Goal: Communication & Community: Ask a question

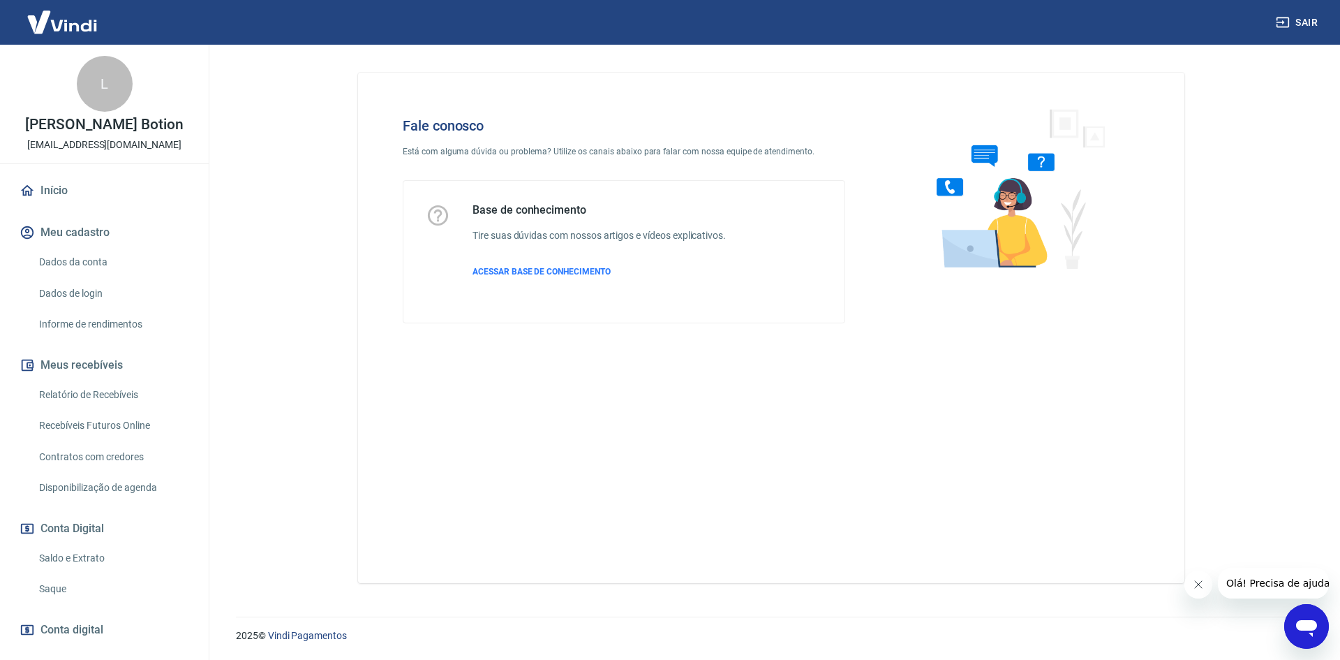
click at [1310, 614] on icon "Abrir janela de mensagens" at bounding box center [1306, 626] width 25 height 25
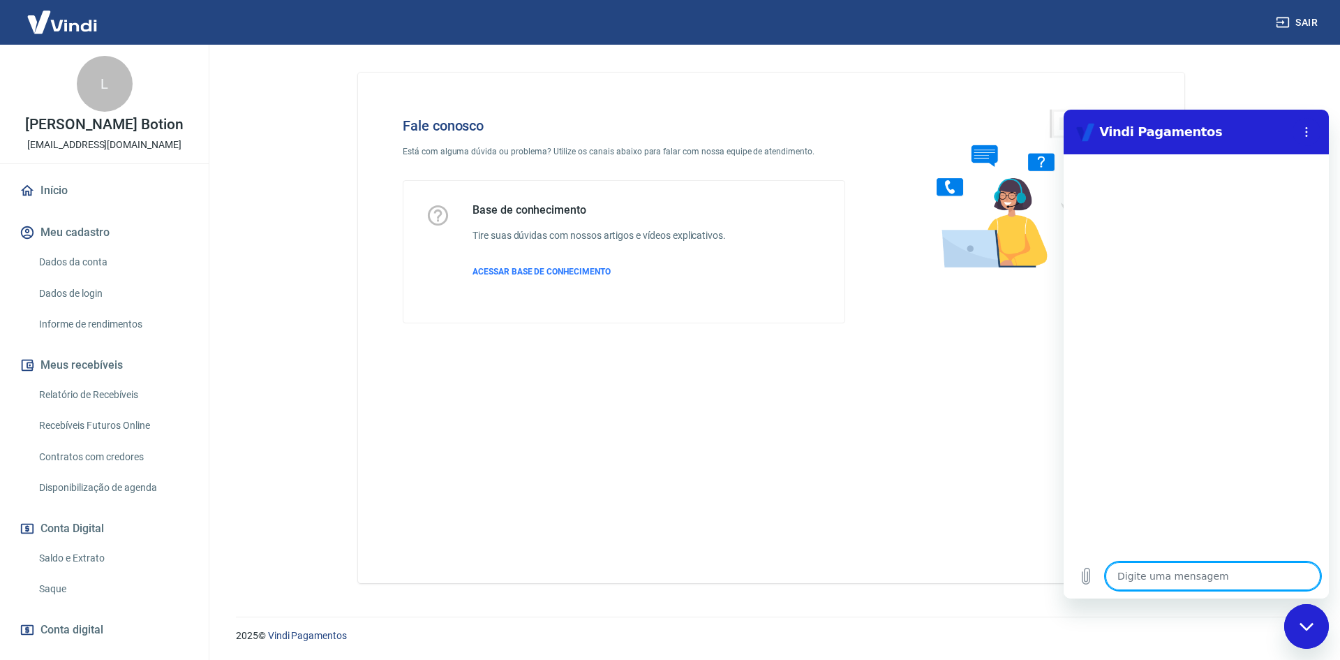
click at [1161, 574] on textarea at bounding box center [1213, 576] width 215 height 28
type textarea "B"
type textarea "x"
type textarea "Bo"
type textarea "x"
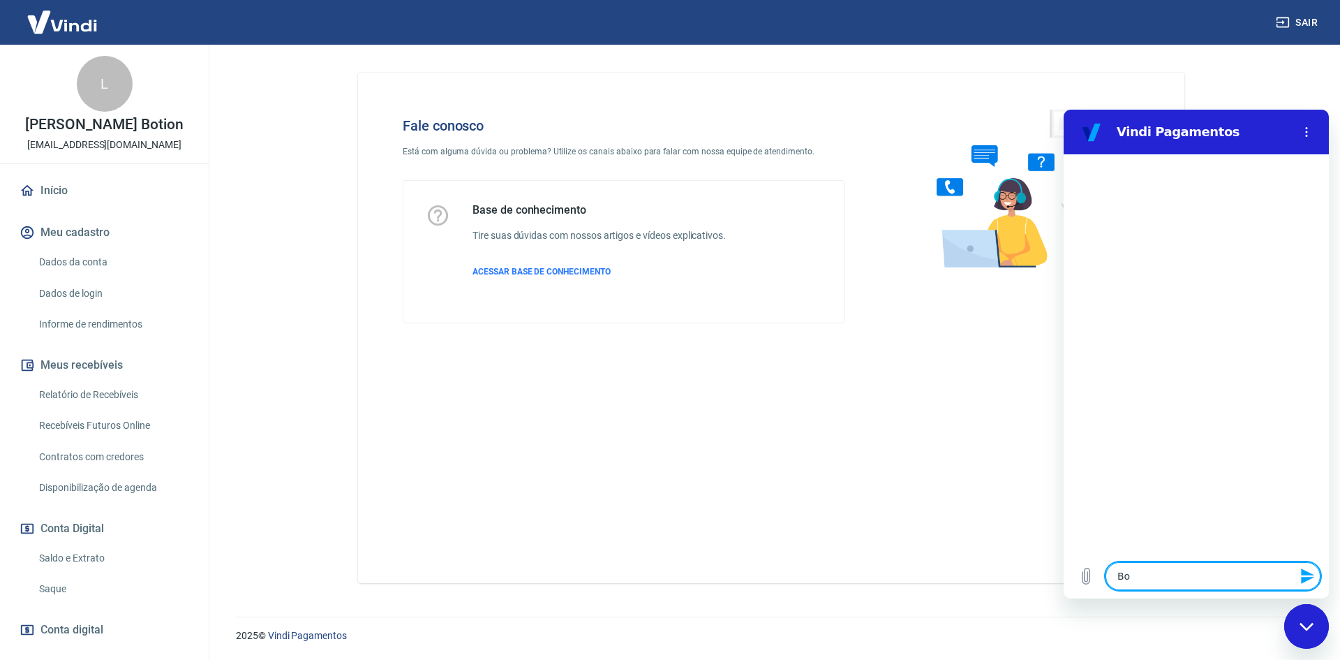
type textarea "Bom"
type textarea "x"
type textarea "Bomd"
type textarea "x"
type textarea "Bom"
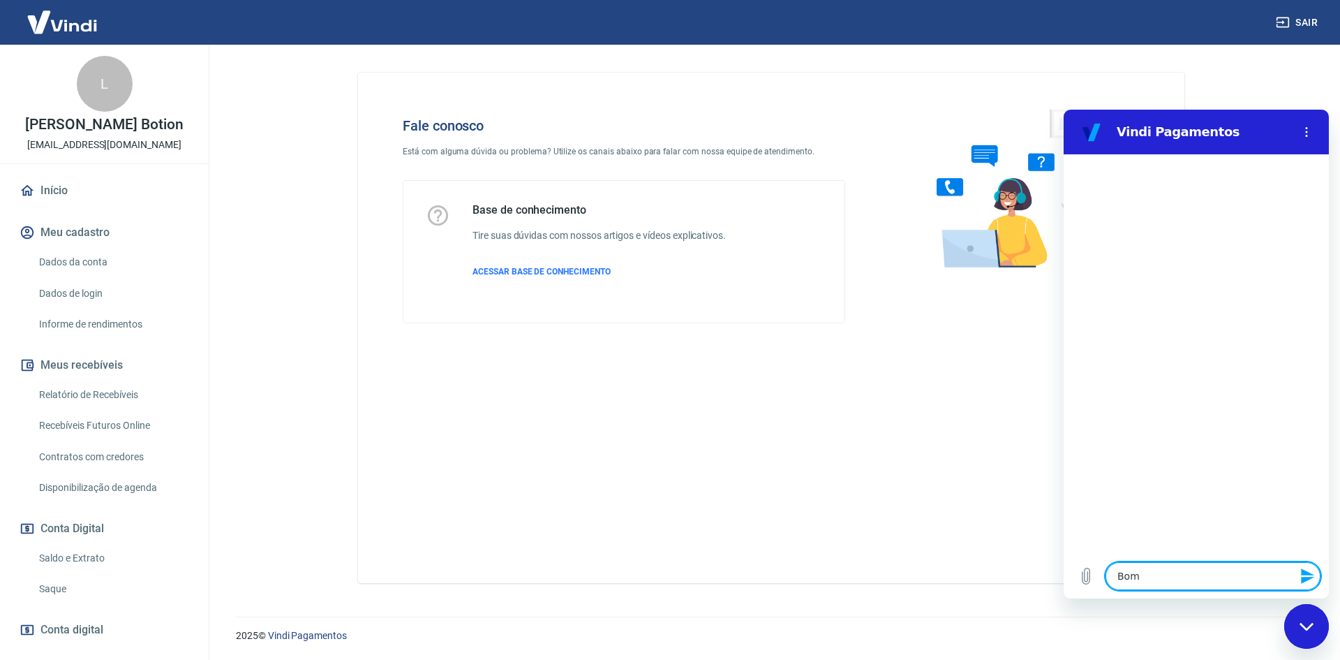
type textarea "x"
type textarea "Bom"
type textarea "x"
type textarea "Bom d"
type textarea "x"
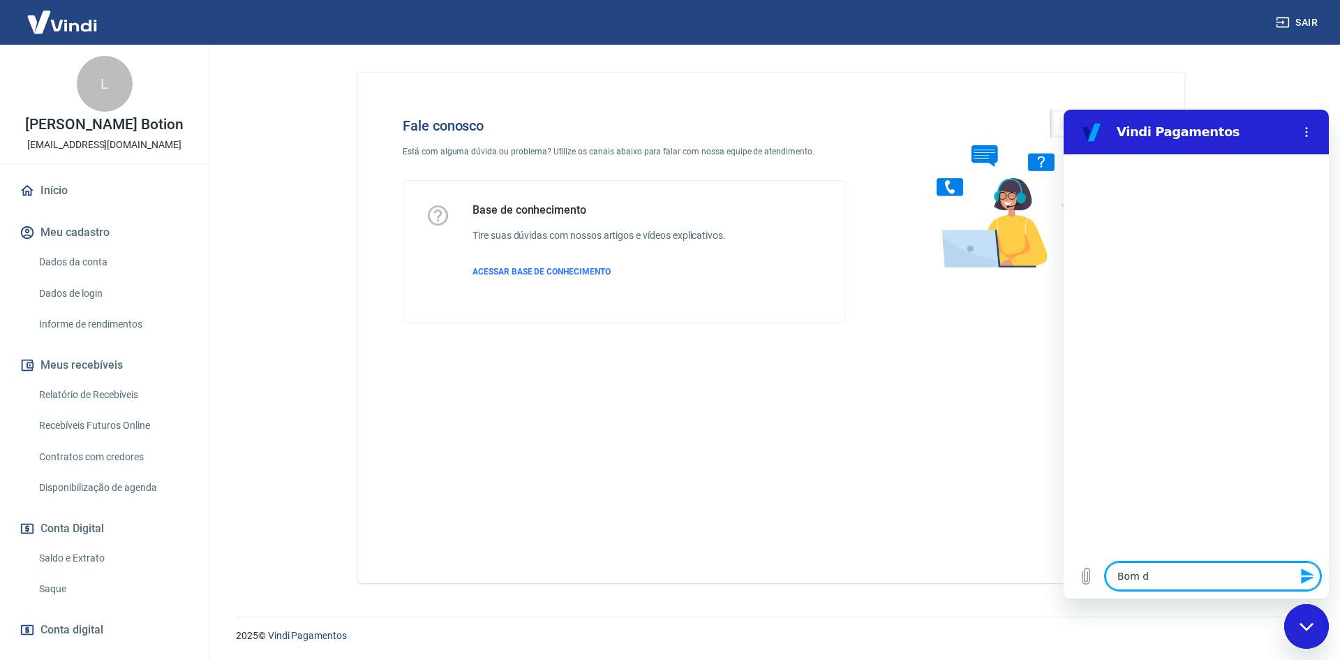
type textarea "Bom di"
type textarea "x"
type textarea "Bom dia"
type textarea "x"
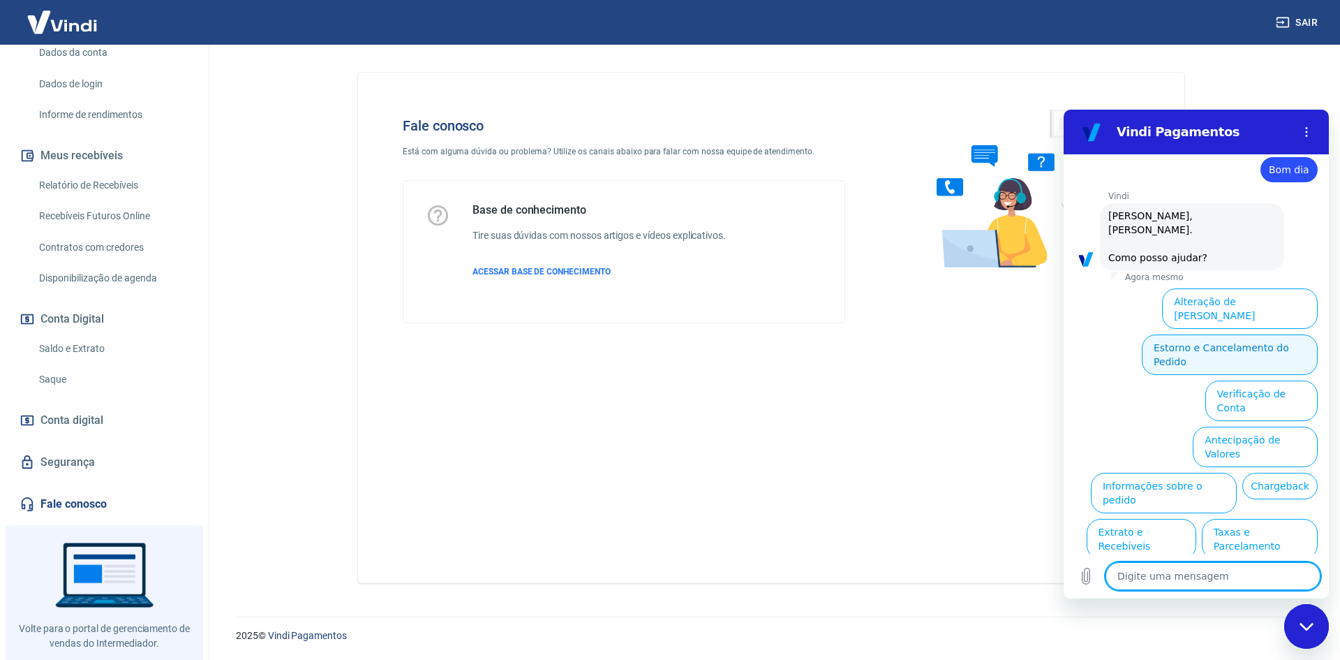
scroll to position [33, 0]
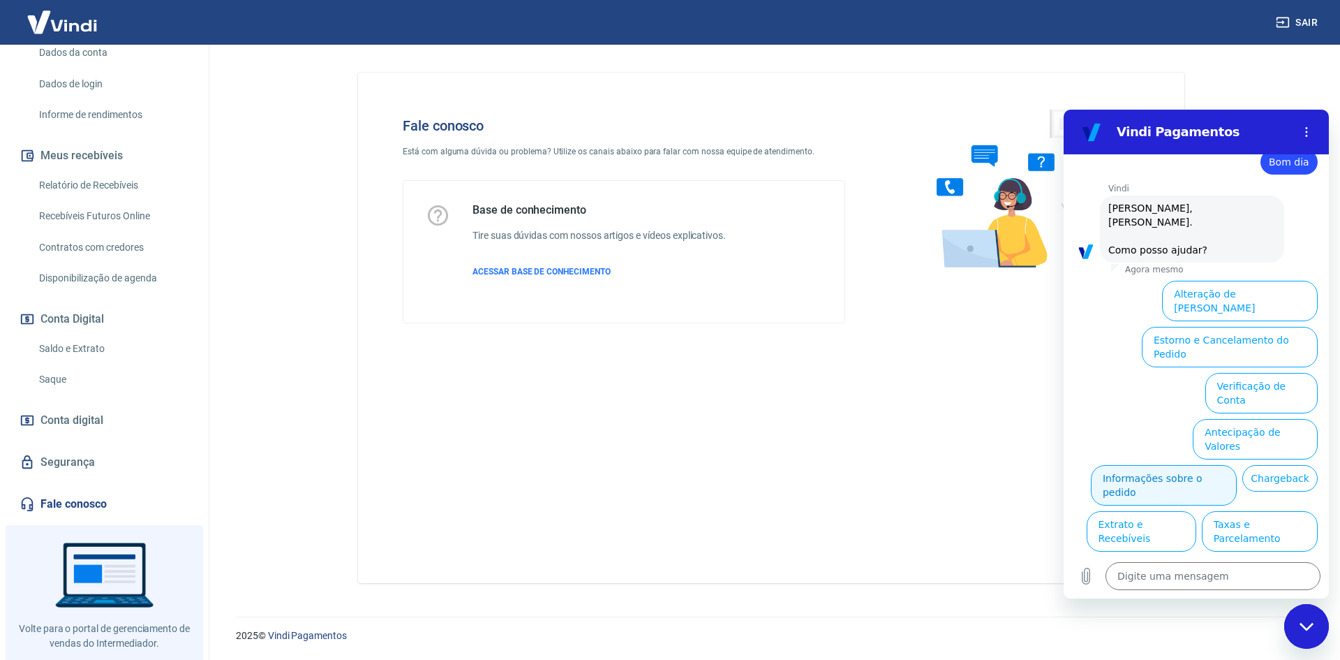
click at [1237, 465] on button "Informações sobre o pedido" at bounding box center [1164, 485] width 146 height 40
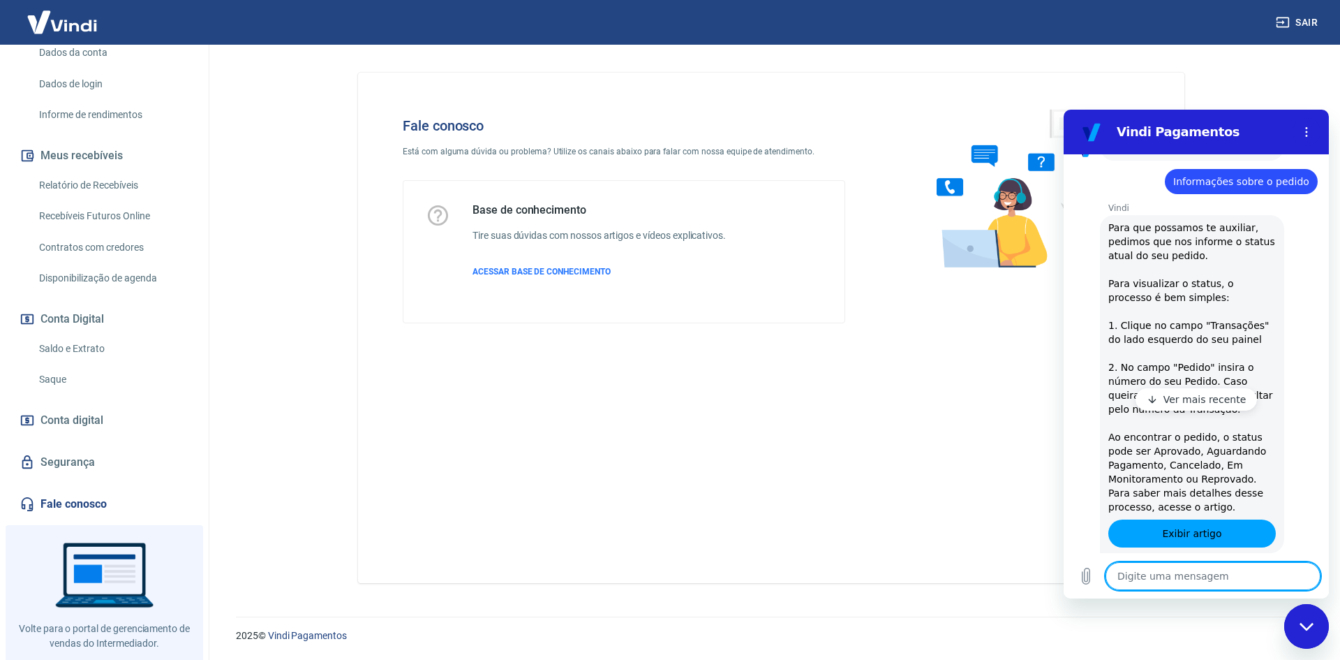
scroll to position [273, 0]
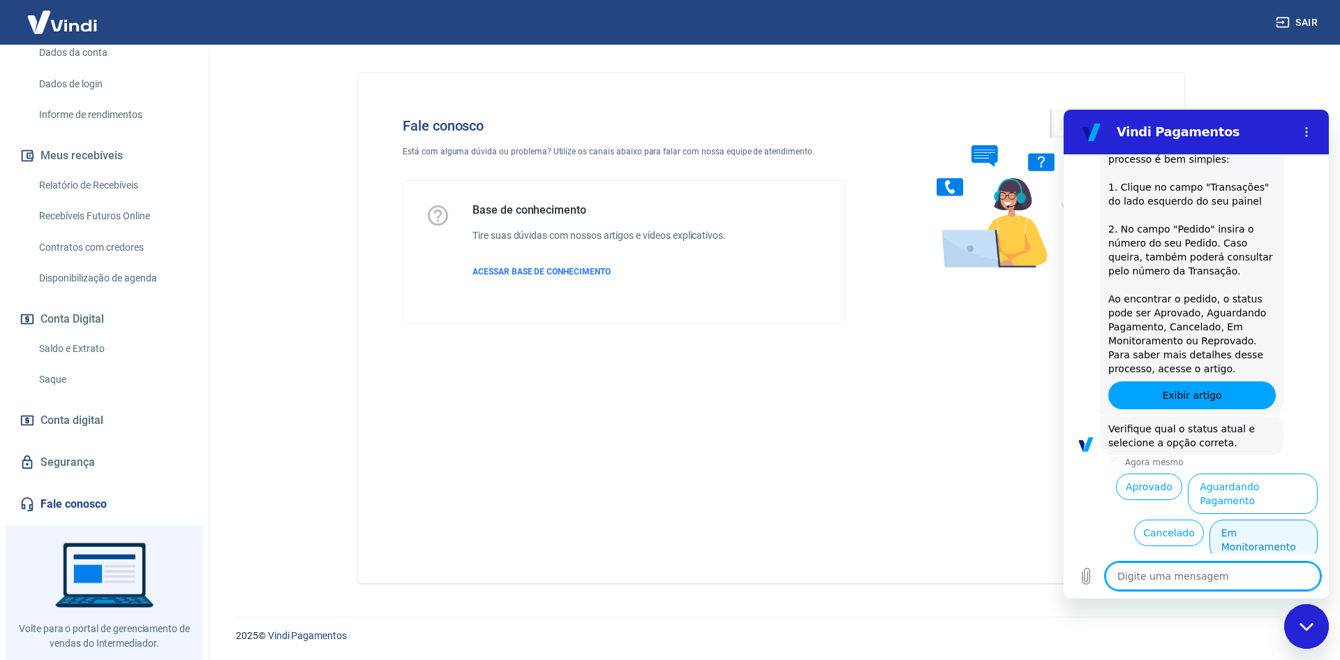
click at [1248, 519] on button "Em Monitoramento" at bounding box center [1264, 539] width 108 height 40
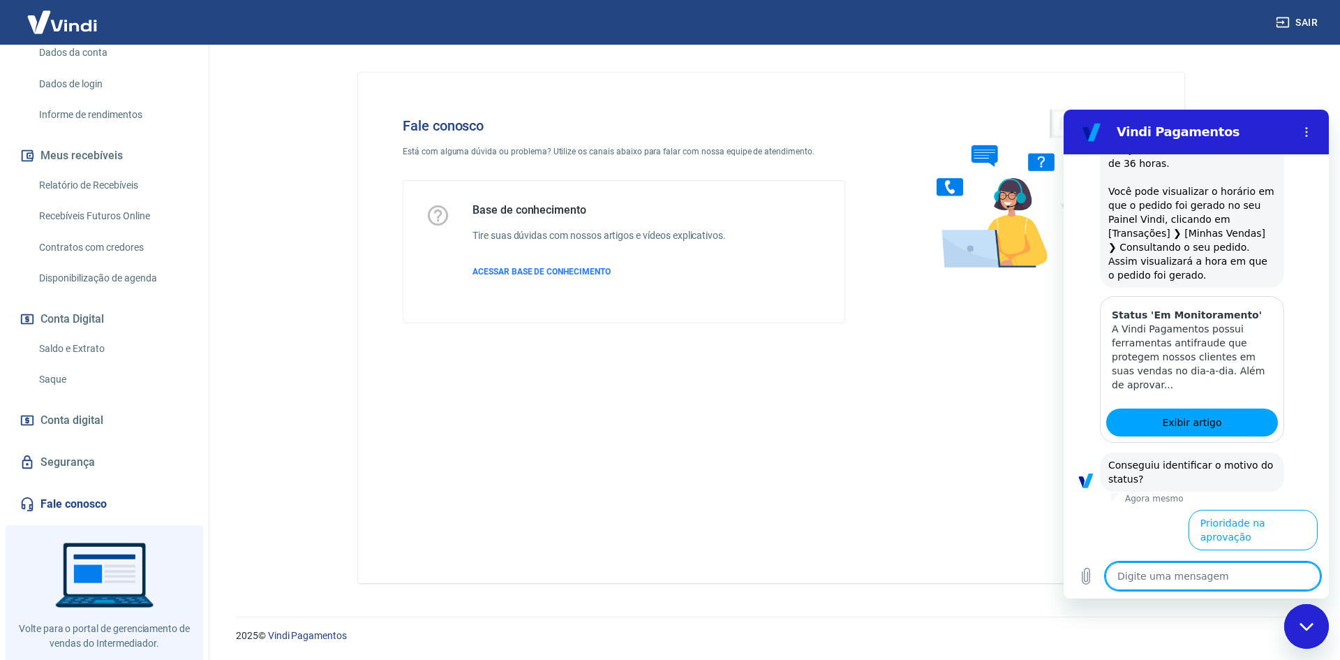
scroll to position [878, 0]
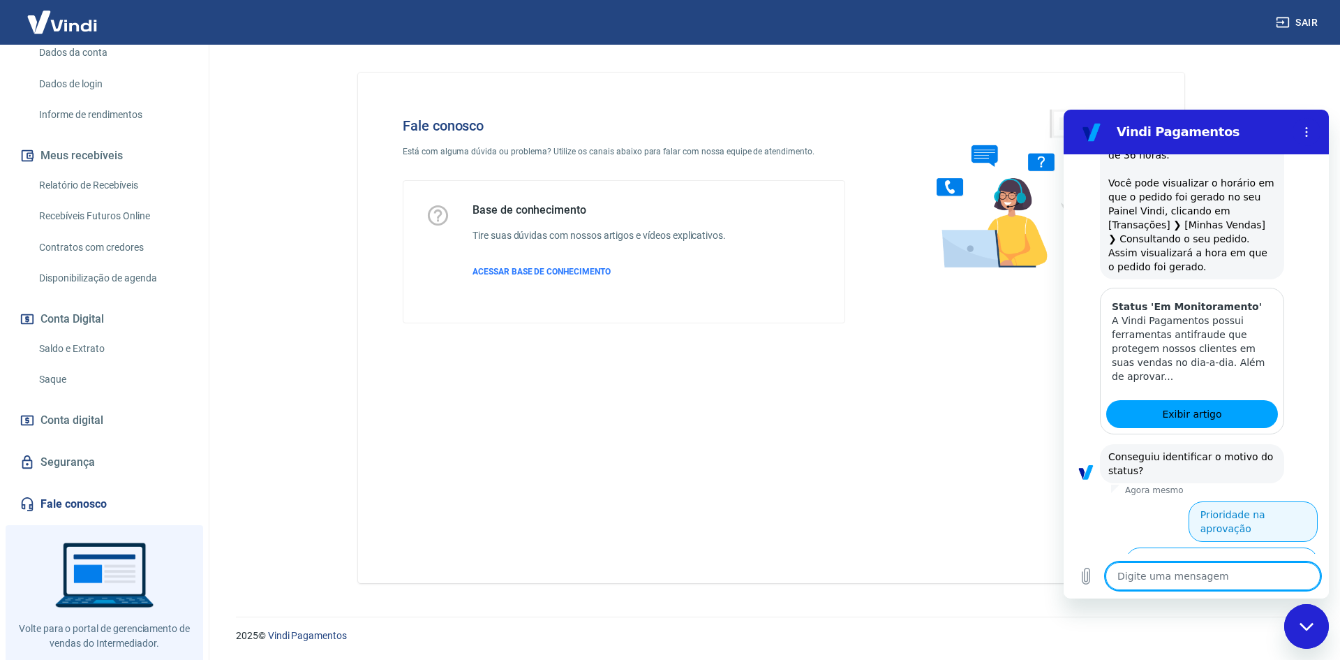
click at [1261, 501] on button "Prioridade na aprovação" at bounding box center [1253, 521] width 129 height 40
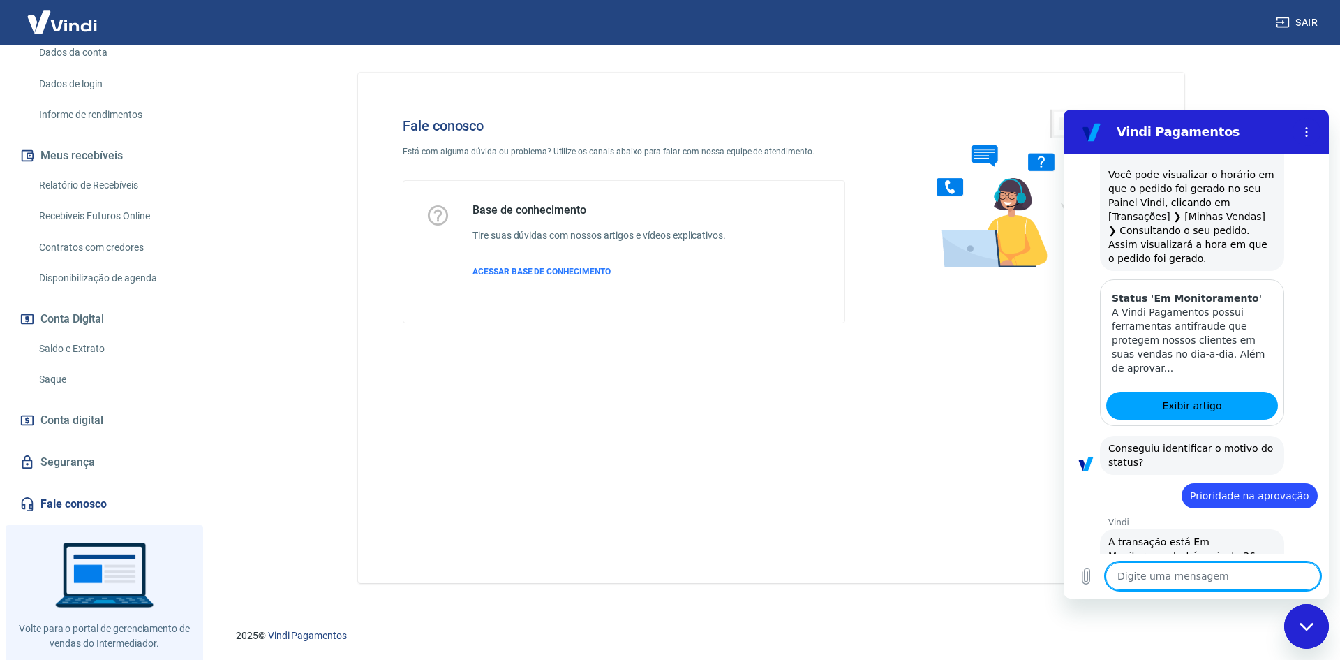
scroll to position [921, 0]
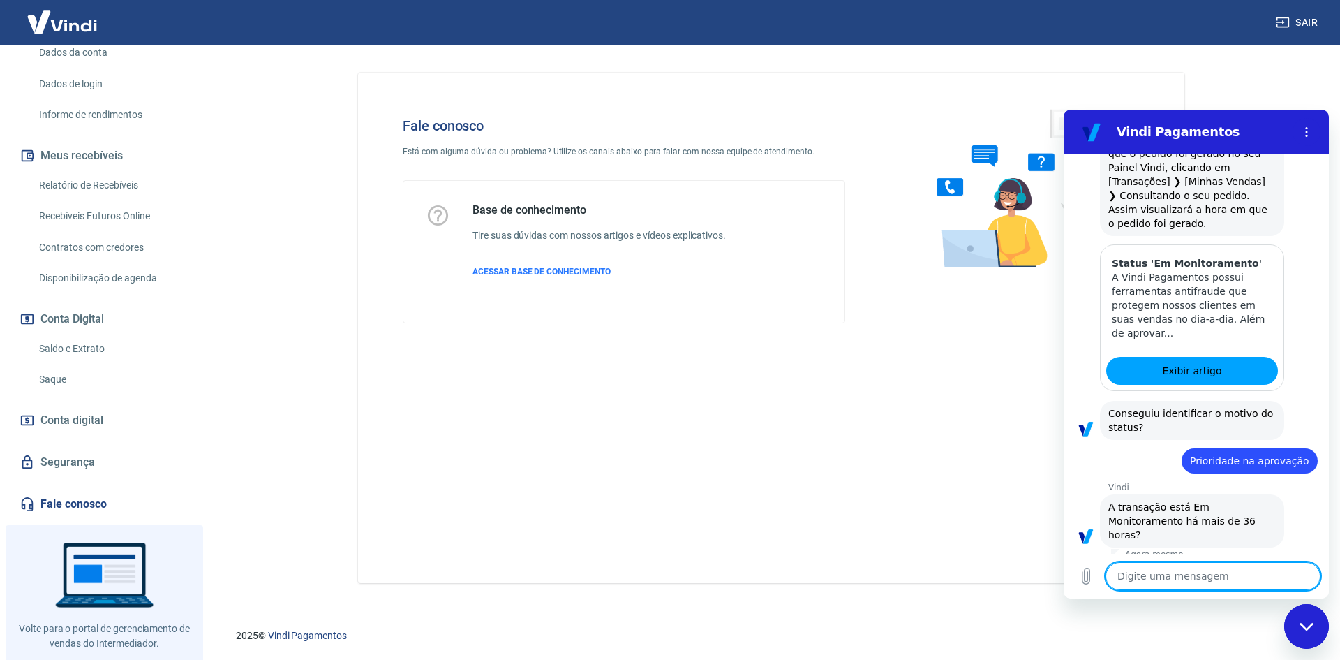
click at [1287, 566] on button "Não" at bounding box center [1297, 579] width 43 height 27
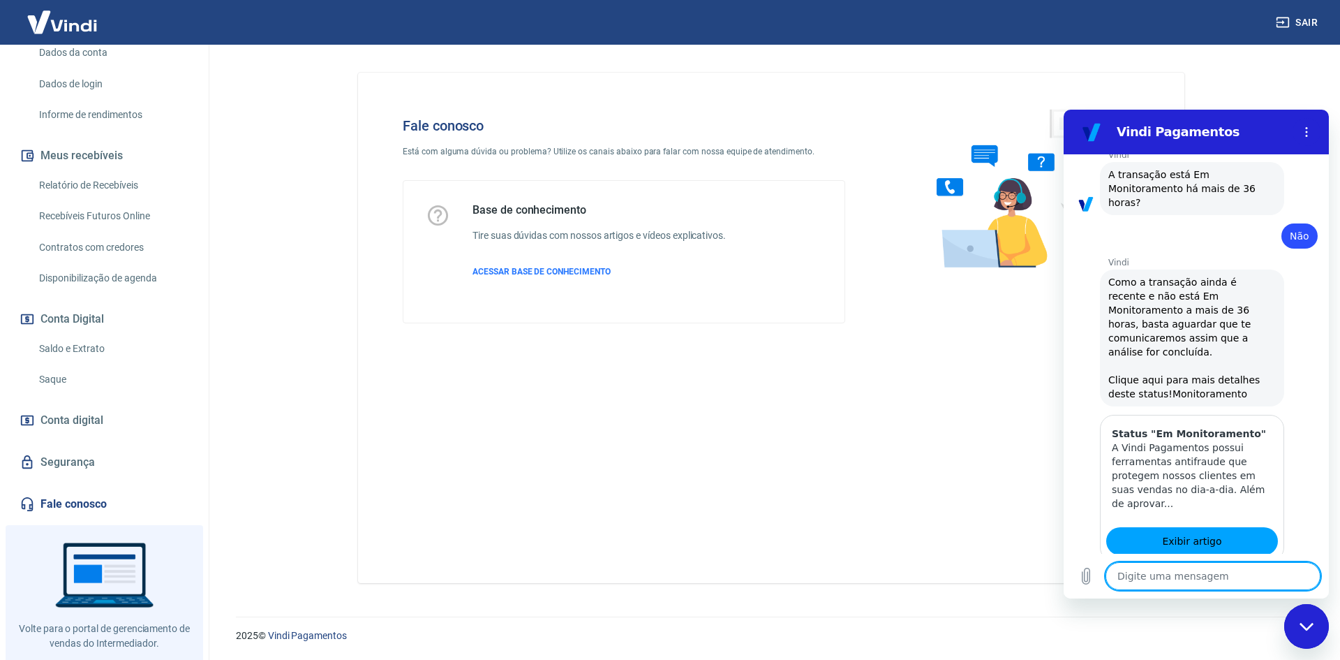
scroll to position [1288, 0]
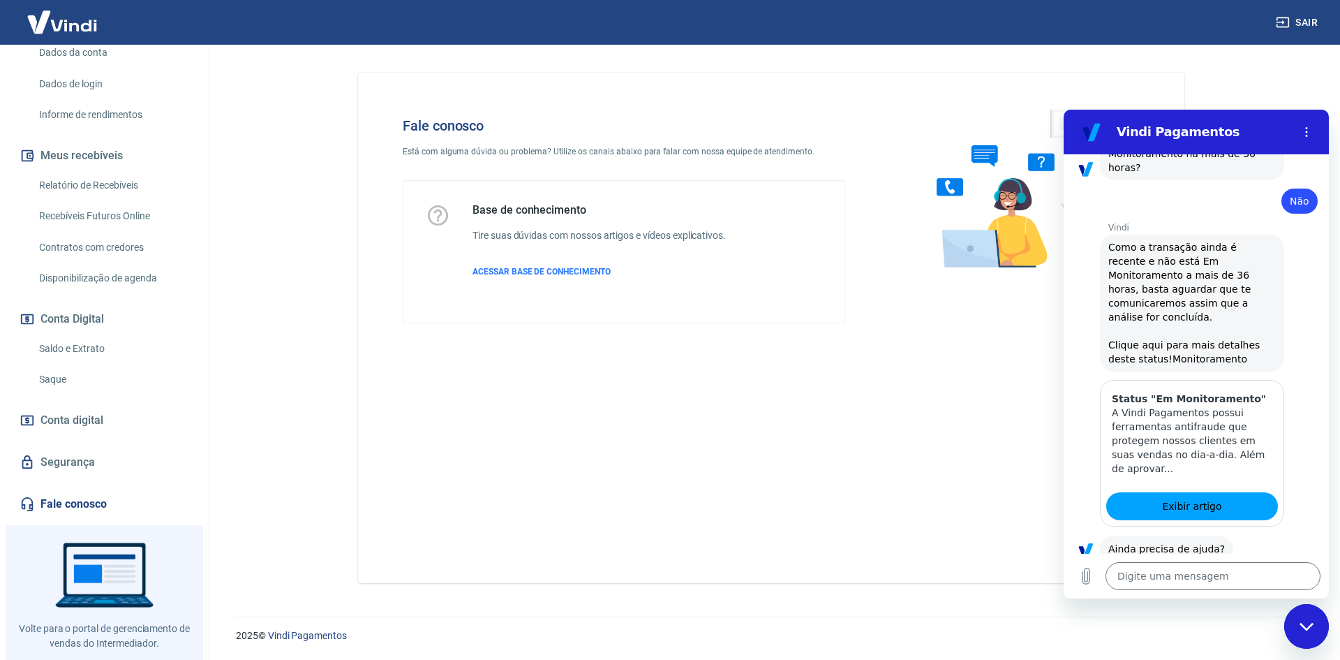
click at [1229, 579] on button "Sim" at bounding box center [1249, 592] width 40 height 27
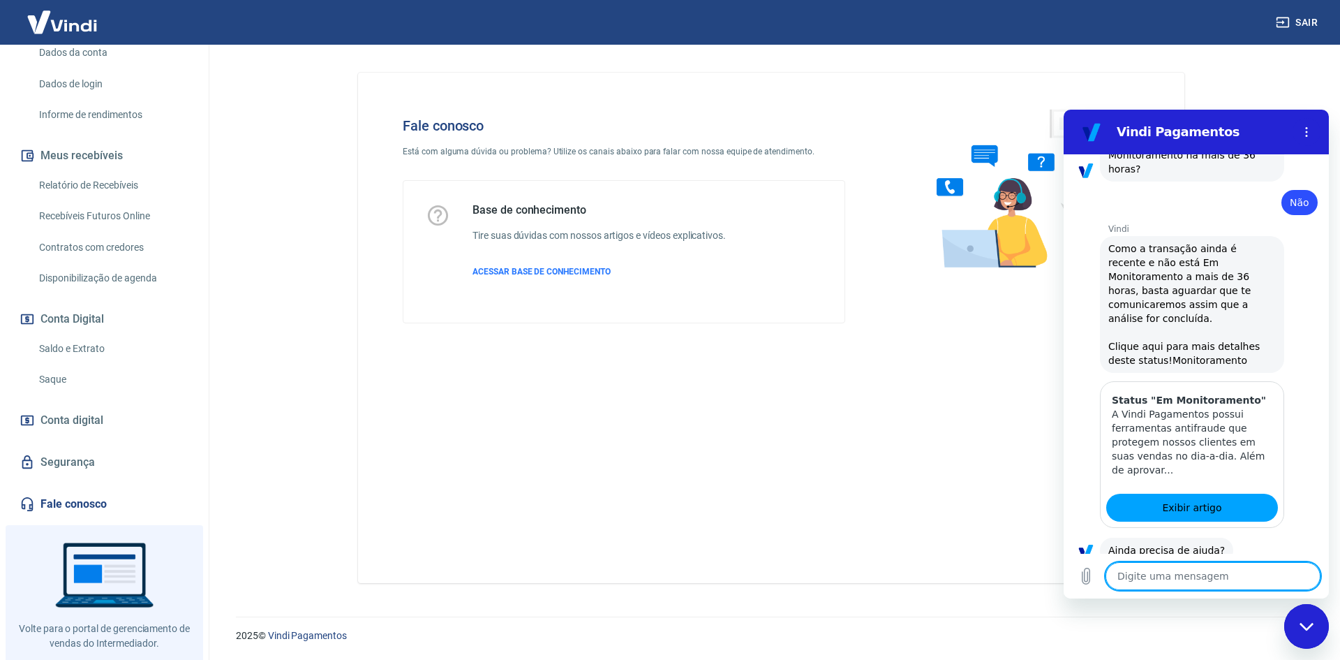
scroll to position [1289, 0]
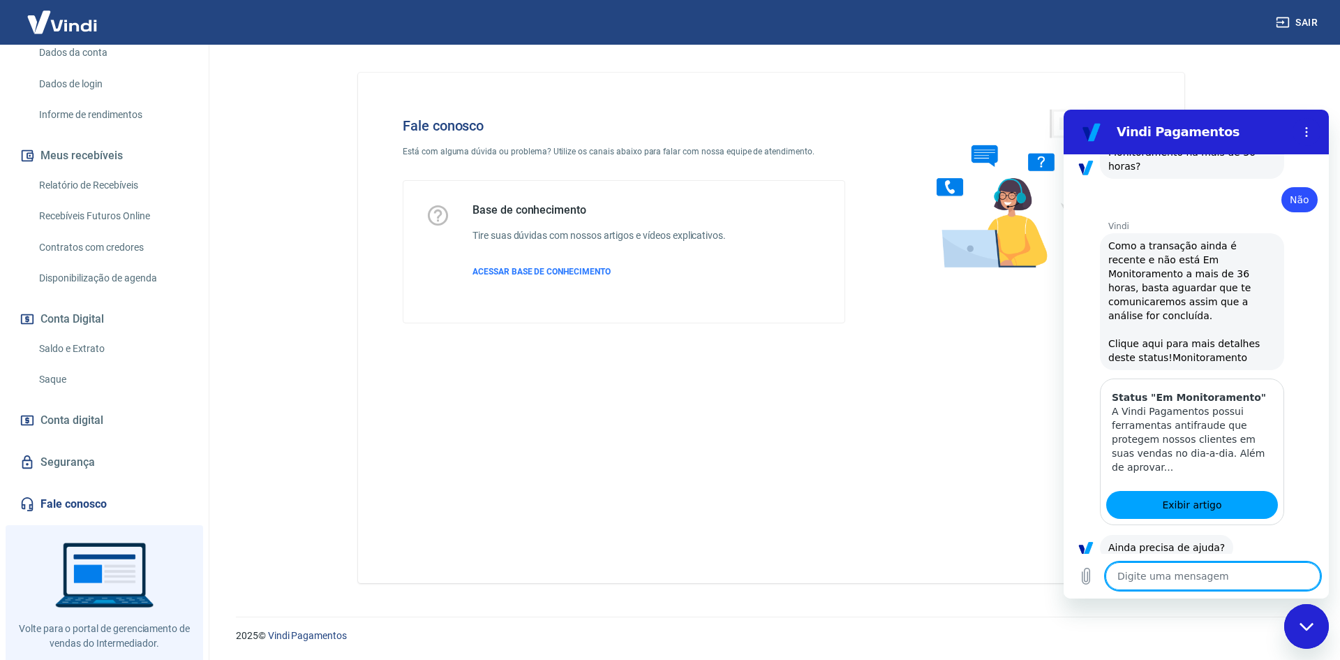
type textarea "x"
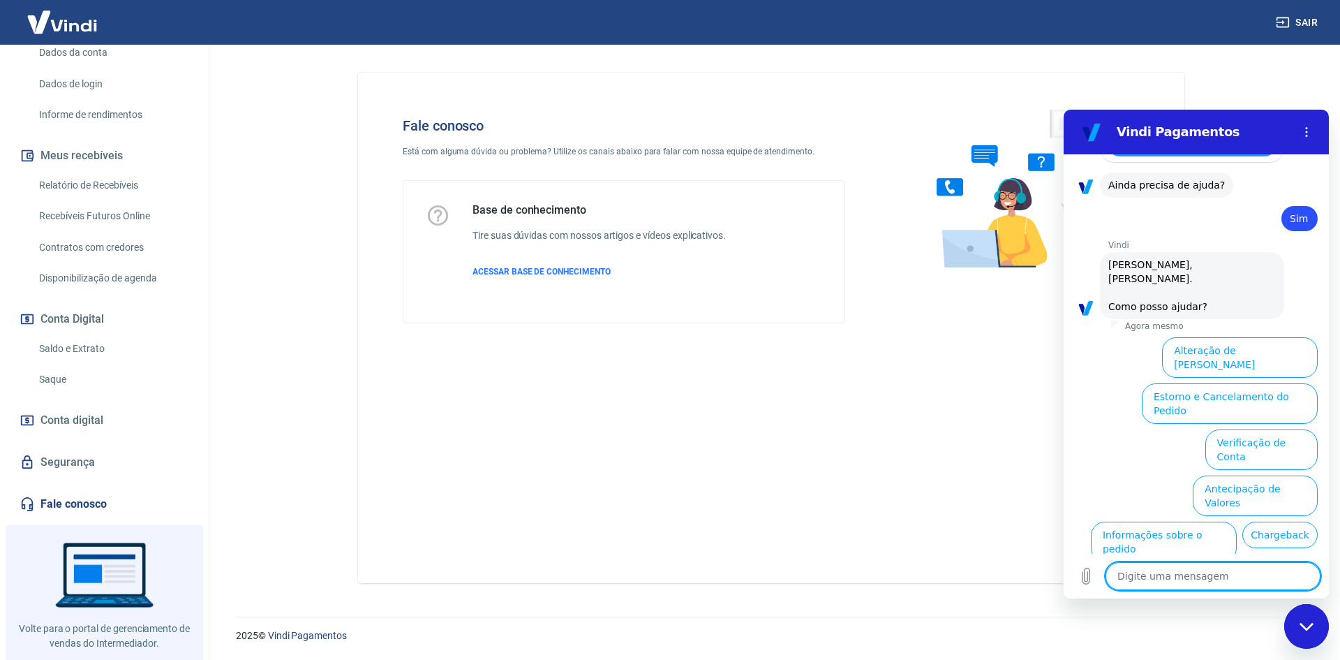
scroll to position [1653, 0]
type textarea "F"
type textarea "x"
type textarea "Fa"
type textarea "x"
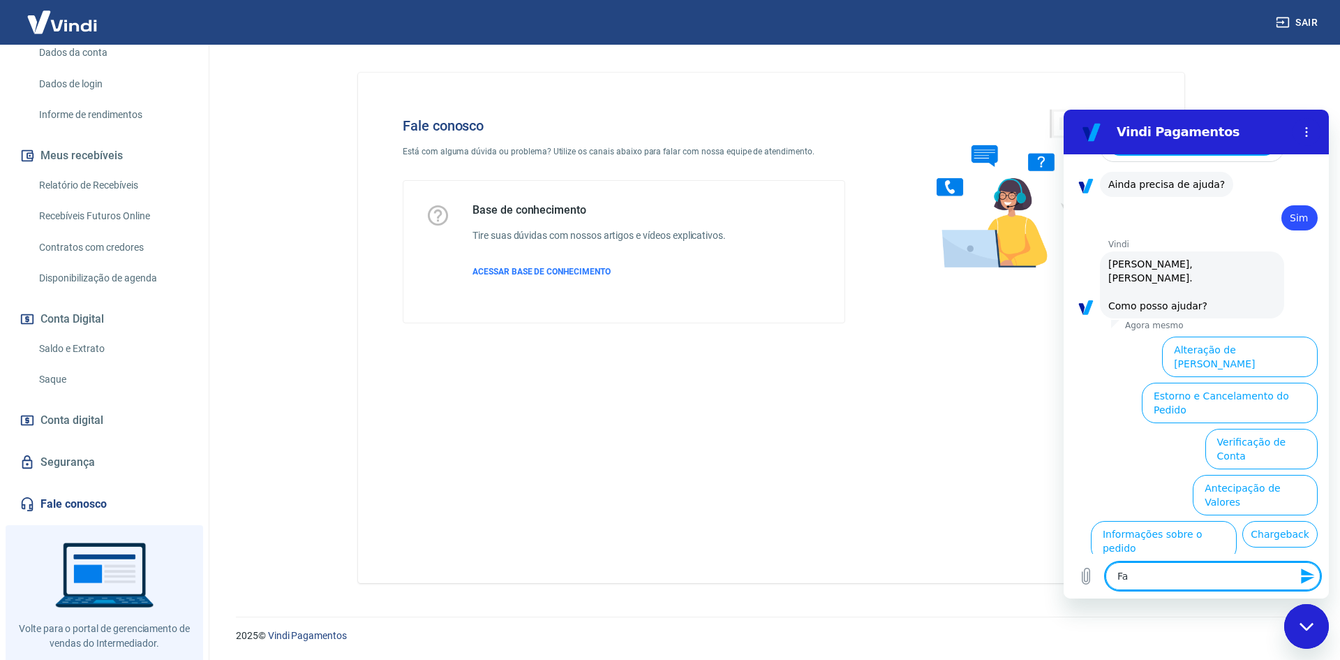
type textarea "Fal"
type textarea "x"
type textarea "Fala"
type textarea "x"
type textarea "Falar"
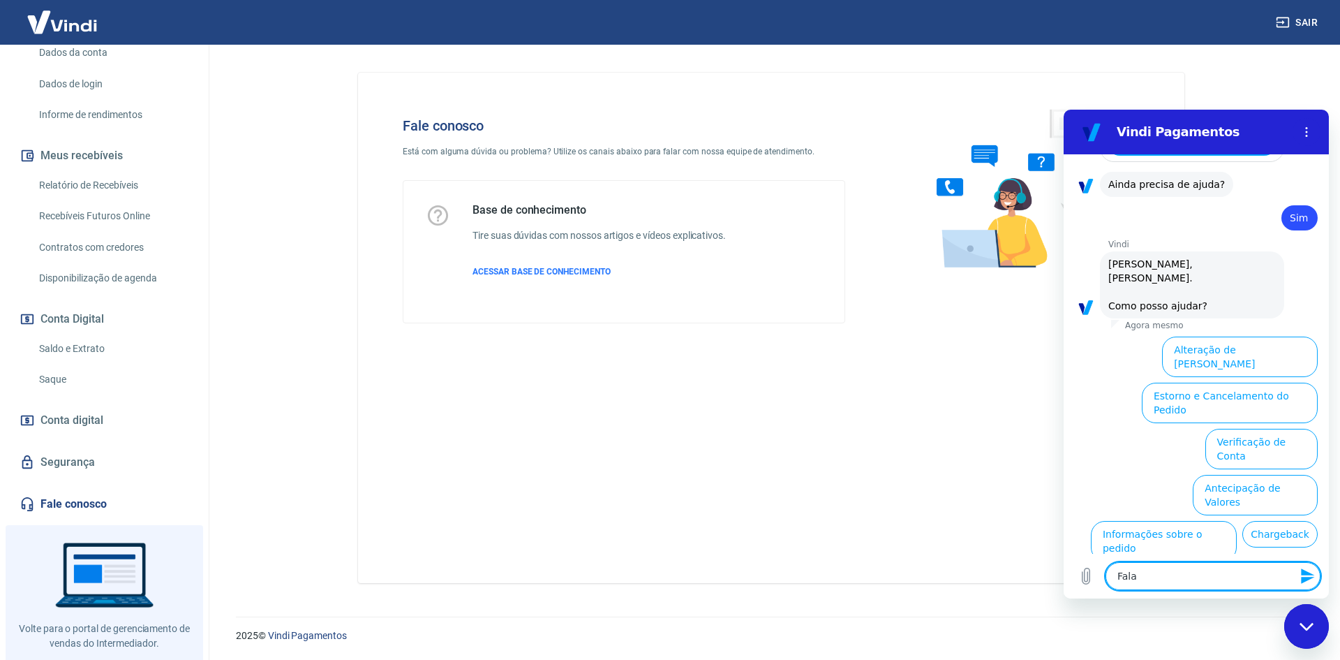
type textarea "x"
type textarea "Falar"
type textarea "x"
type textarea "Falar c"
type textarea "x"
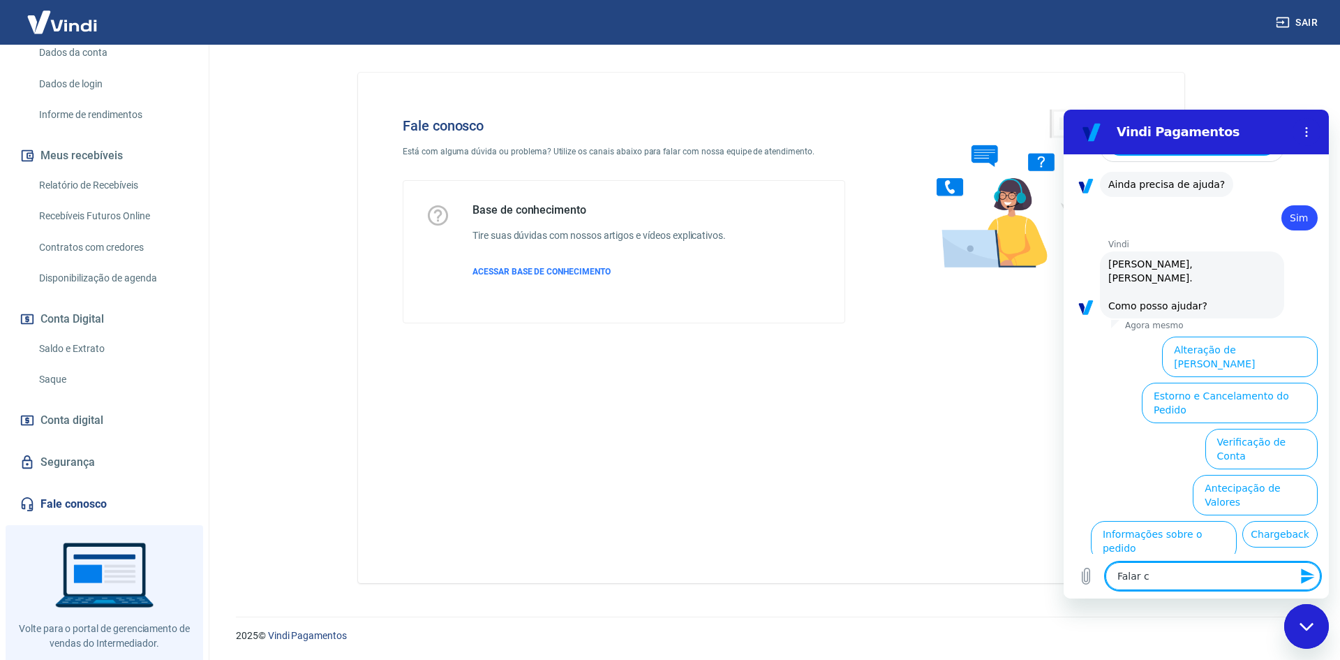
type textarea "Falar co"
type textarea "x"
type textarea "Falar com"
type textarea "x"
type textarea "Falar com"
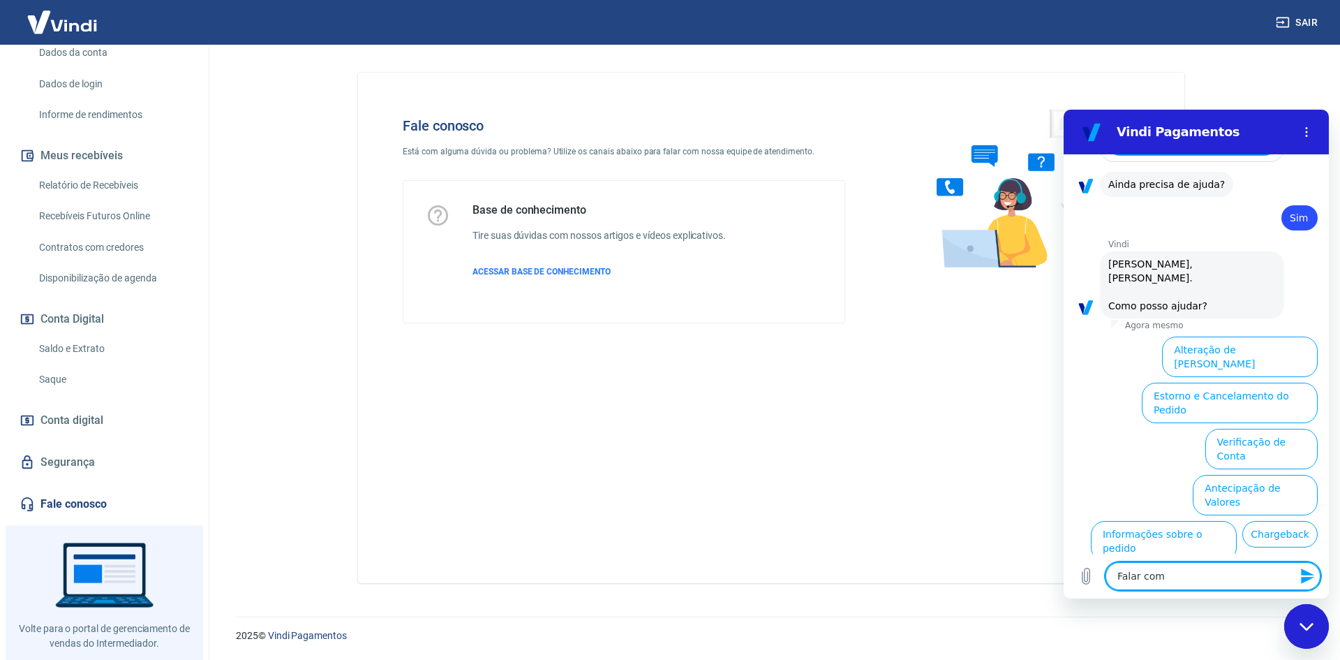
type textarea "x"
type textarea "Falar com a"
type textarea "x"
type textarea "Falar com at"
type textarea "x"
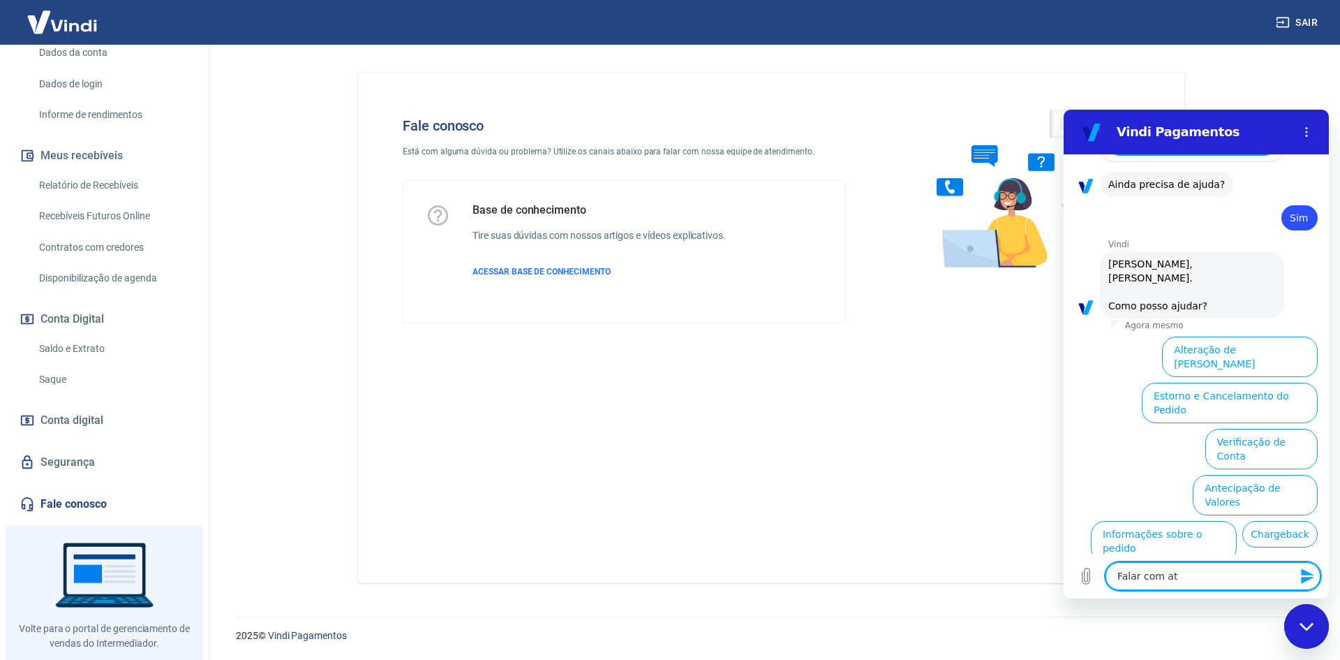
type textarea "Falar com ate"
type textarea "x"
type textarea "Falar com aten"
type textarea "x"
type textarea "Falar com atend"
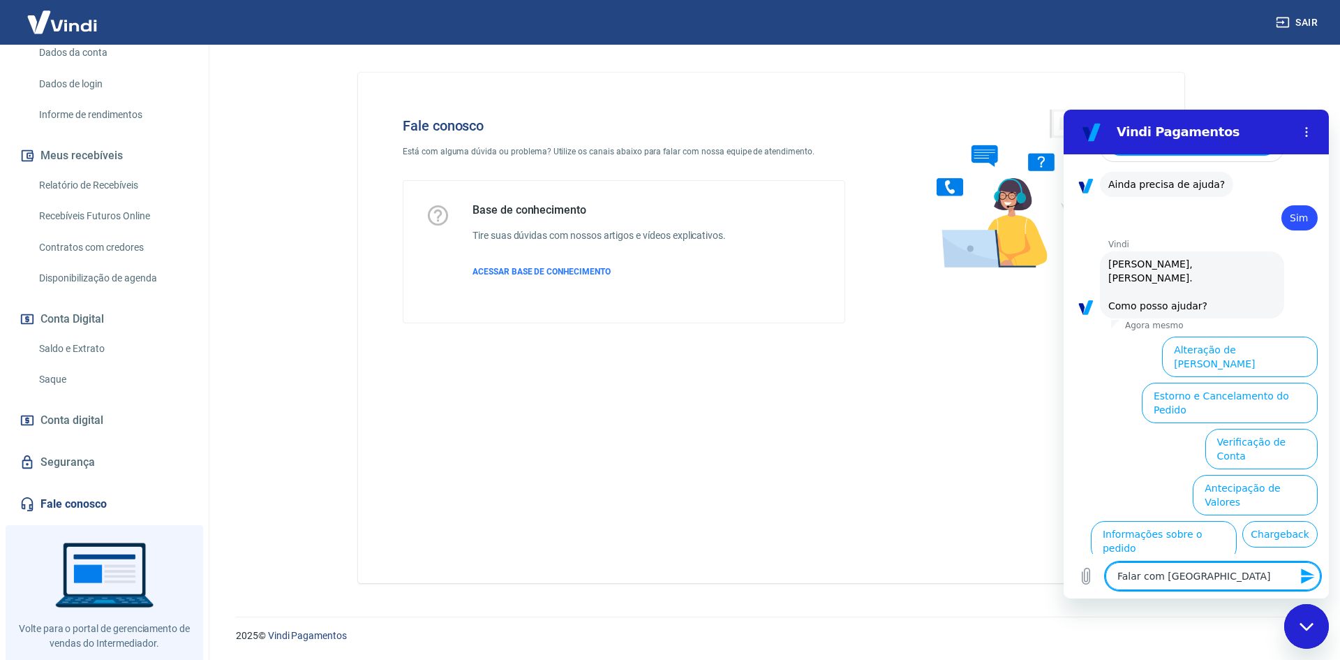
type textarea "x"
type textarea "Falar com atende"
type textarea "x"
type textarea "Falar com atenden"
type textarea "x"
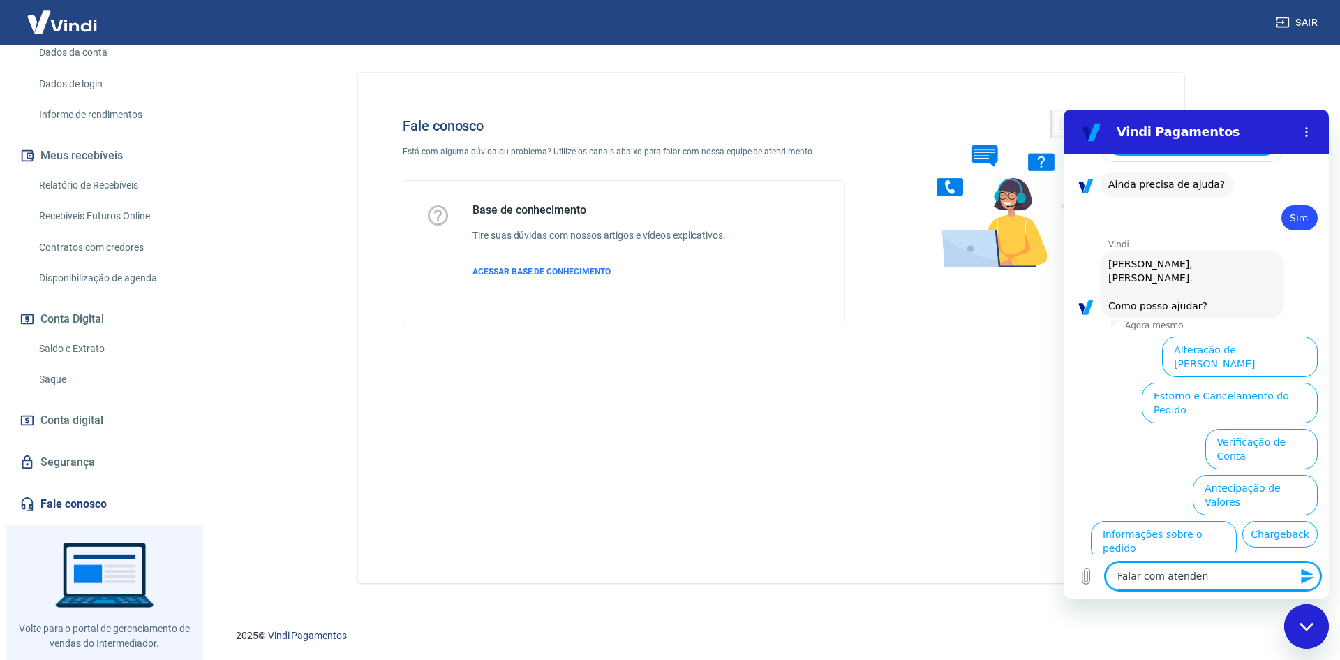
type textarea "Falar com atendent"
type textarea "x"
type textarea "Falar com atendente"
type textarea "x"
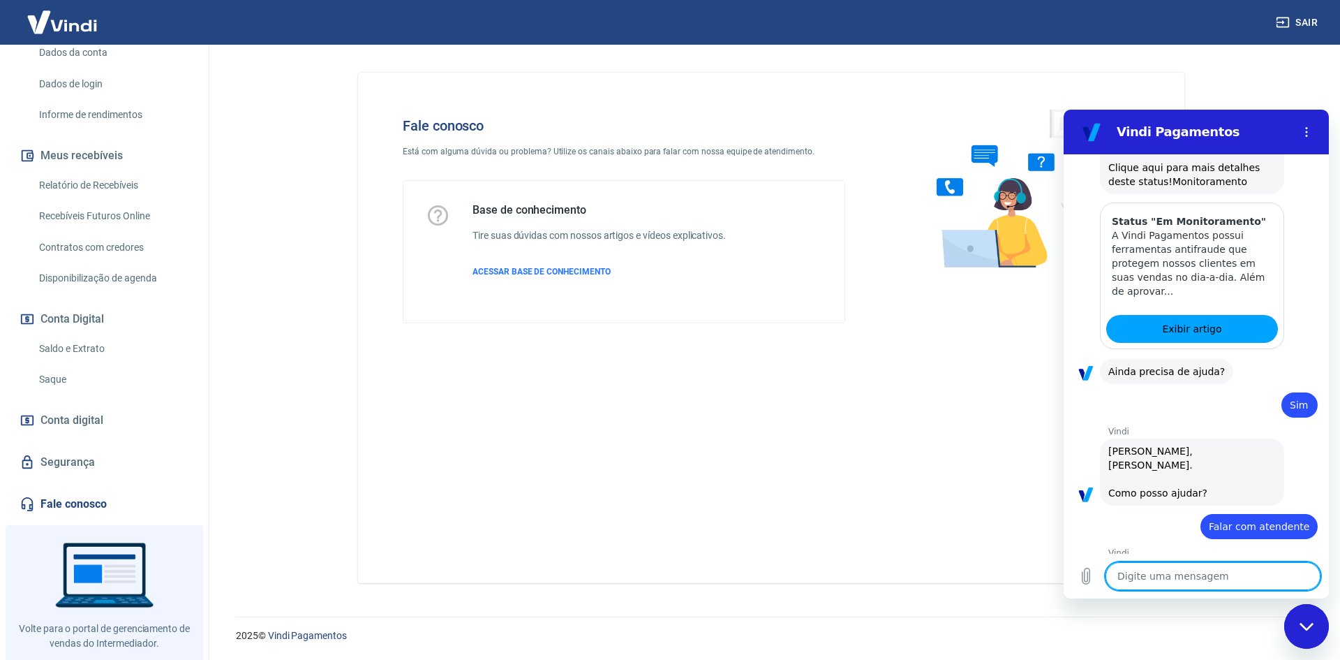
scroll to position [1471, 0]
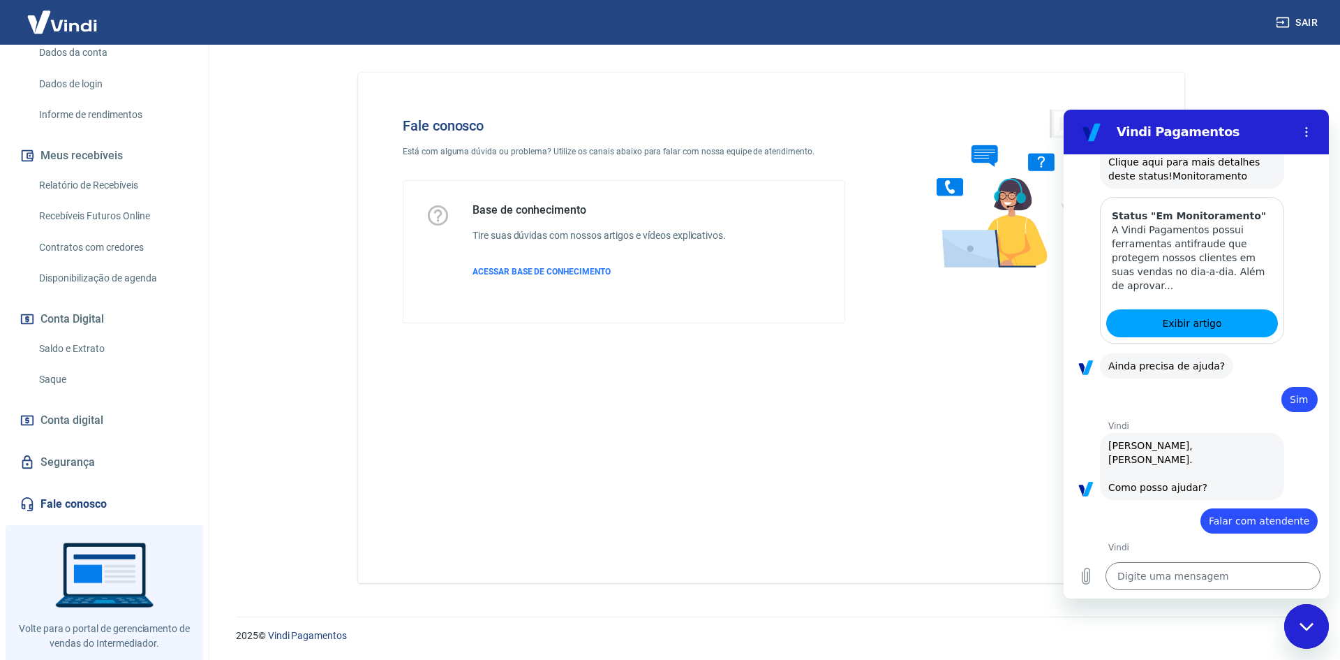
click at [94, 494] on link "Fale conosco" at bounding box center [104, 504] width 175 height 31
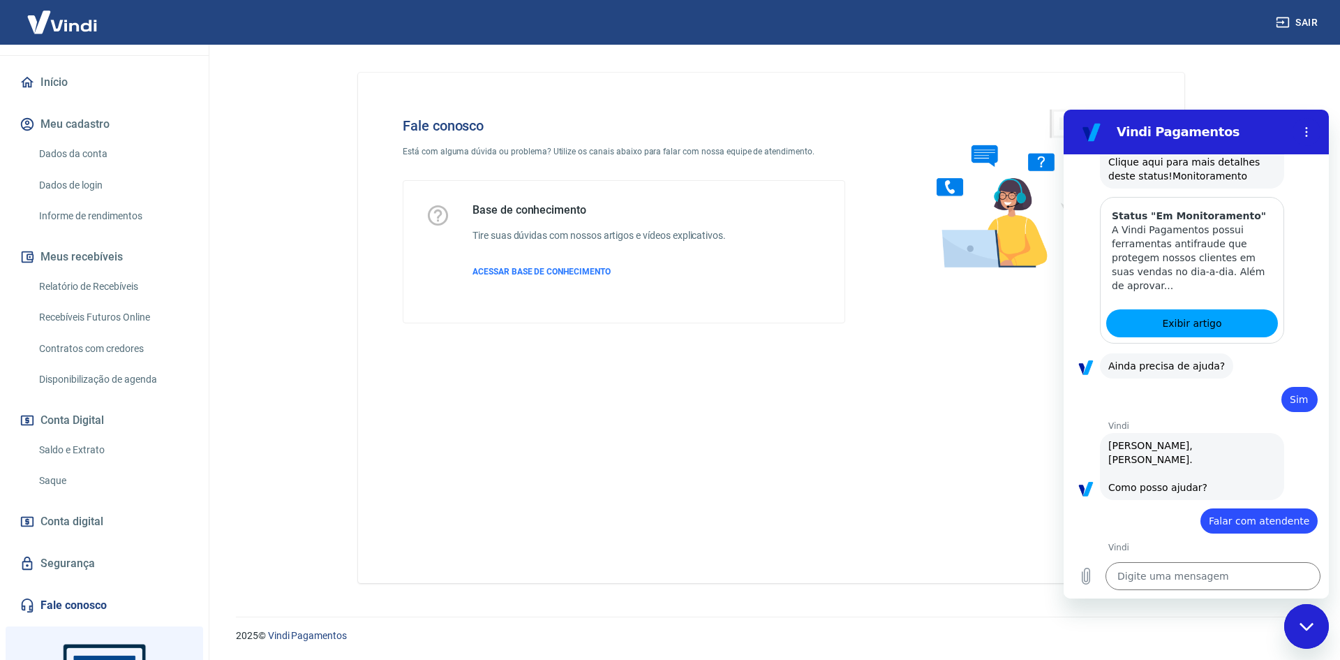
scroll to position [0, 0]
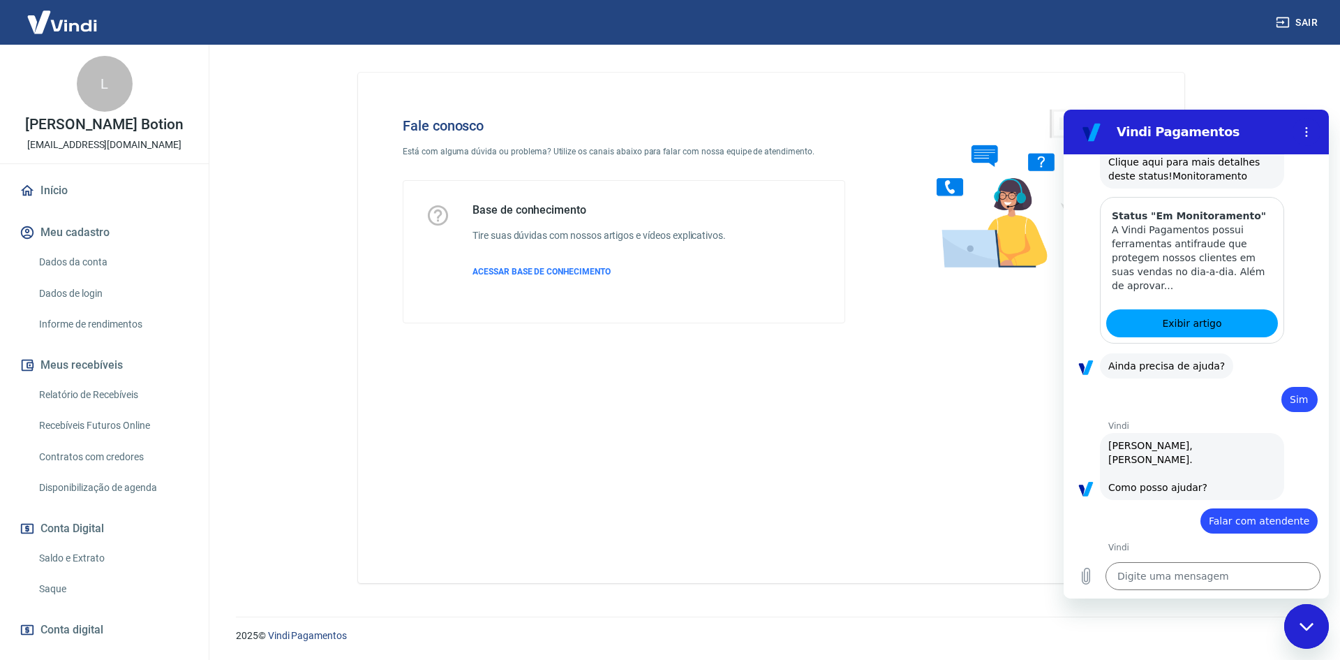
type textarea "x"
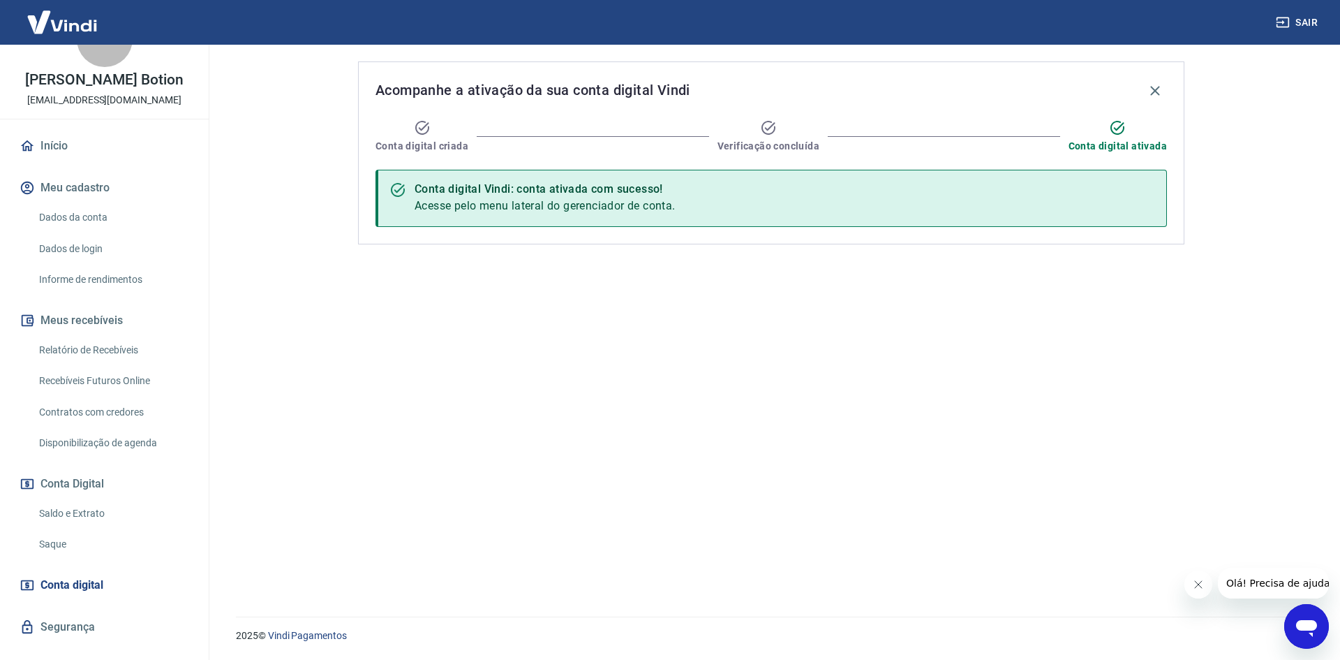
scroll to position [69, 0]
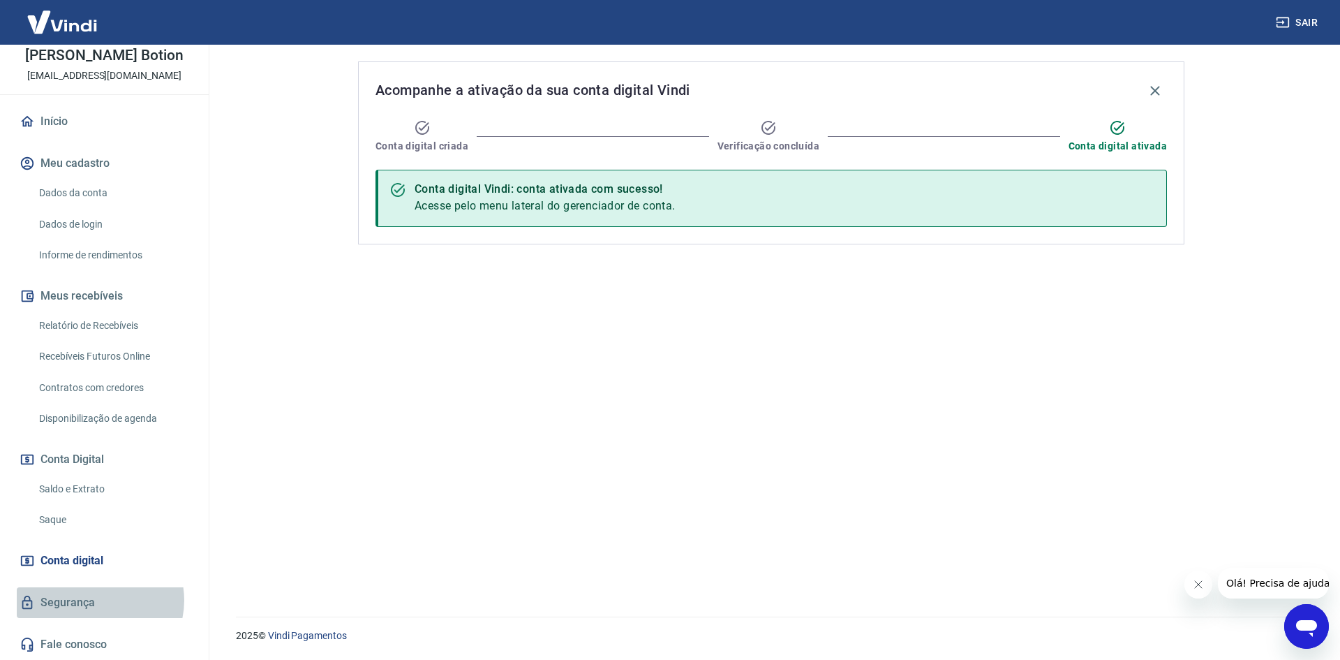
click at [95, 600] on link "Segurança" at bounding box center [104, 602] width 175 height 31
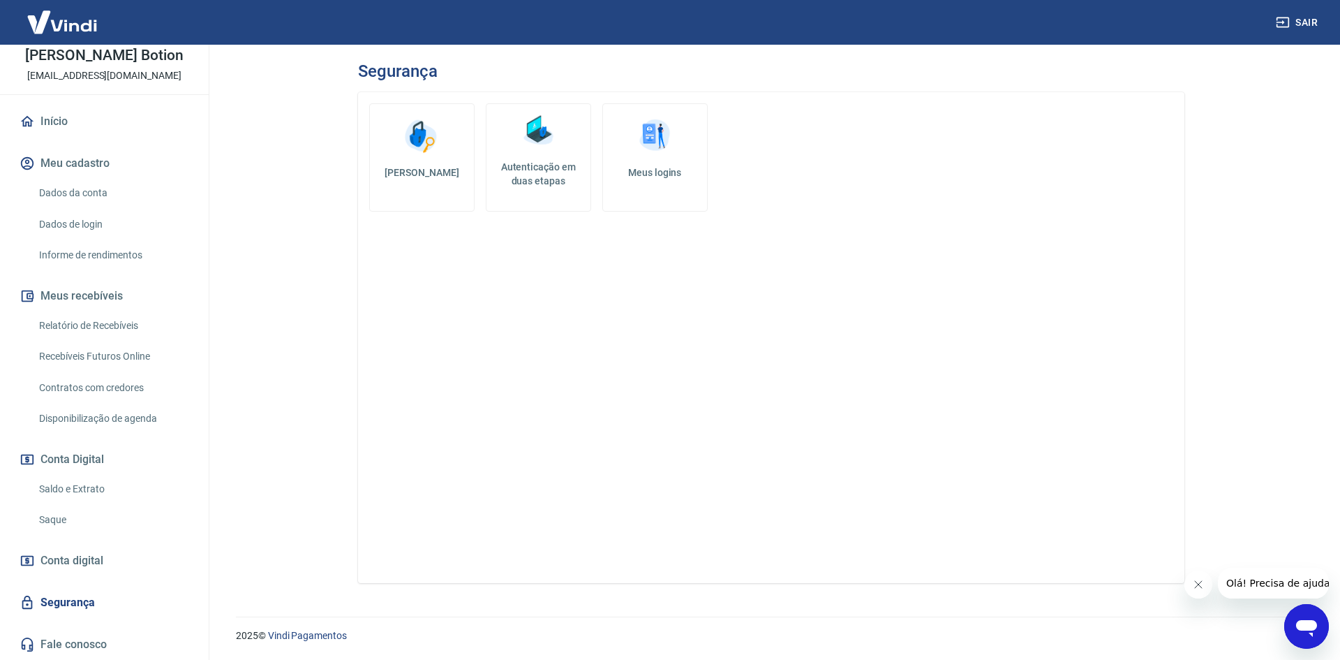
click at [101, 646] on link "Fale conosco" at bounding box center [104, 644] width 175 height 31
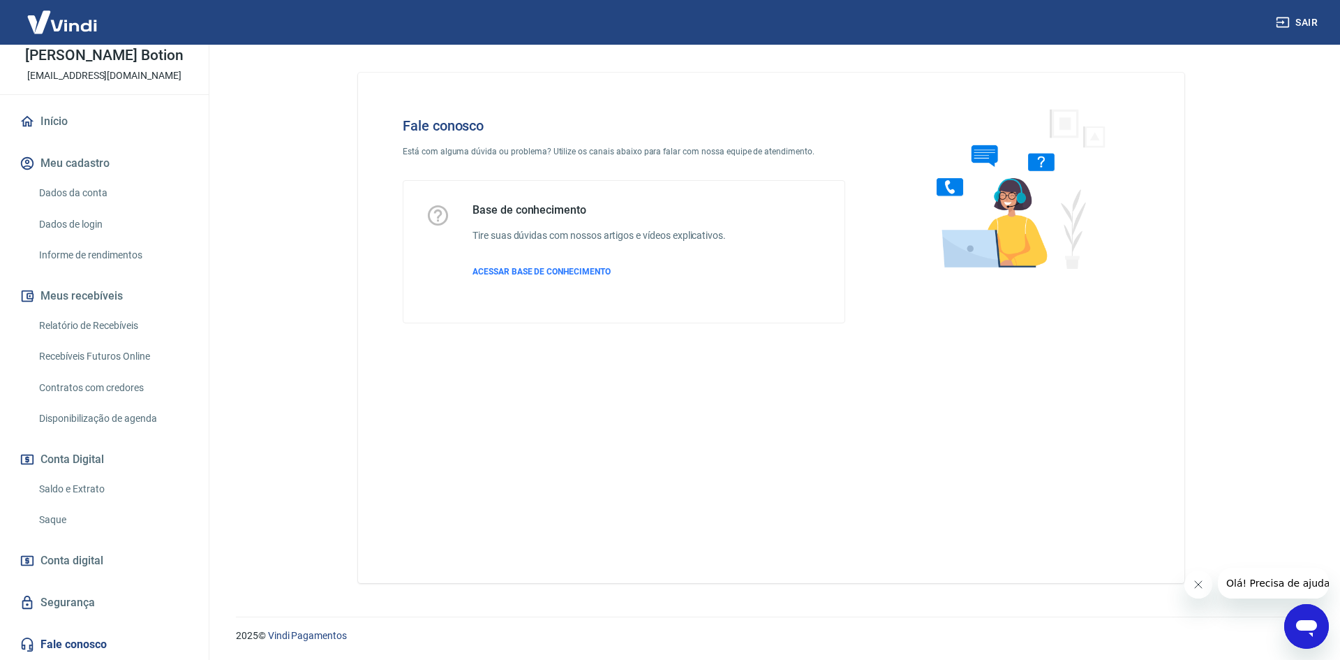
click at [1303, 638] on icon "Abrir janela de mensagens" at bounding box center [1306, 626] width 25 height 25
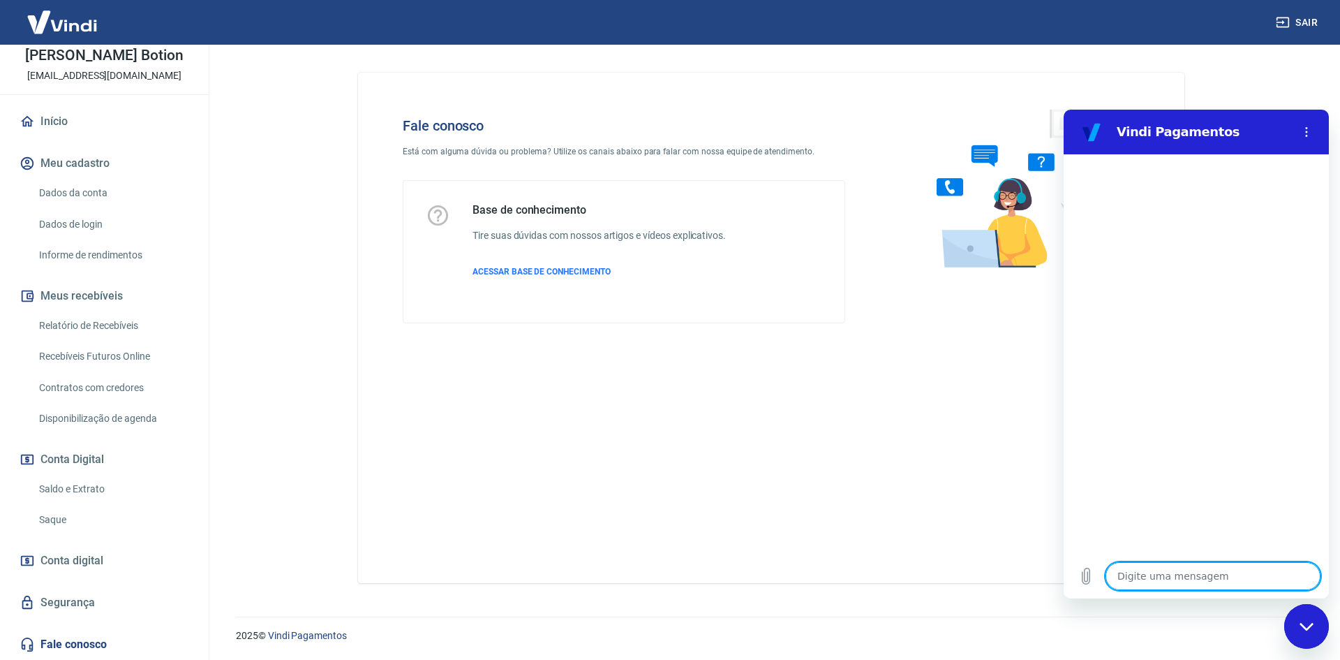
click at [1183, 596] on div "Digite uma mensagem x" at bounding box center [1196, 576] width 265 height 45
type textarea "x"
click at [1195, 572] on textarea at bounding box center [1213, 576] width 215 height 28
type textarea "B"
type textarea "x"
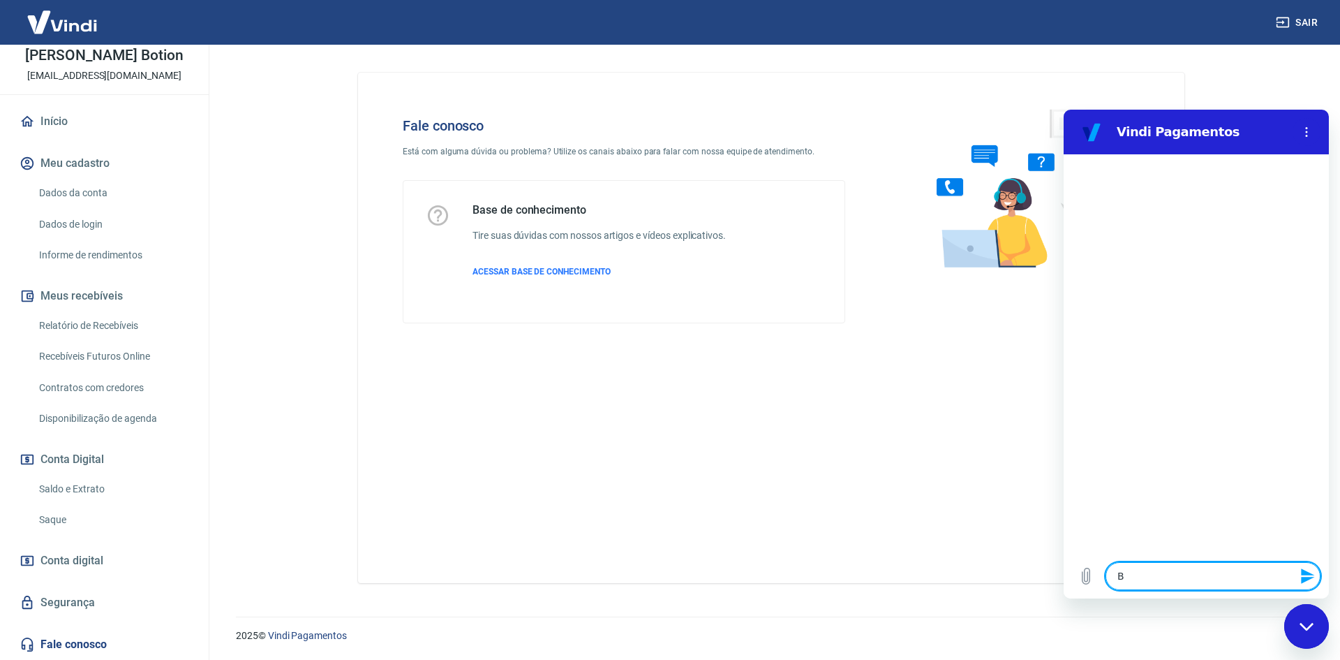
type textarea "Bo"
type textarea "x"
type textarea "Bop"
type textarea "x"
type textarea "Bopm"
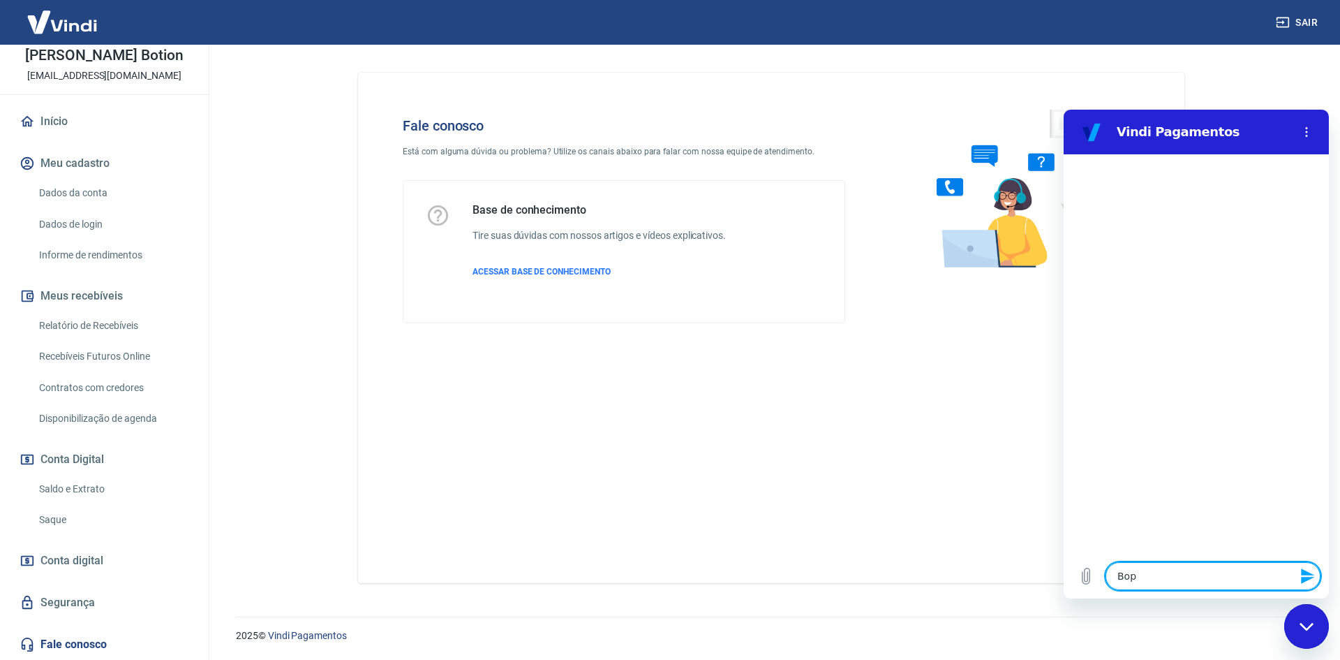
type textarea "x"
type textarea "Bop"
type textarea "x"
type textarea "Bo"
type textarea "x"
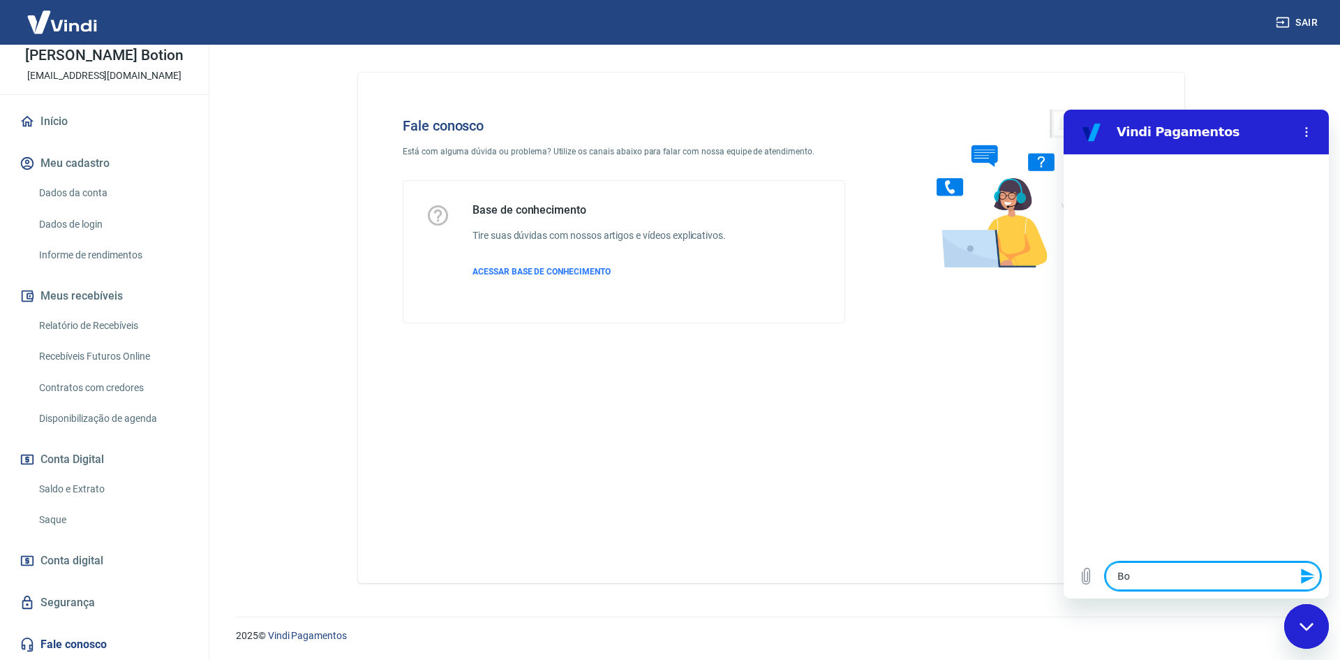
type textarea "Bom"
type textarea "x"
type textarea "Bom"
type textarea "x"
type textarea "Bom d"
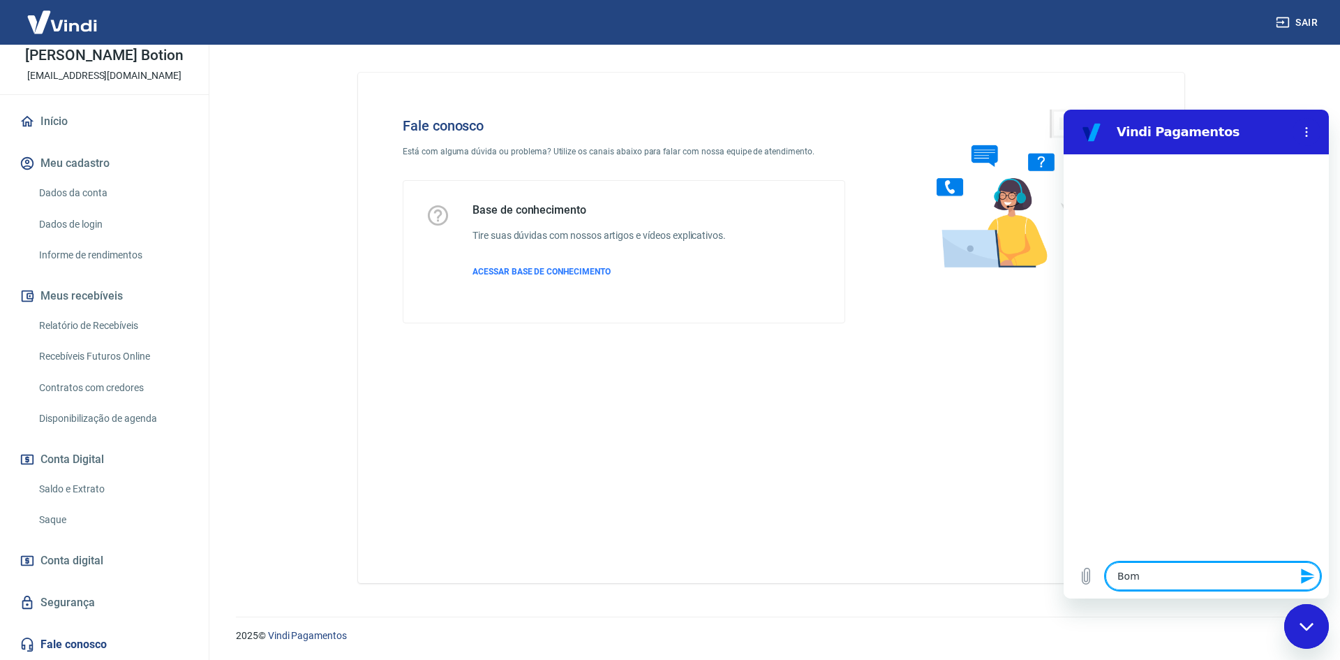
type textarea "x"
type textarea "Bom di"
type textarea "x"
type textarea "Bom dia"
type textarea "x"
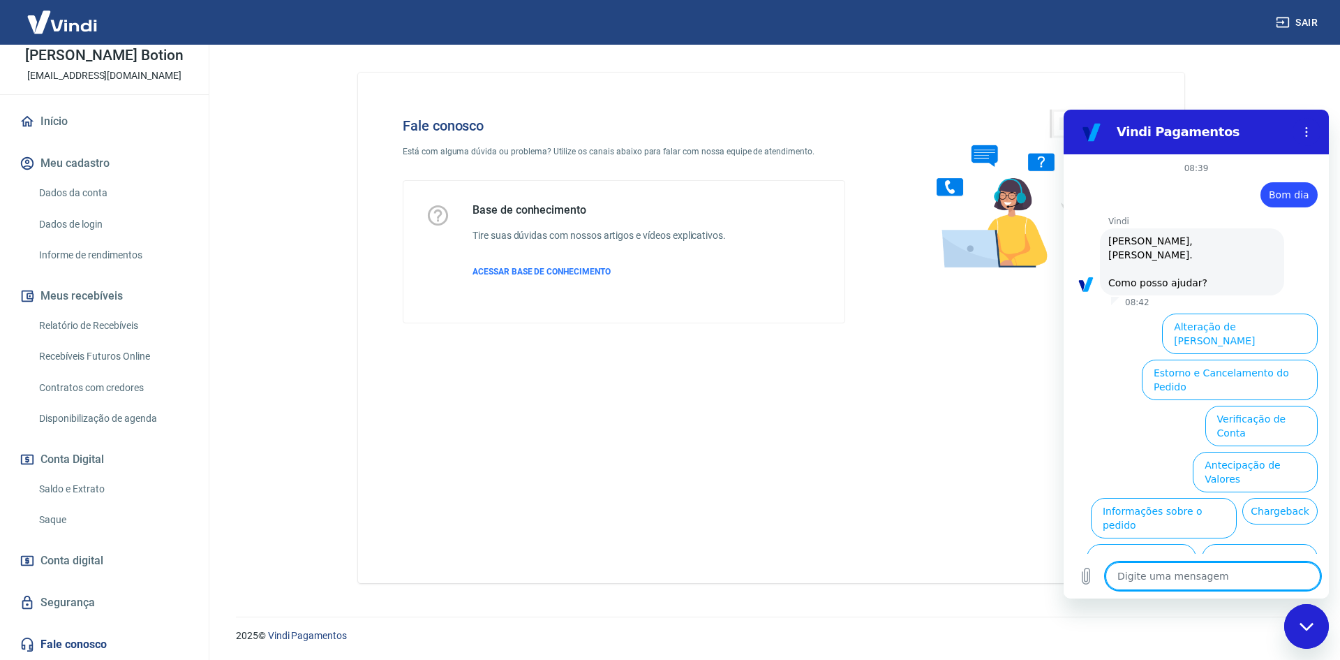
scroll to position [33, 0]
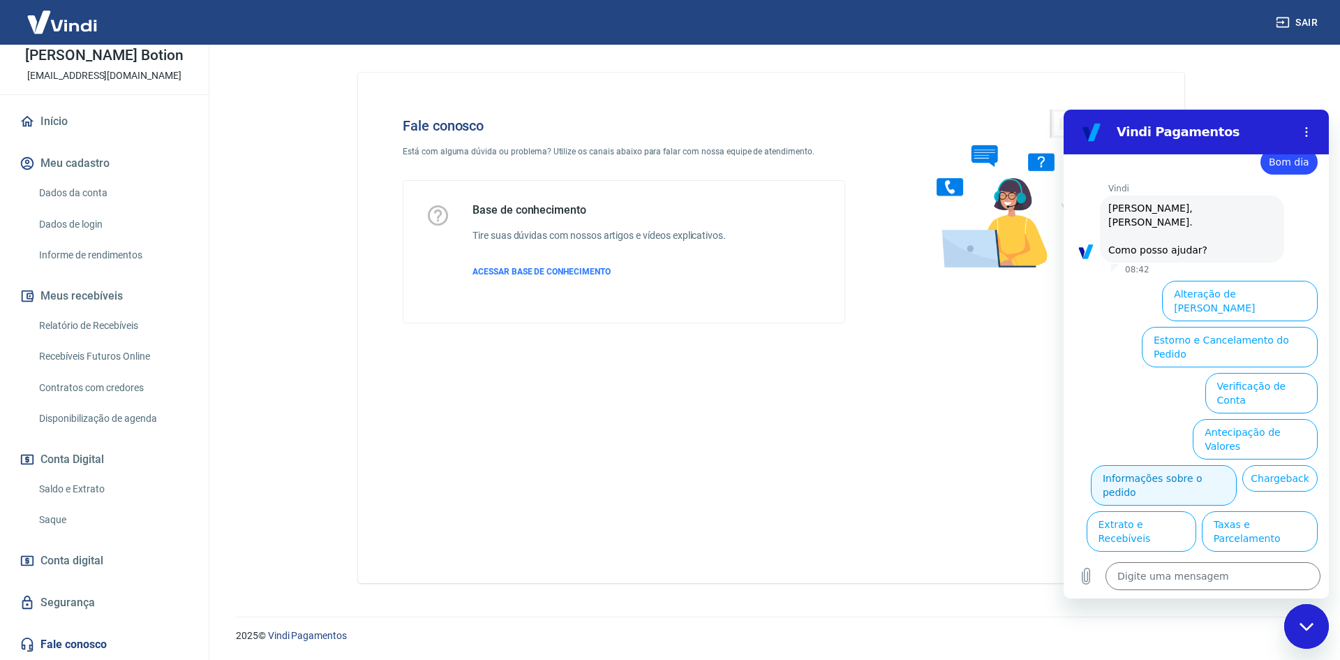
click at [1237, 465] on button "Informações sobre o pedido" at bounding box center [1164, 485] width 146 height 40
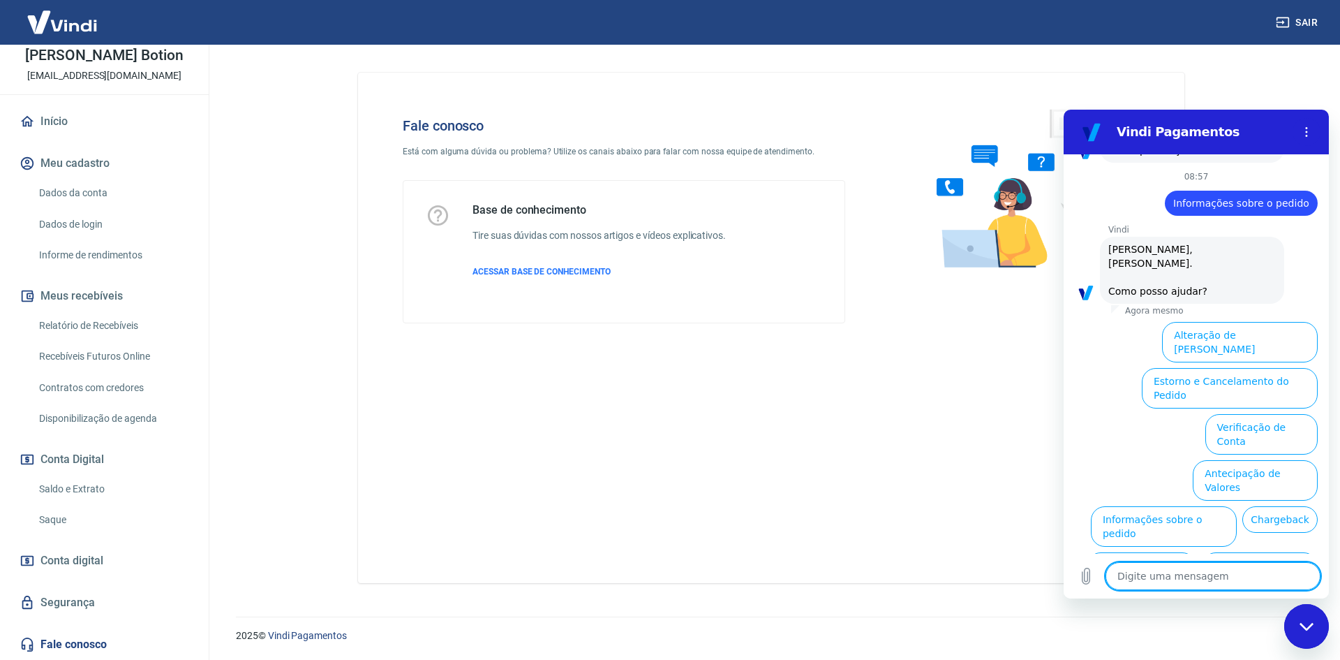
scroll to position [160, 0]
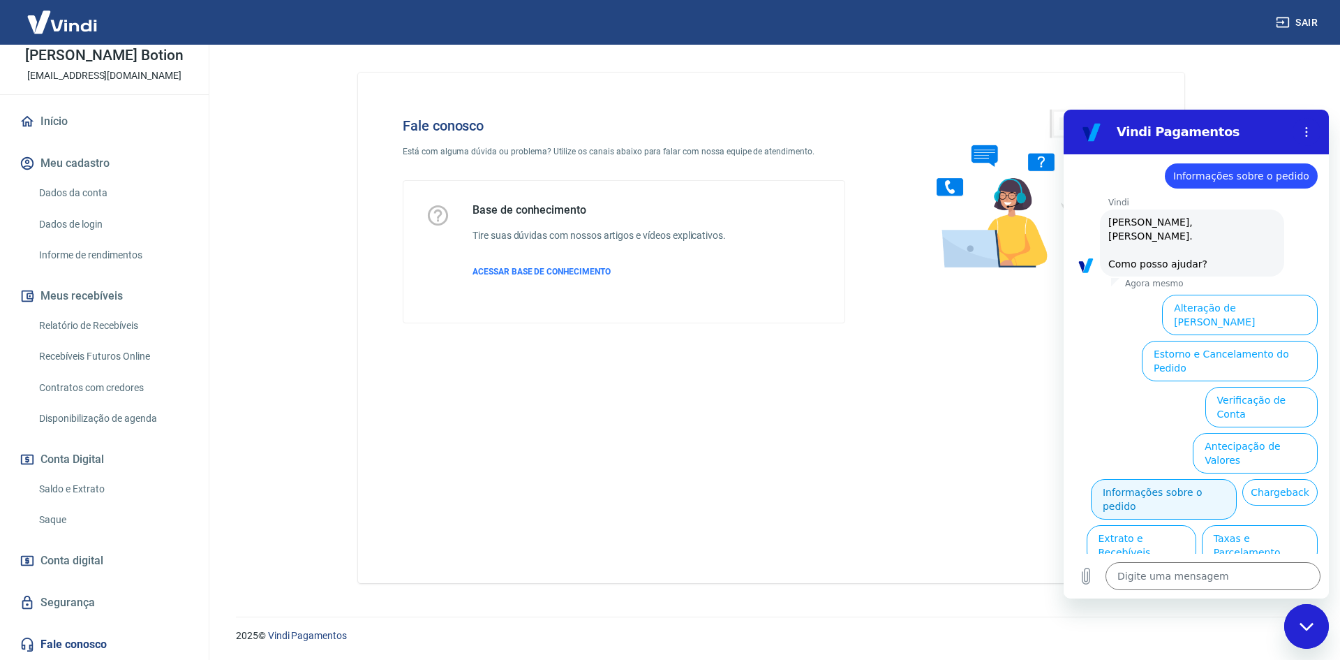
click at [1237, 479] on button "Informações sobre o pedido" at bounding box center [1164, 499] width 146 height 40
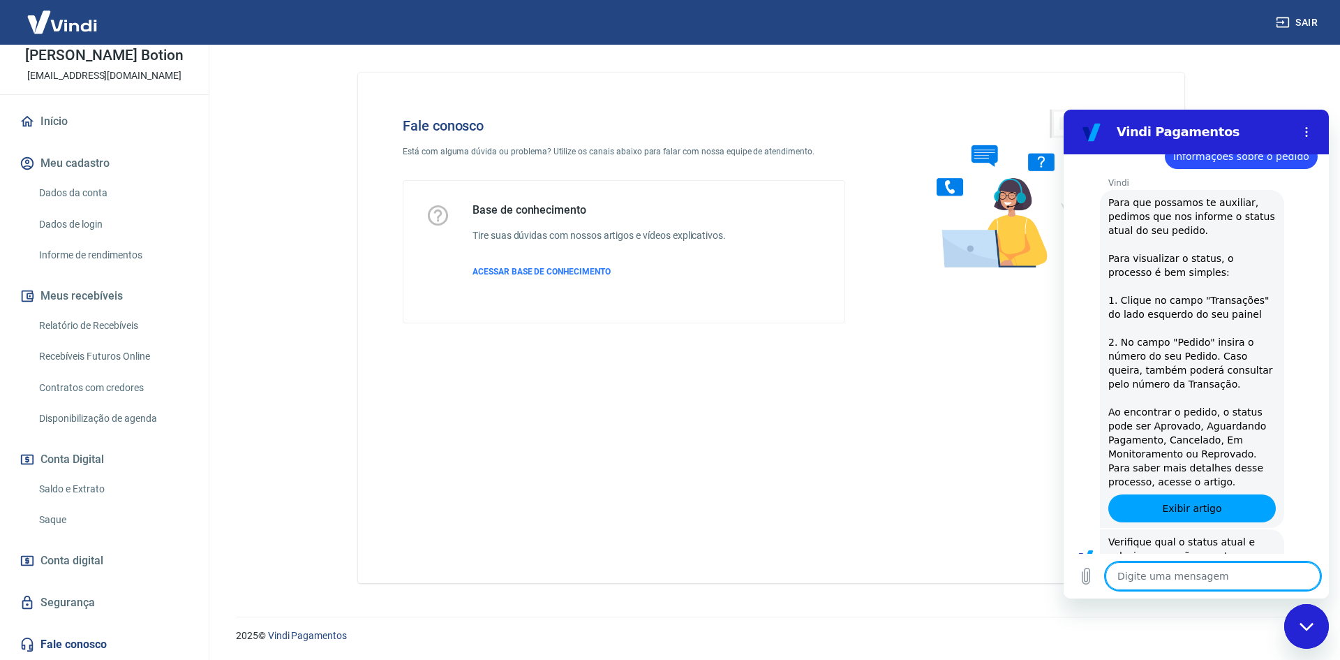
scroll to position [400, 0]
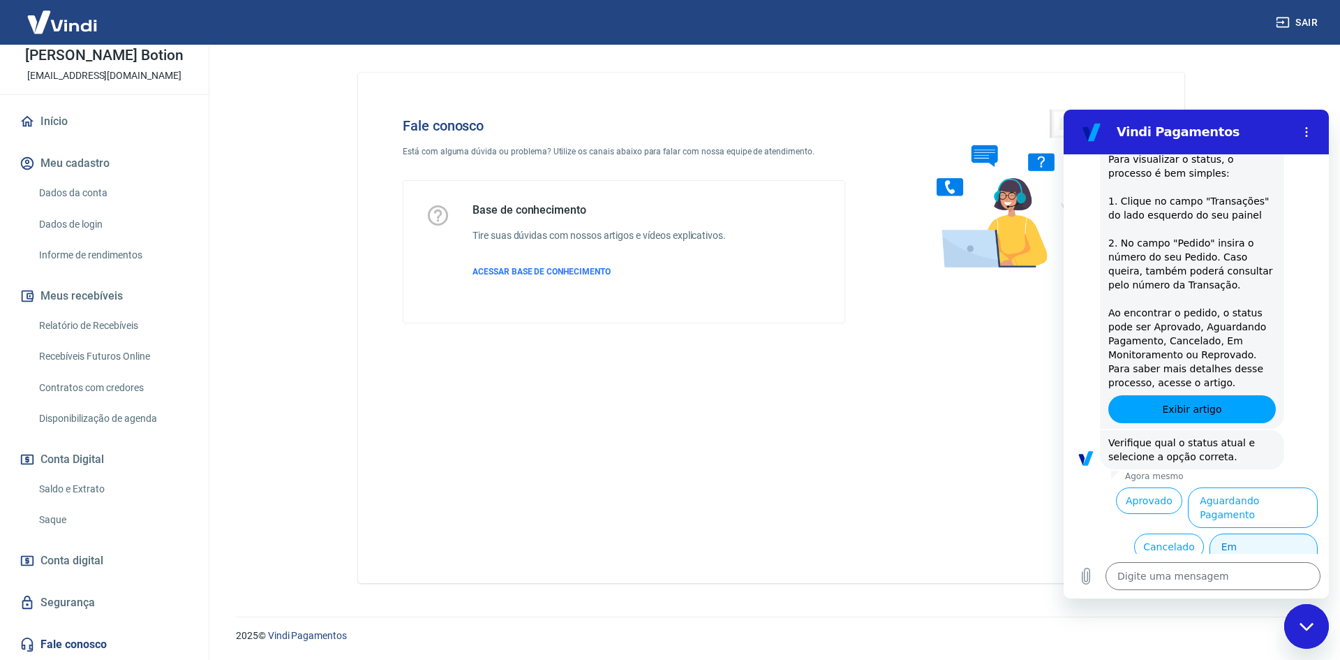
click at [1270, 533] on button "Em Monitoramento" at bounding box center [1264, 553] width 108 height 40
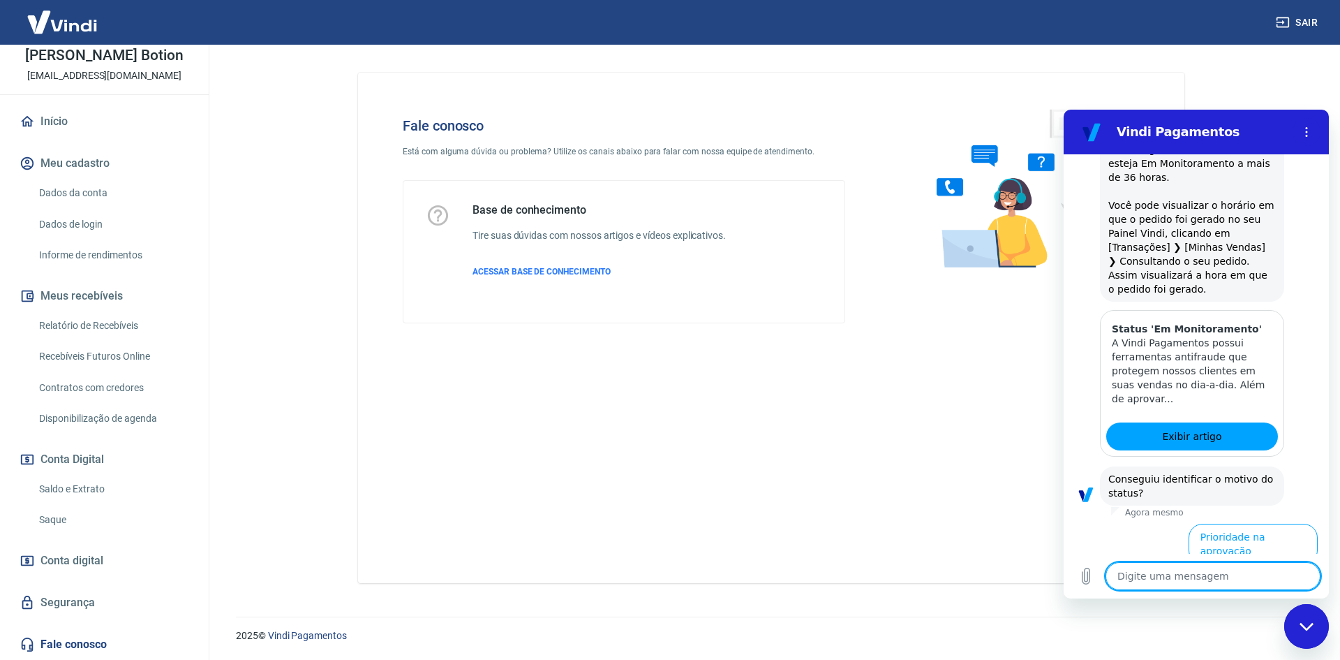
scroll to position [1005, 0]
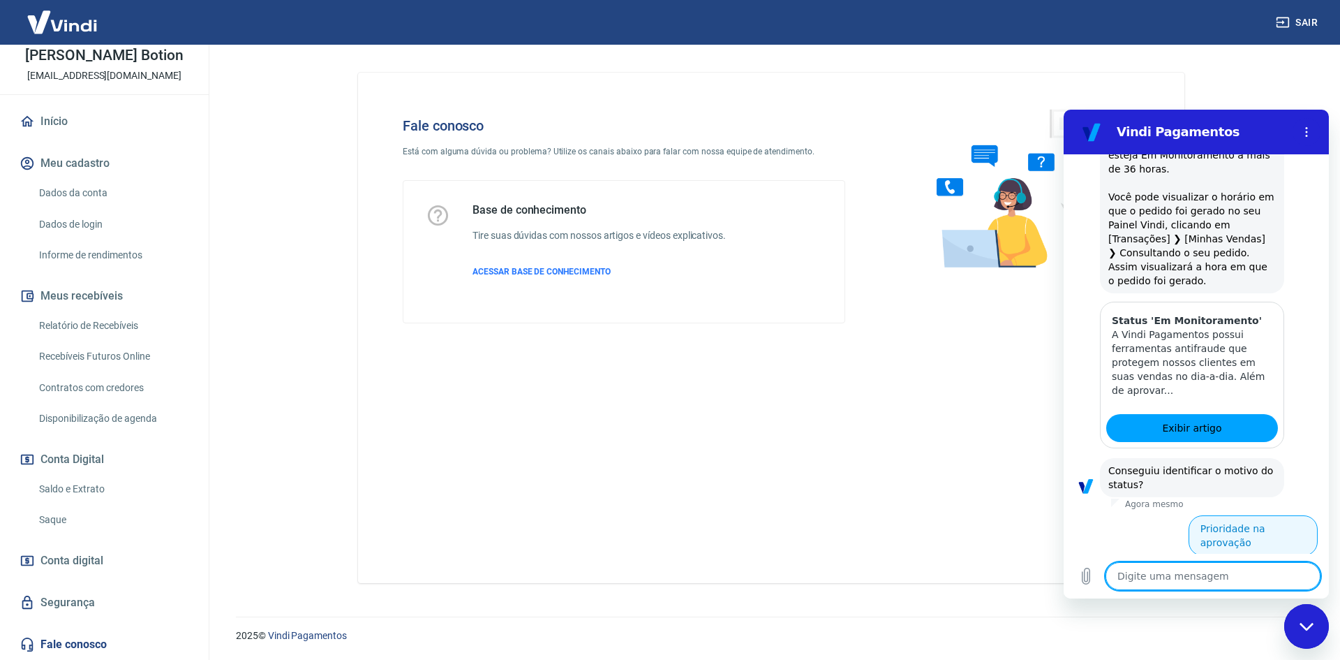
click at [1234, 515] on button "Prioridade na aprovação" at bounding box center [1253, 535] width 129 height 40
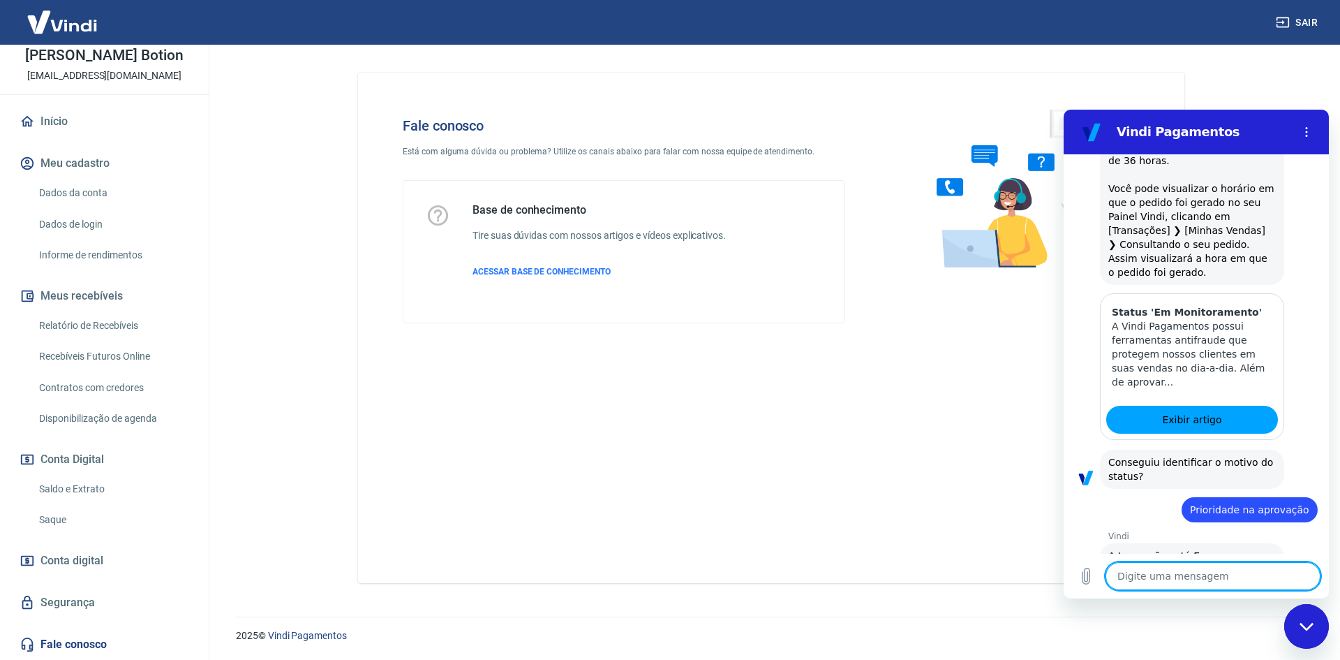
scroll to position [1048, 0]
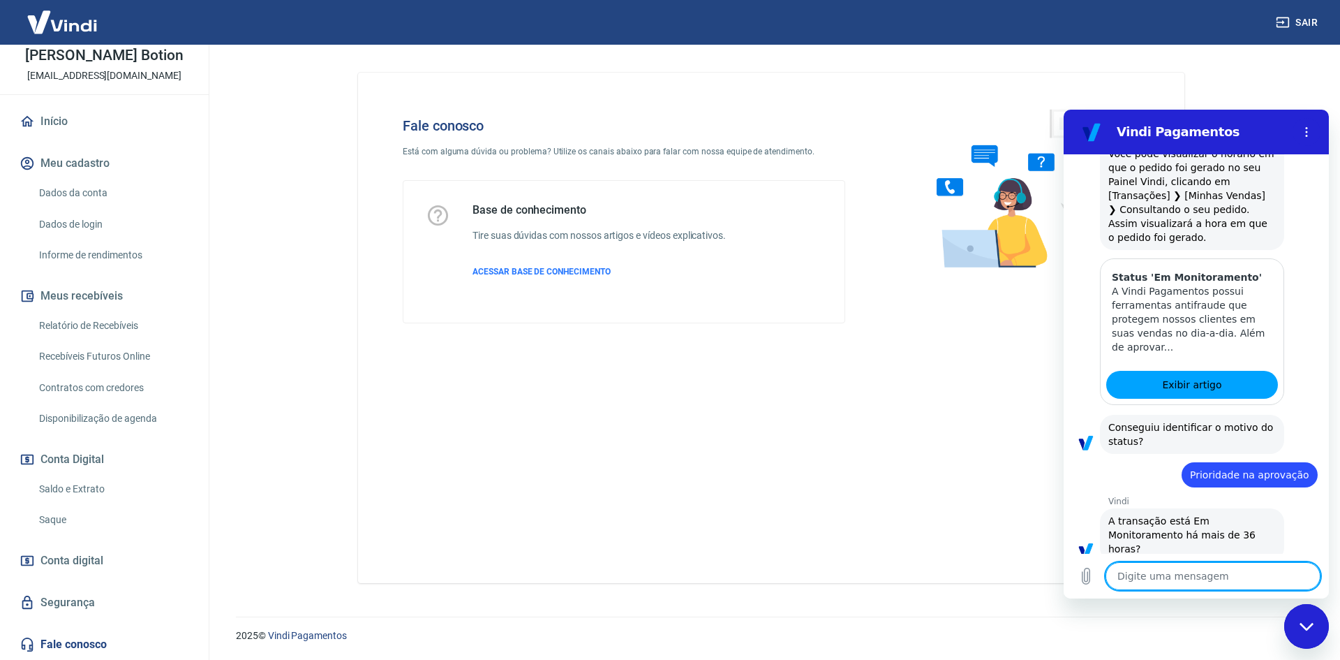
click at [1245, 579] on button "Sim" at bounding box center [1249, 592] width 40 height 27
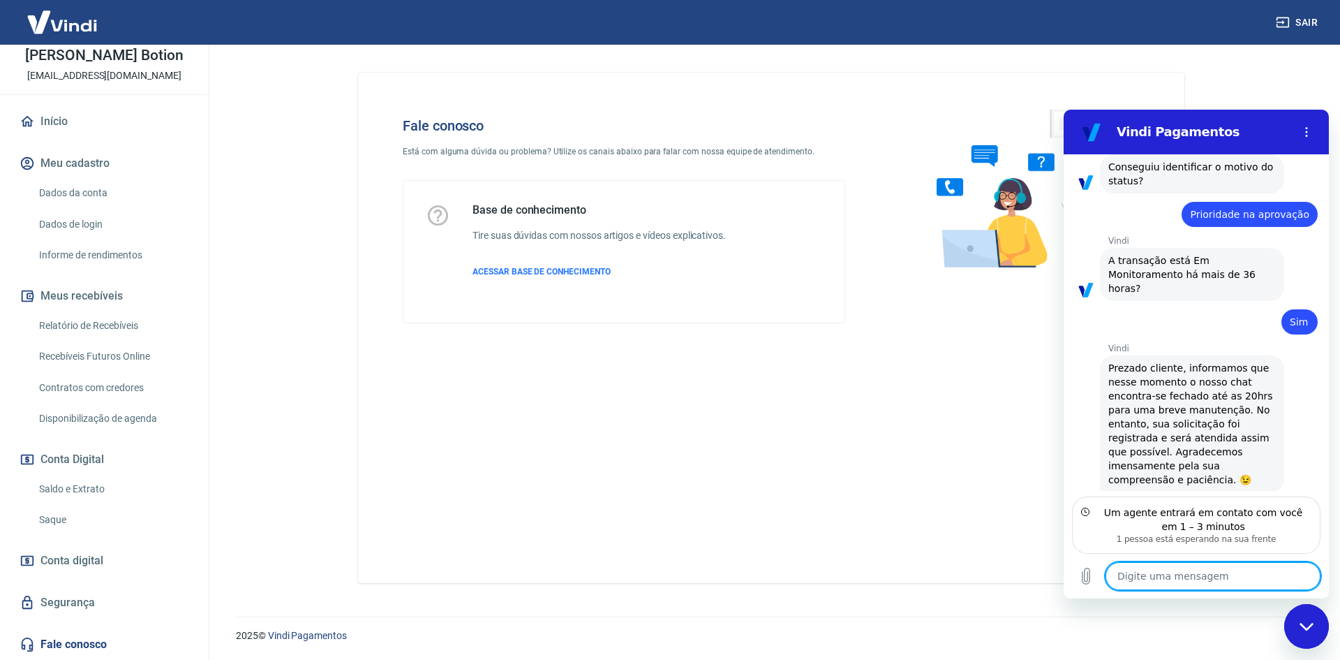
scroll to position [1310, 0]
click at [1166, 577] on textarea at bounding box center [1213, 576] width 215 height 28
click at [1181, 575] on textarea at bounding box center [1213, 576] width 215 height 28
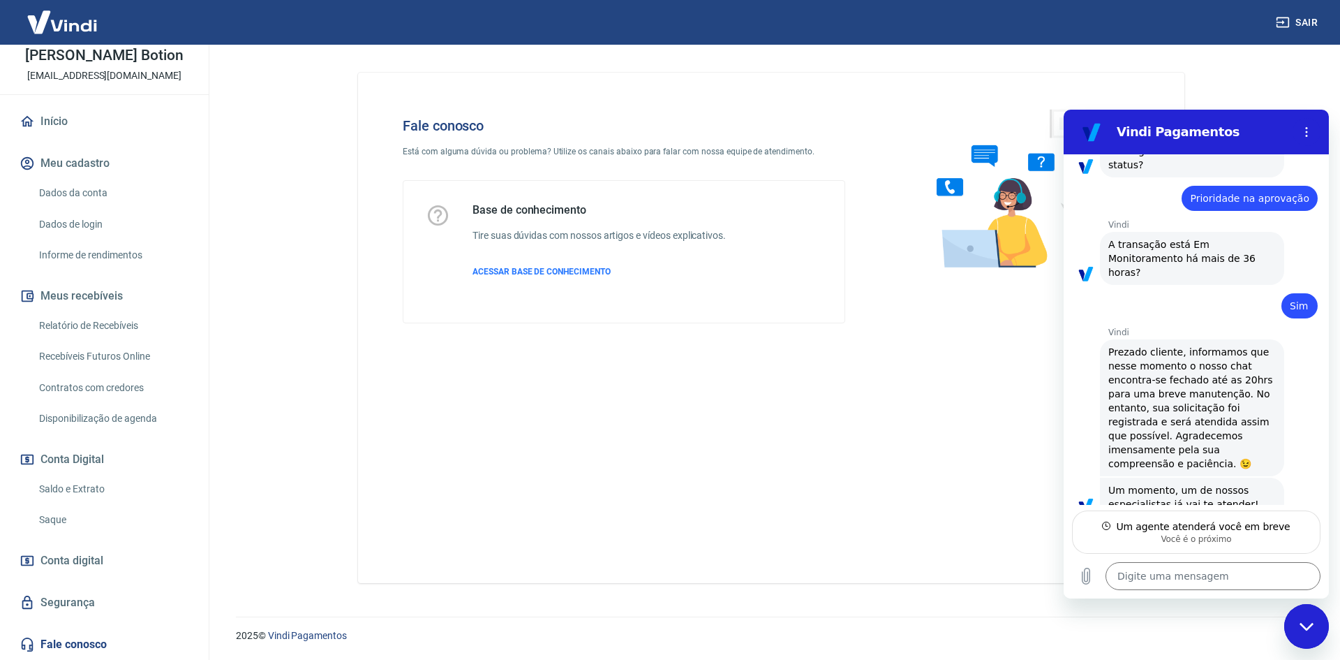
scroll to position [1323, 0]
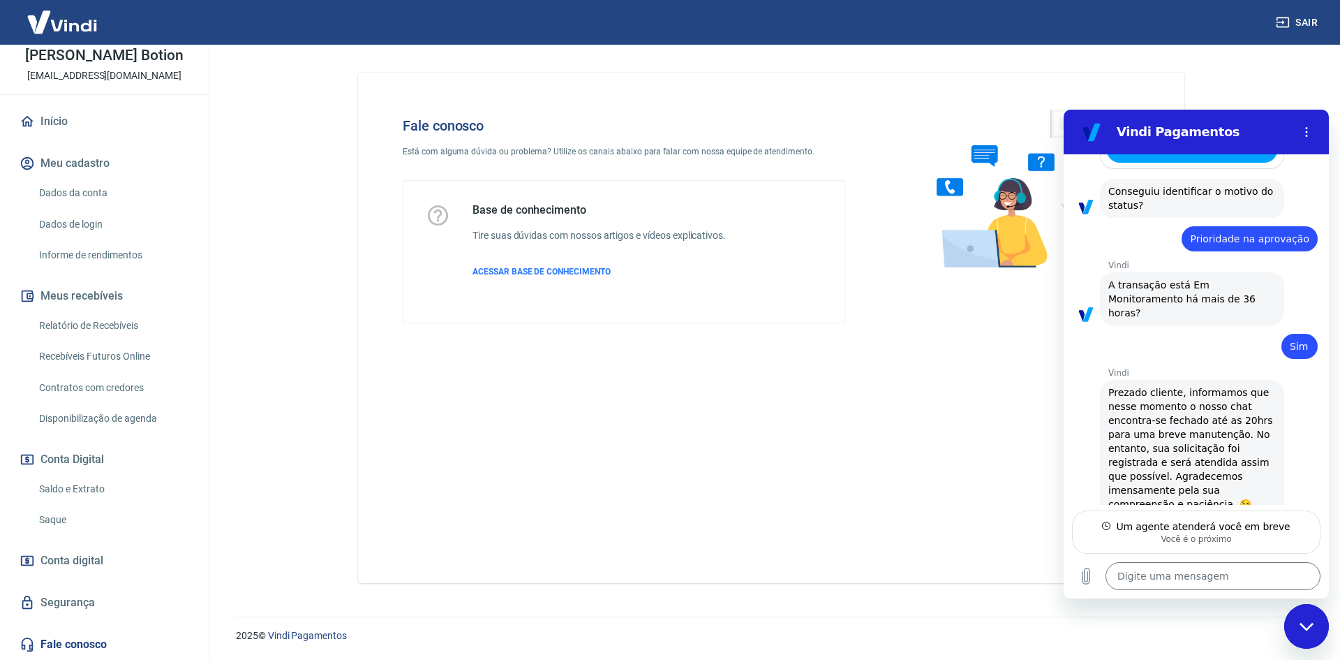
type textarea "x"
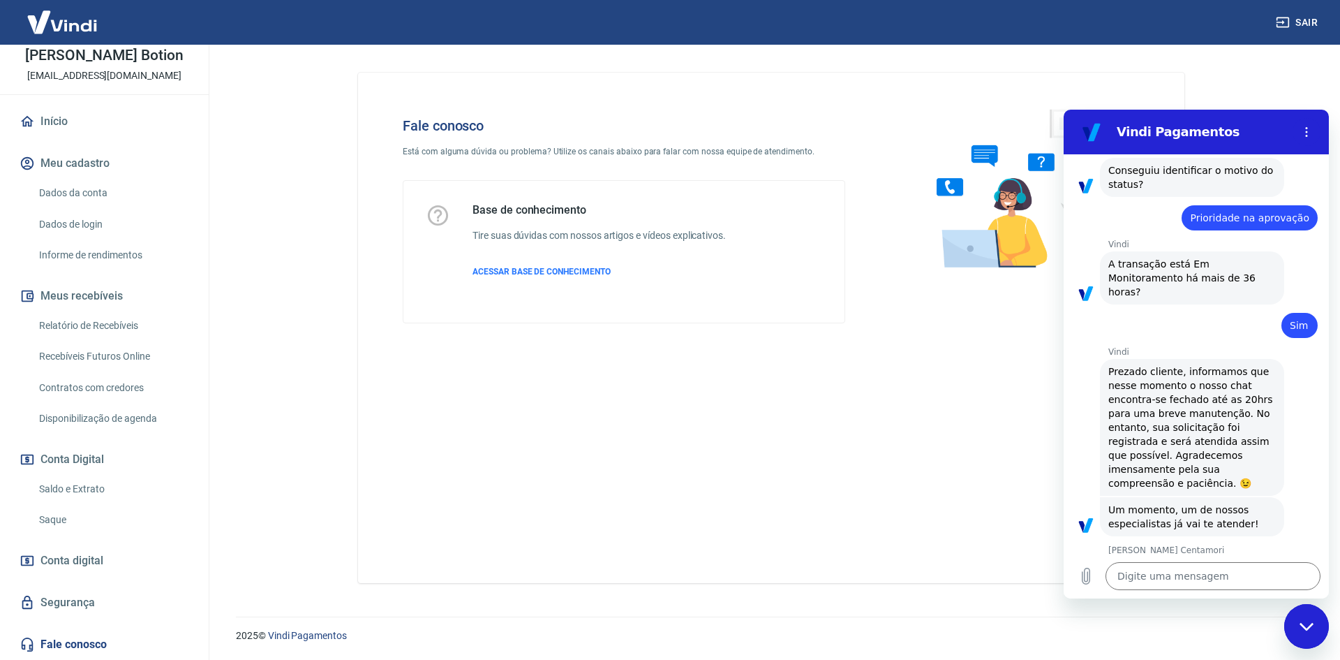
scroll to position [1308, 0]
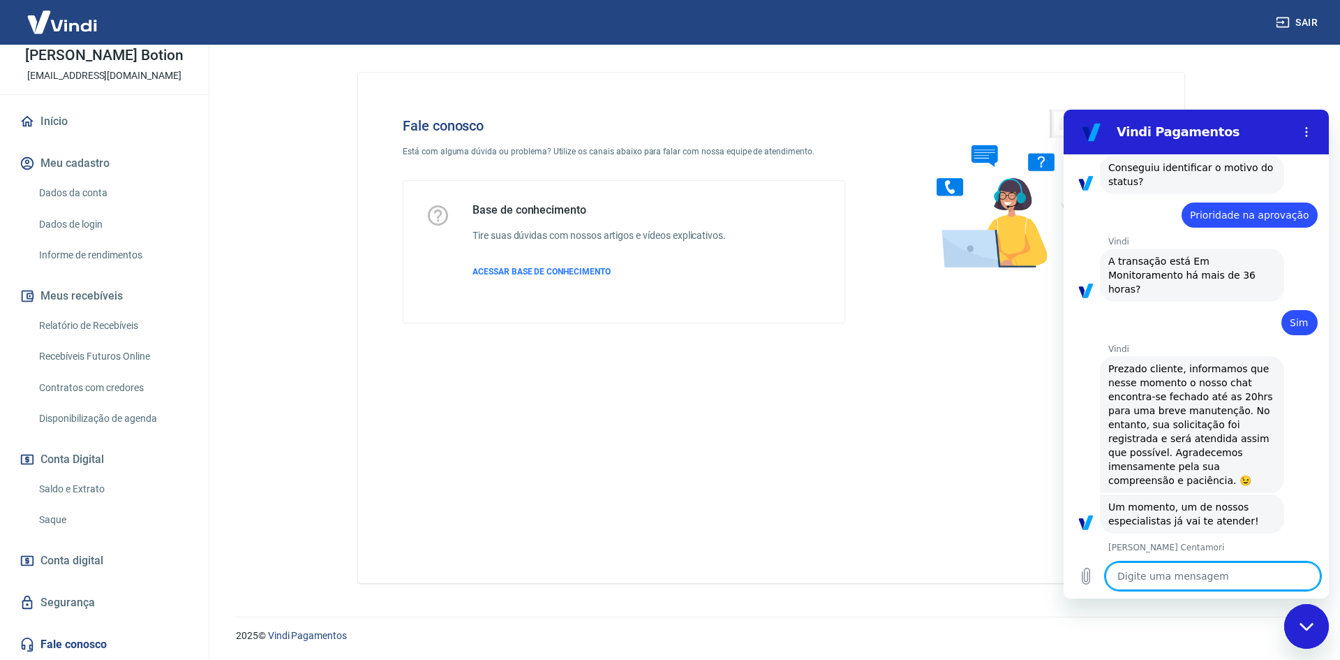
click at [1203, 568] on textarea at bounding box center [1213, 576] width 215 height 28
type textarea "B"
type textarea "x"
type textarea "Bo"
type textarea "x"
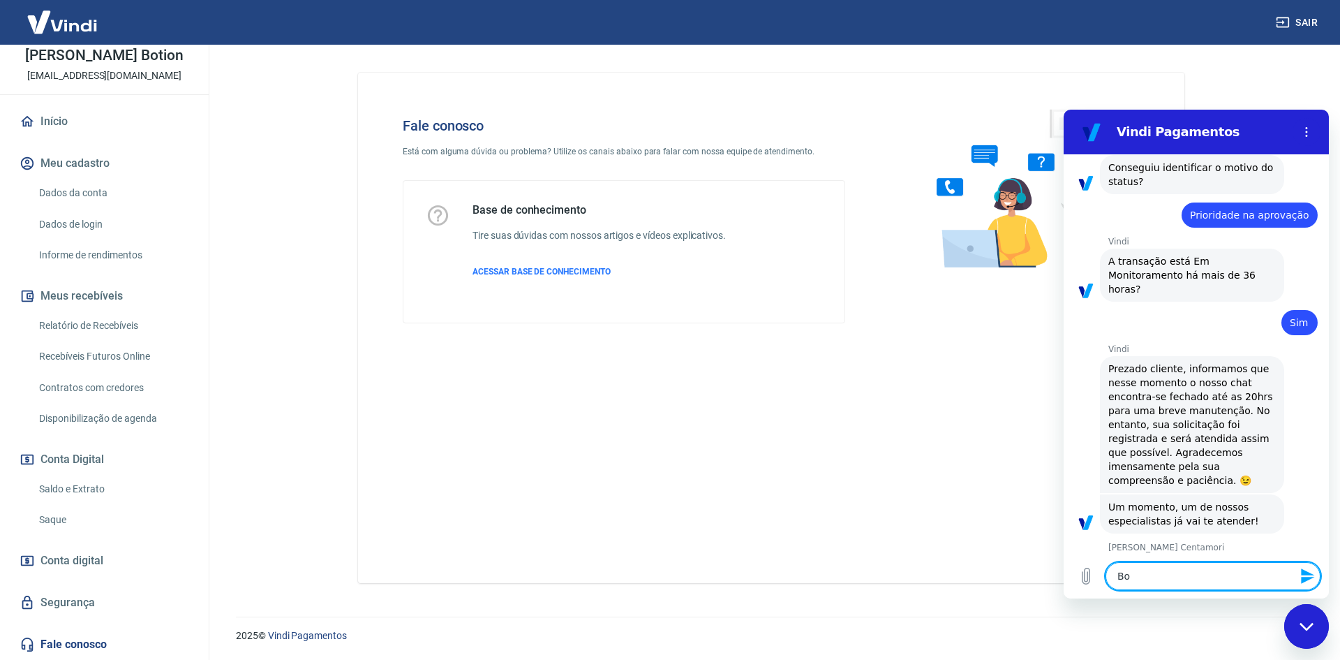
type textarea "Bom"
type textarea "x"
type textarea "Bom"
type textarea "x"
type textarea "Bom d"
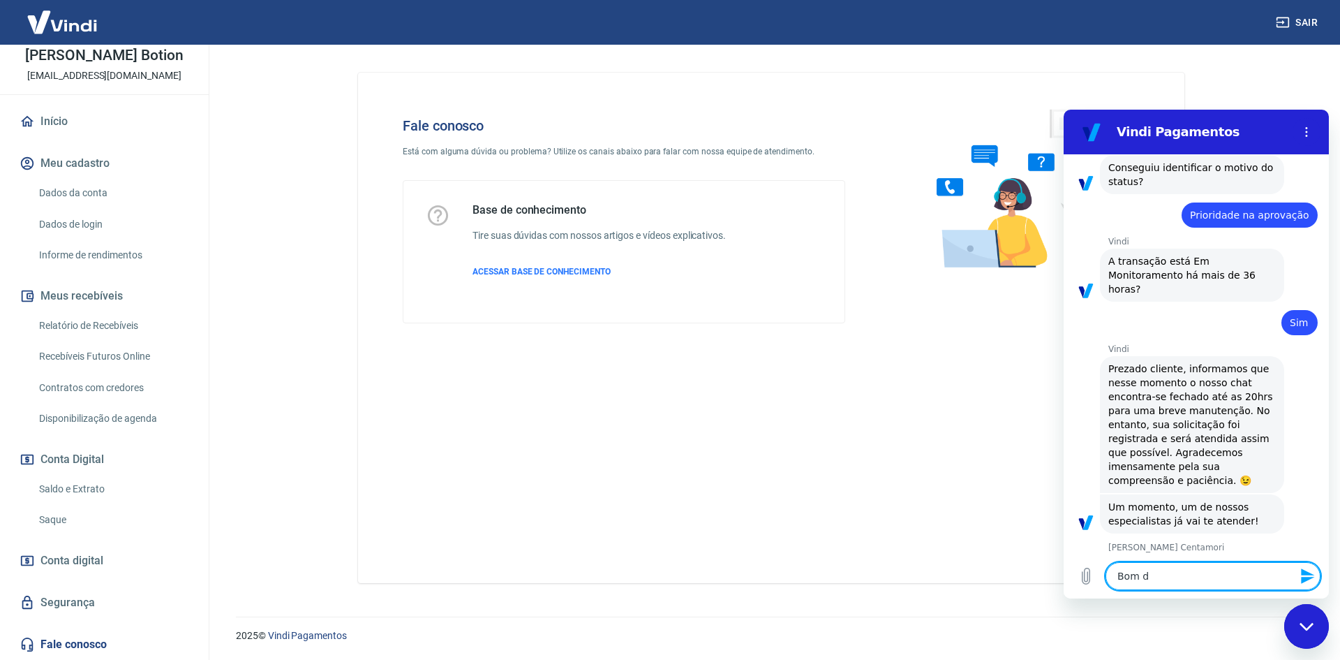
type textarea "x"
type textarea "Bom di"
type textarea "x"
type textarea "Bom dia"
type textarea "x"
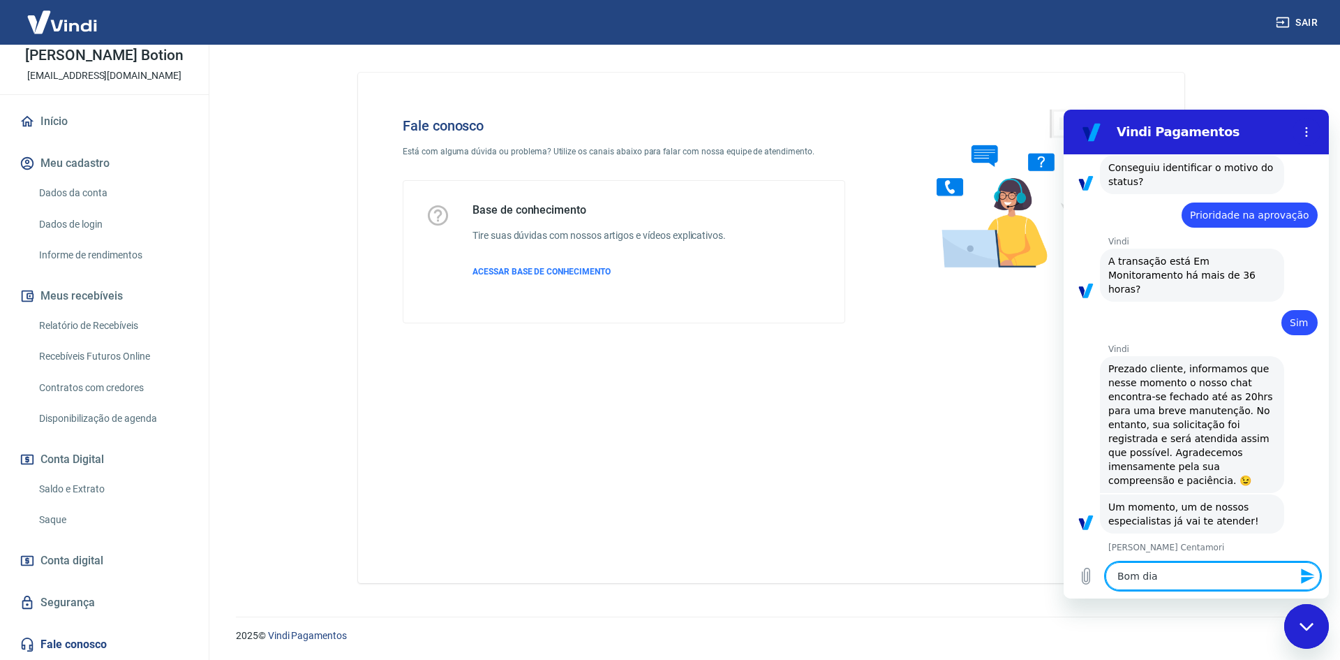
type textarea "Bom dia"
type textarea "x"
type textarea "Bom dia M"
type textarea "x"
type textarea "Bom dia Ma"
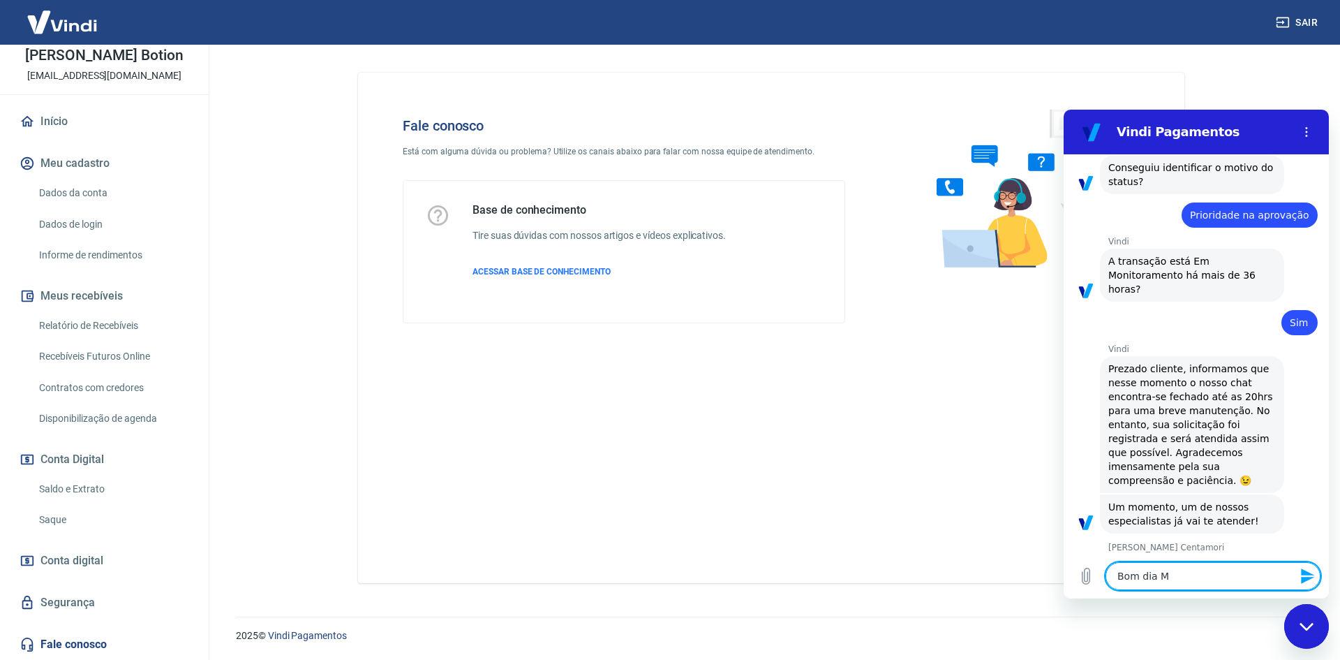
type textarea "x"
type textarea "Bom dia Mar"
type textarea "x"
type textarea "Bom dia Mari"
type textarea "x"
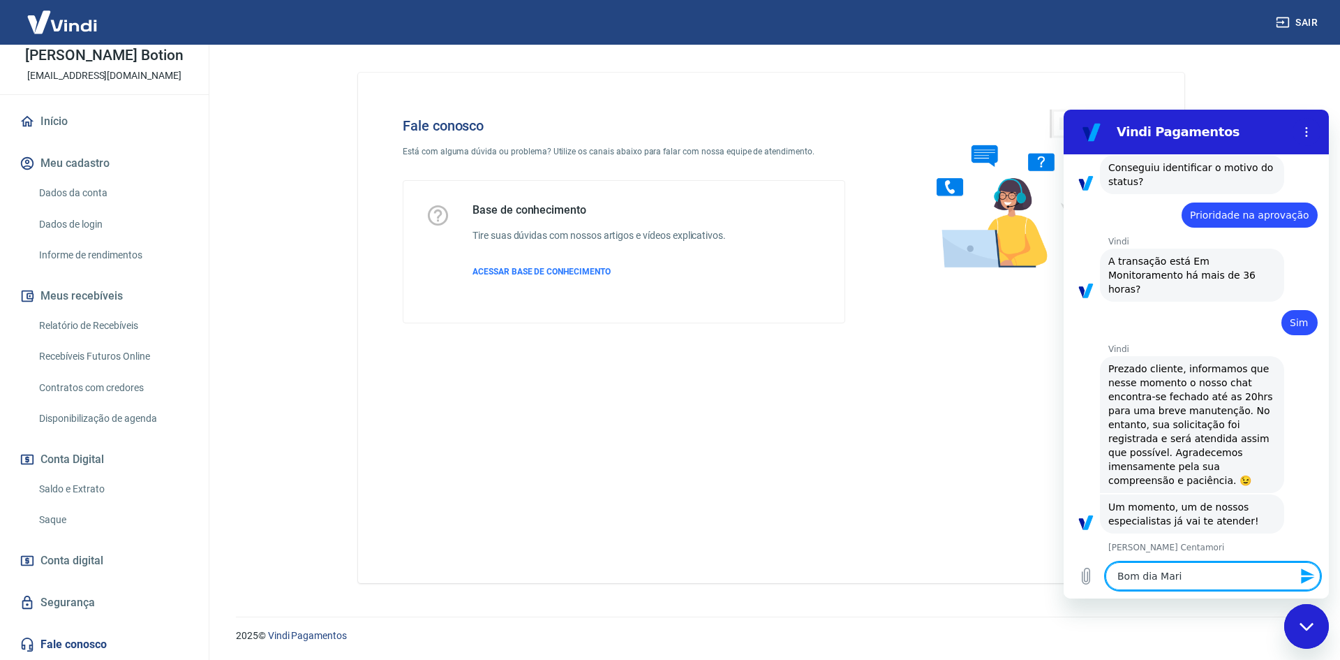
type textarea "Bom dia Maria"
type textarea "x"
type textarea "Bom dia Marian"
type textarea "x"
type textarea "Bom dia Mariana"
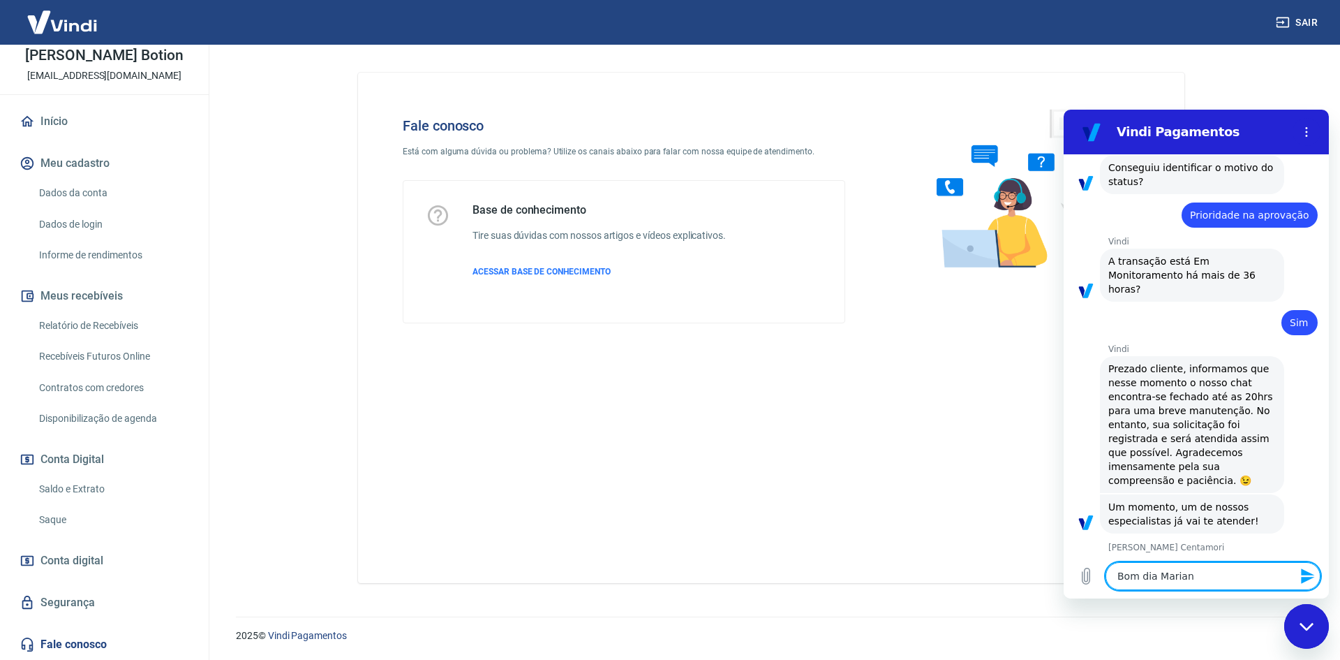
type textarea "x"
type textarea "Bom dia Marian"
type textarea "x"
type textarea "Bom dia Mariana"
type textarea "x"
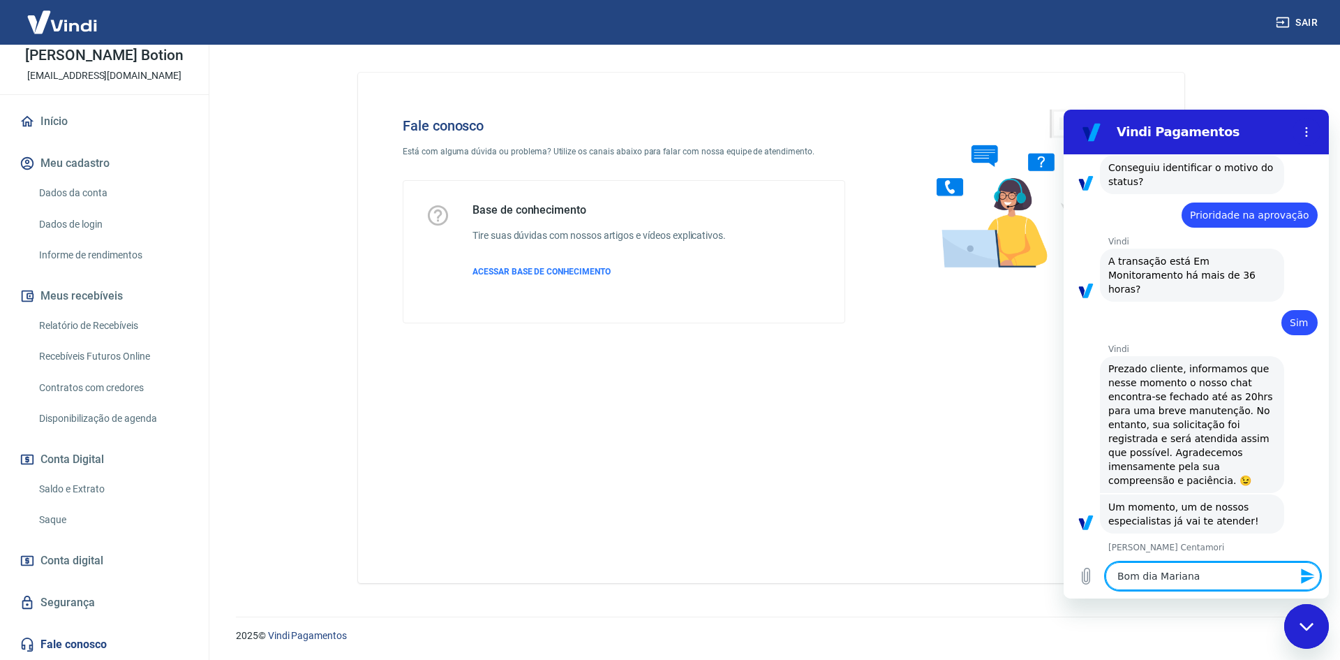
type textarea "Bom dia Mariana,"
type textarea "x"
type textarea "Bom dia Mariana,"
type textarea "x"
type textarea "Bom dia Mariana, t"
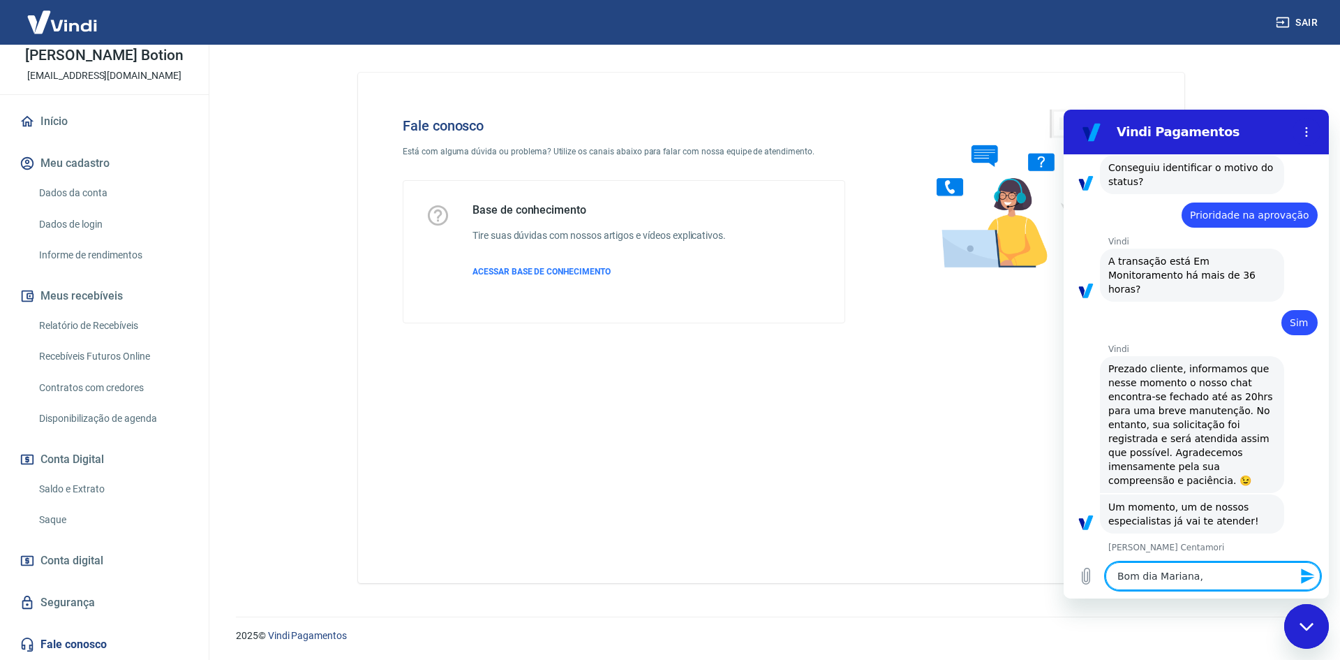
type textarea "x"
type textarea "Bom dia Mariana, tu"
type textarea "x"
type textarea "Bom dia Mariana, tud"
type textarea "x"
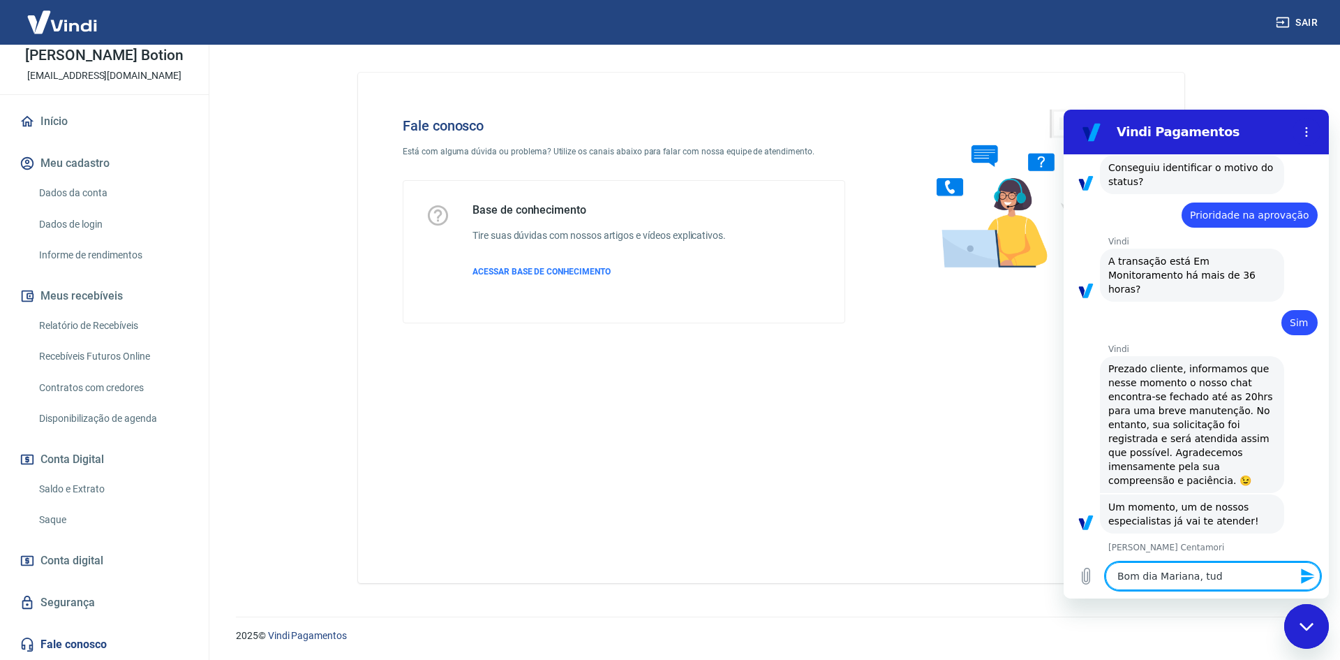
type textarea "Bom dia Mariana, tudo"
type textarea "x"
type textarea "Bom dia Mariana, tudo"
type textarea "x"
type textarea "Bom dia Mariana, tudo b"
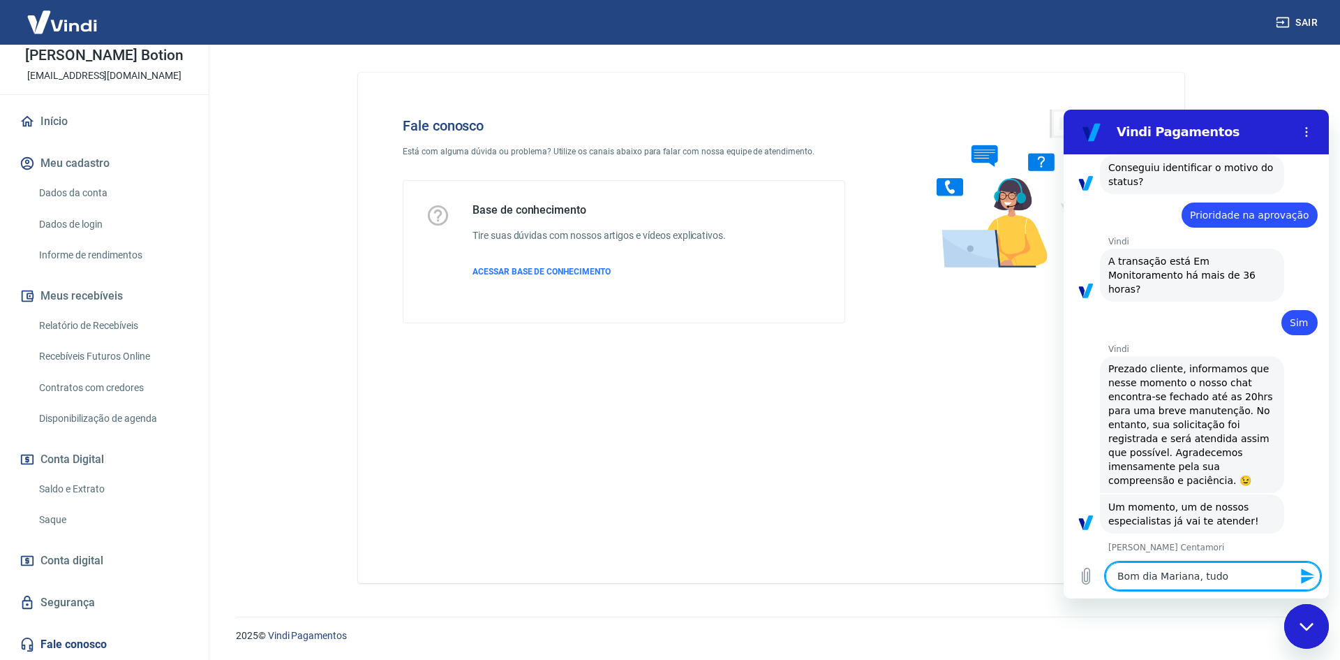
type textarea "x"
type textarea "Bom dia Mariana, tudo be"
type textarea "x"
type textarea "Bom dia Mariana, tudo bem"
type textarea "x"
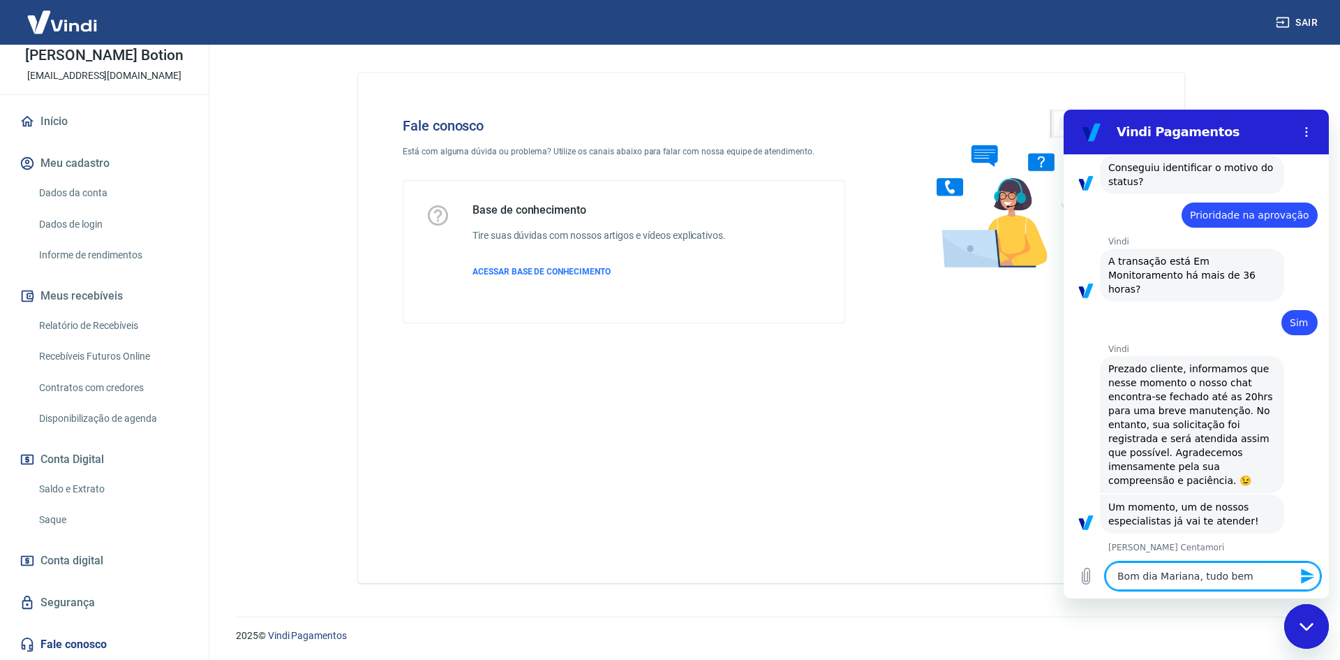
type textarea "Bom dia Mariana, tudo bem?"
type textarea "x"
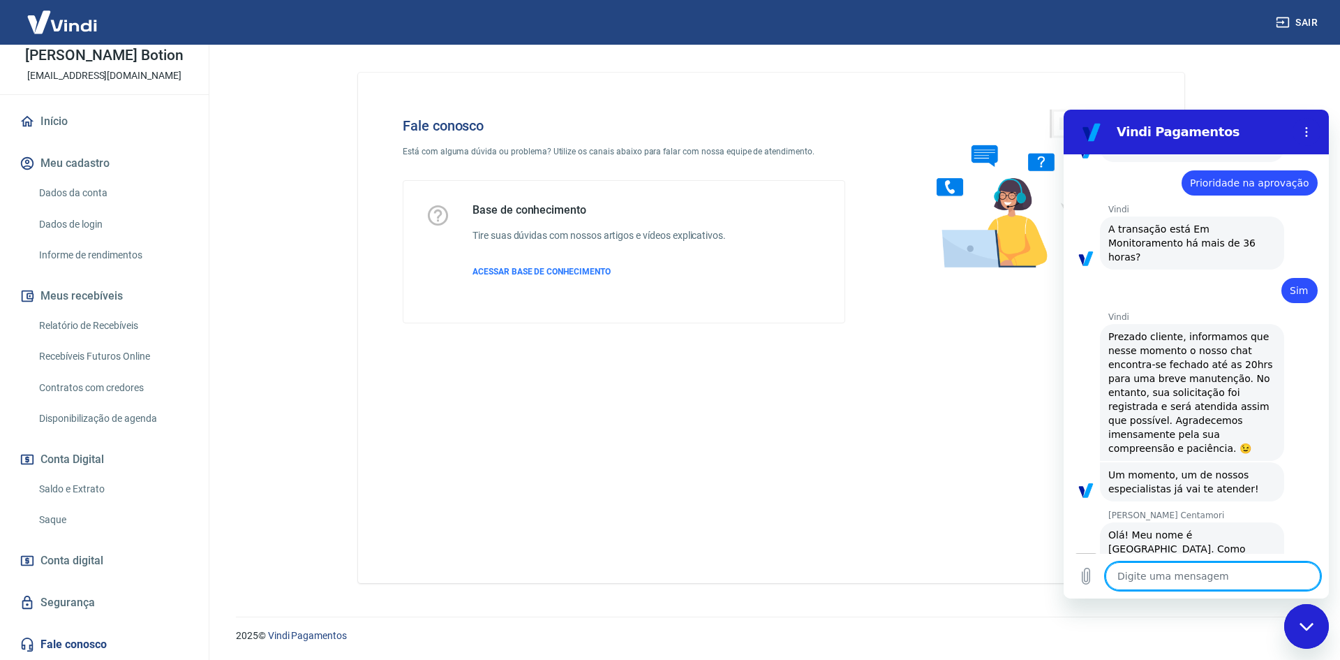
type textarea "x"
type textarea "E"
type textarea "x"
type textarea "Eu"
type textarea "x"
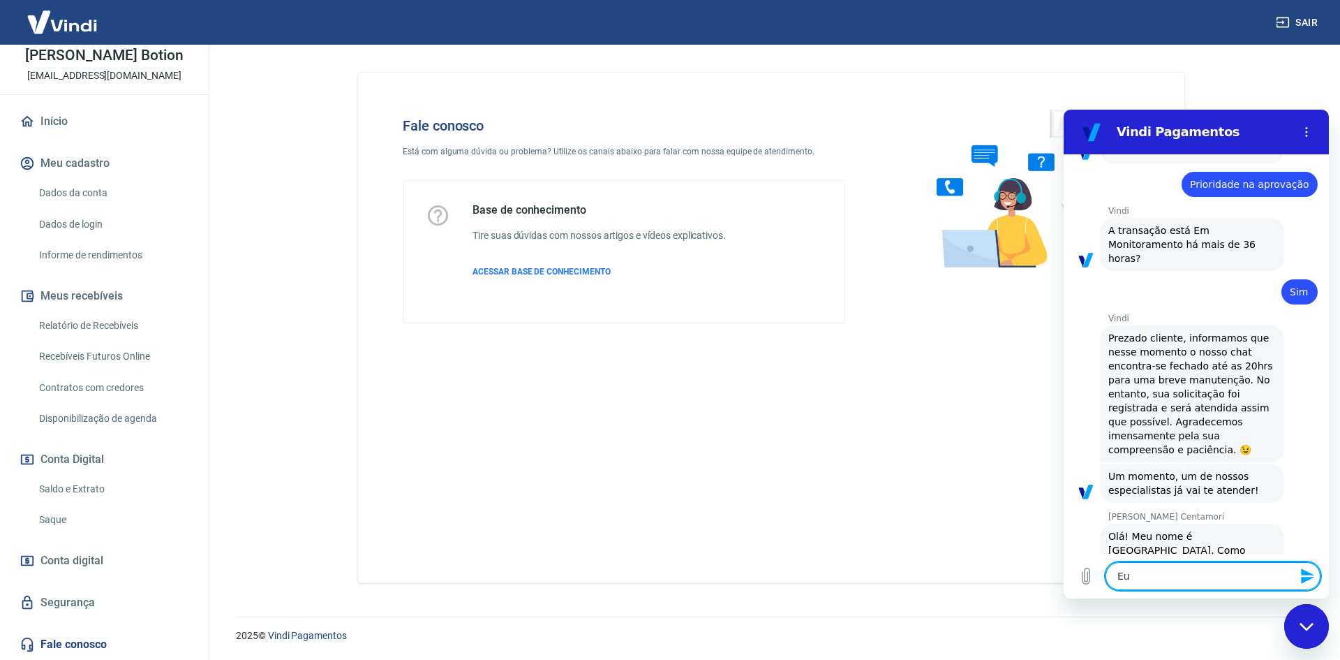
type textarea "Eu"
type textarea "x"
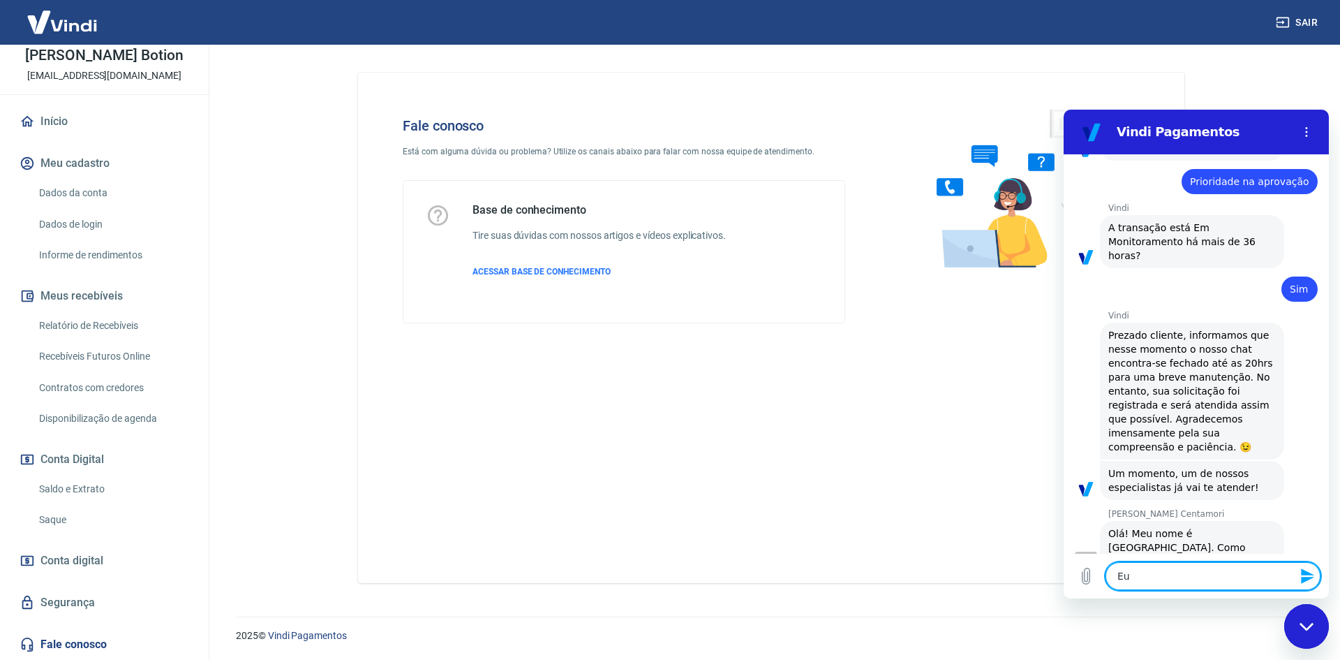
type textarea "Eu"
type textarea "x"
type textarea "E"
type textarea "x"
type textarea "Es"
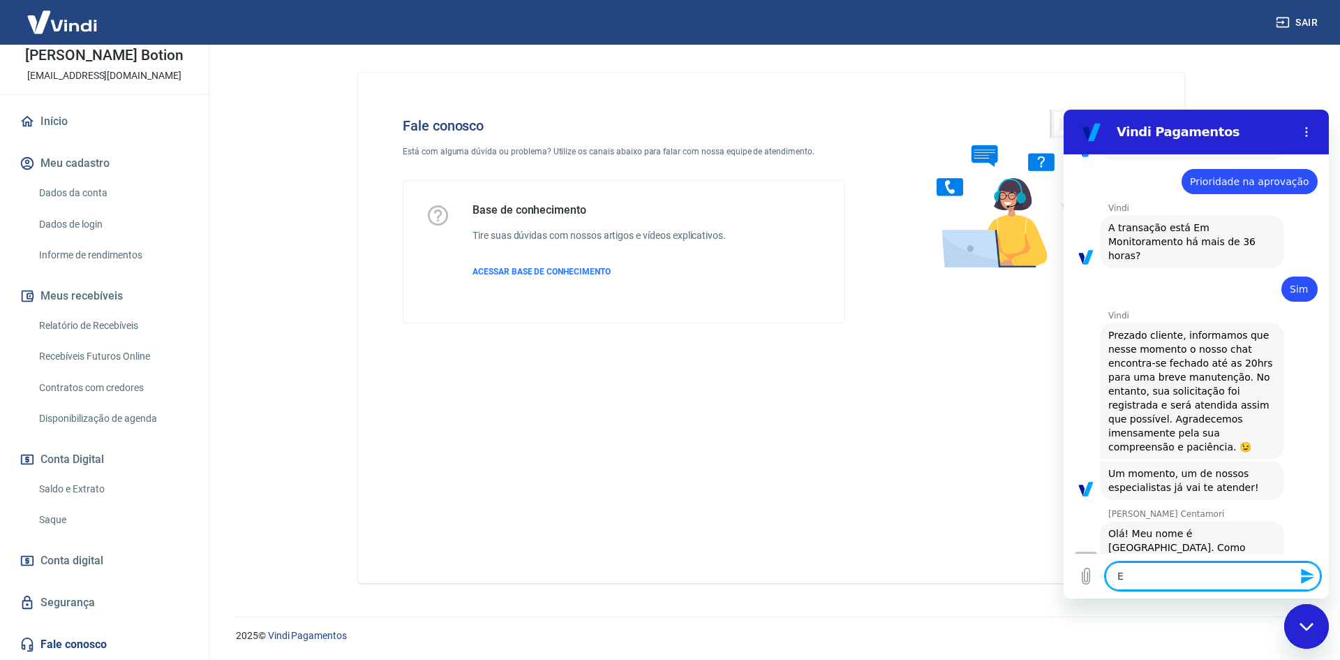
type textarea "x"
type textarea "Est"
type textarea "x"
type textarea "Esto"
type textarea "x"
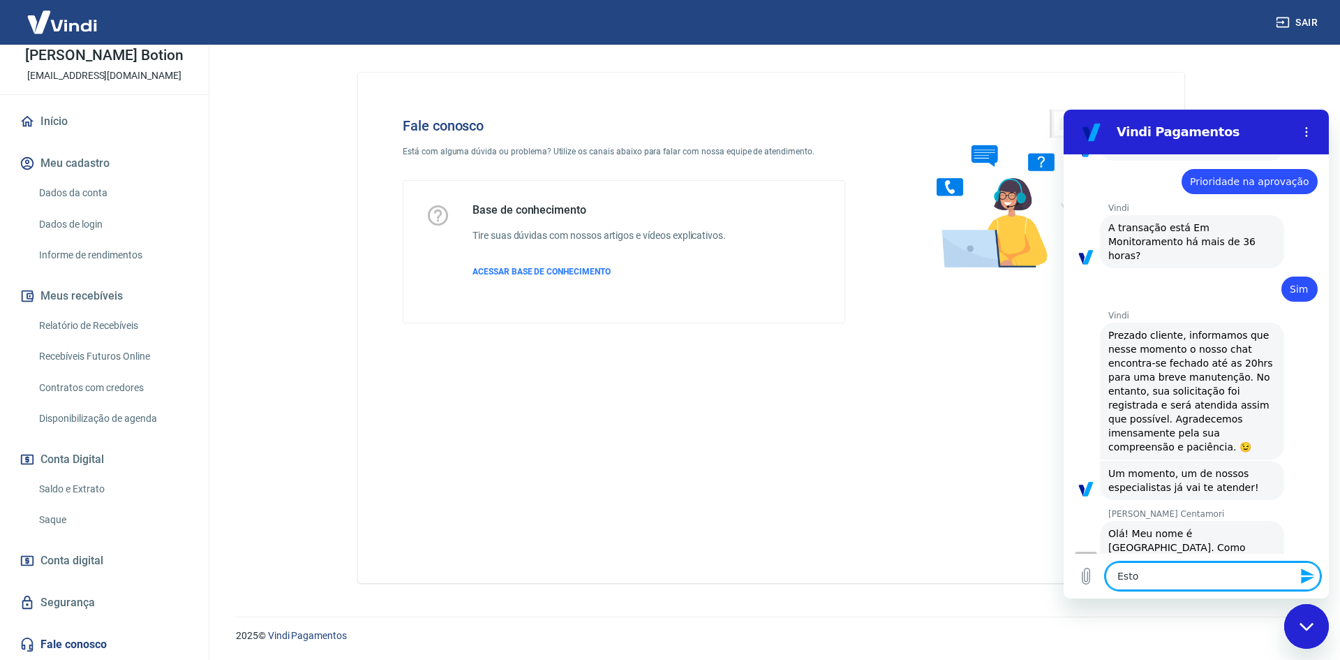
type textarea "Estou"
type textarea "x"
type textarea "Estou"
type textarea "x"
type textarea "Estou c"
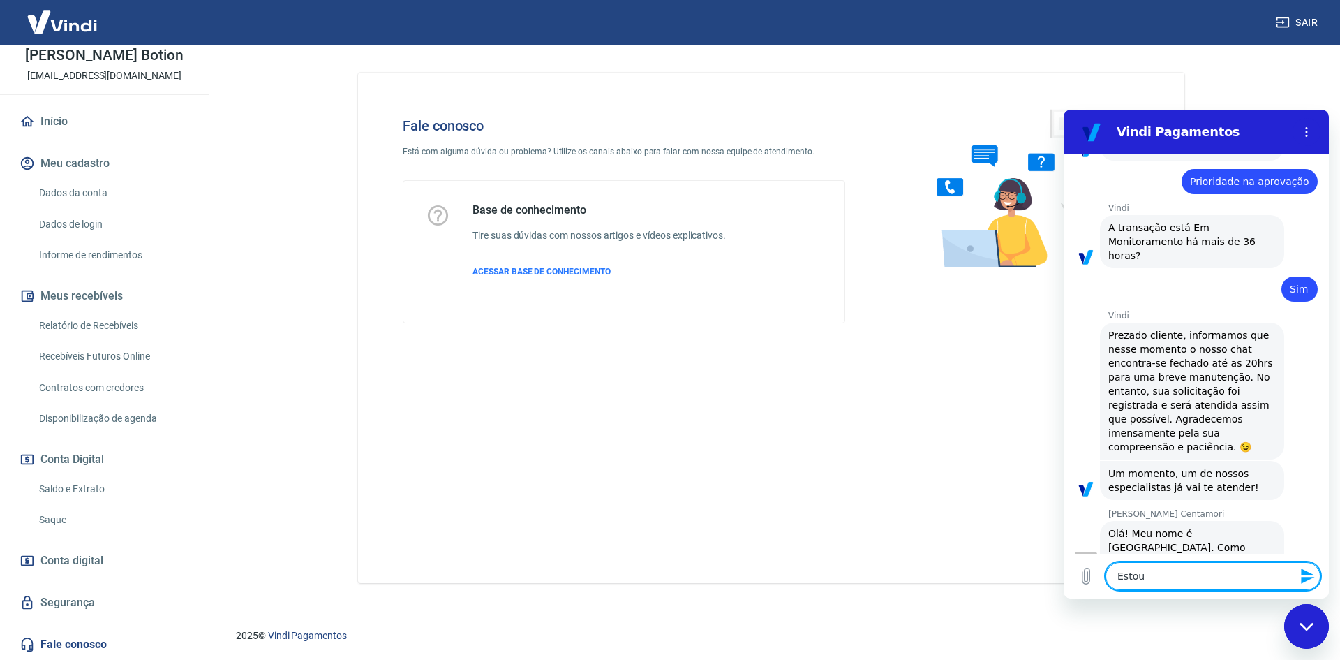
type textarea "x"
type textarea "Estou co"
type textarea "x"
type textarea "Estou com"
type textarea "x"
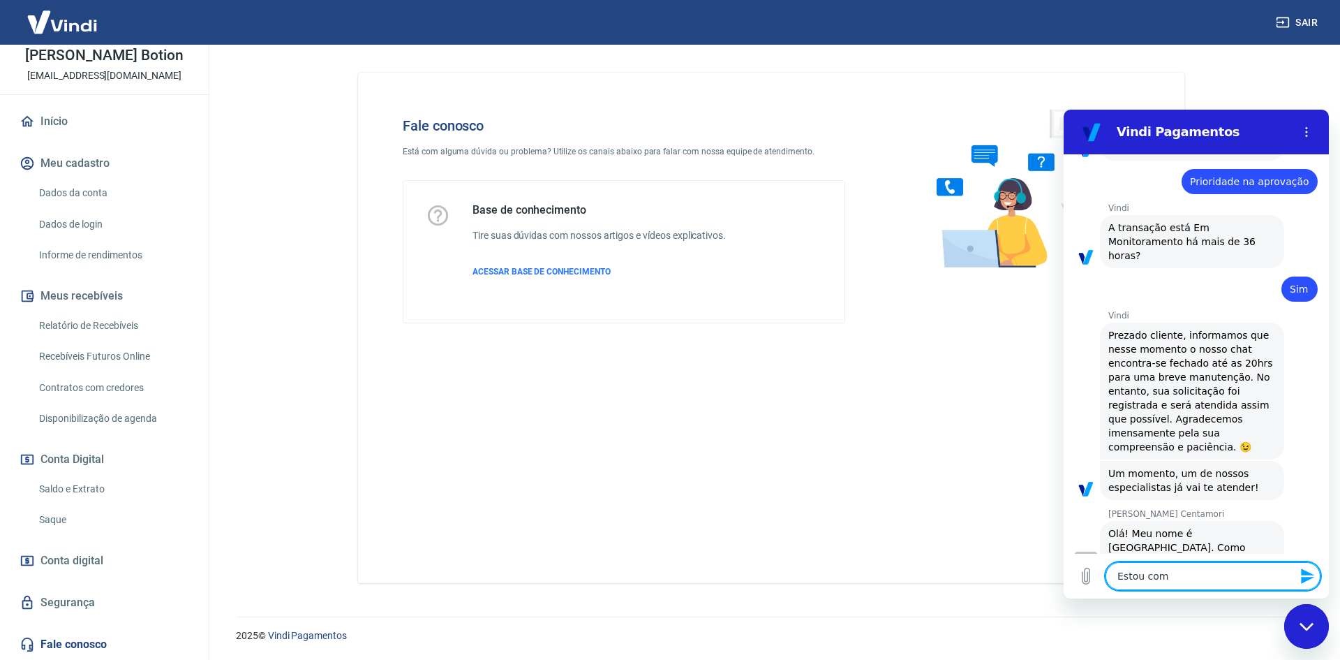
type textarea "Estou com"
type textarea "x"
type textarea "Estou com u"
type textarea "x"
type textarea "Estou com ur"
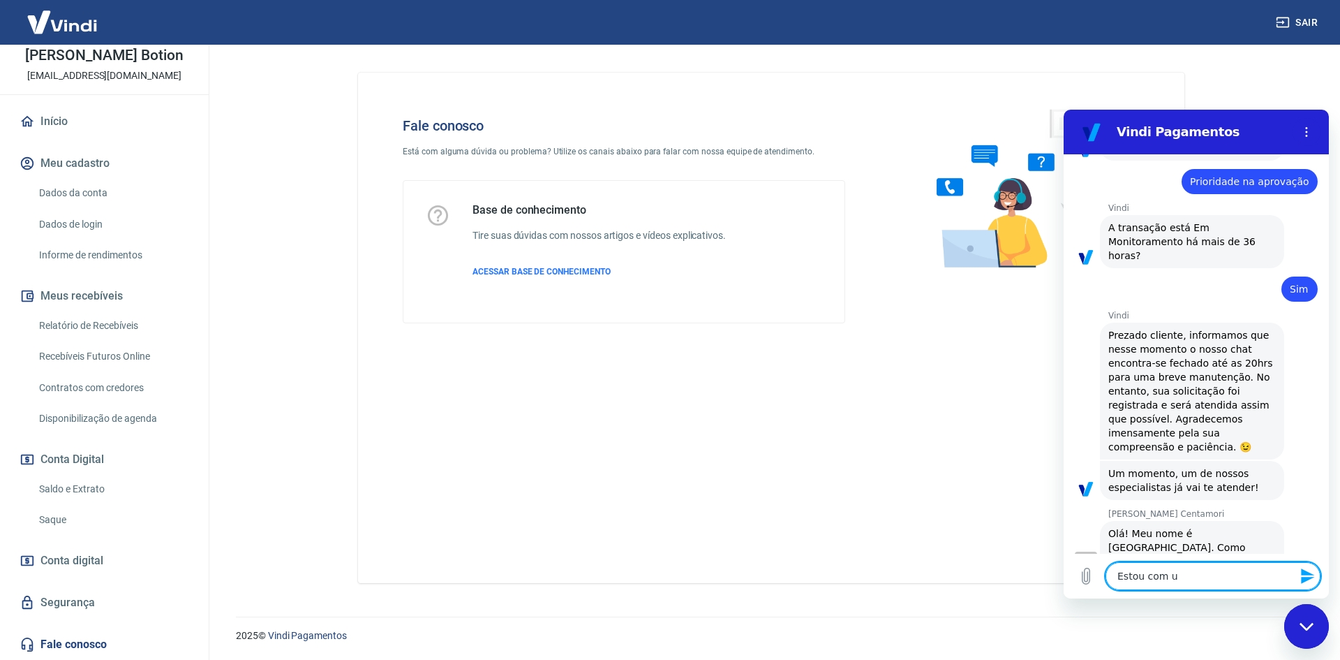
type textarea "x"
type textarea "Estou com urg"
type textarea "x"
type textarea "Estou com urge"
type textarea "x"
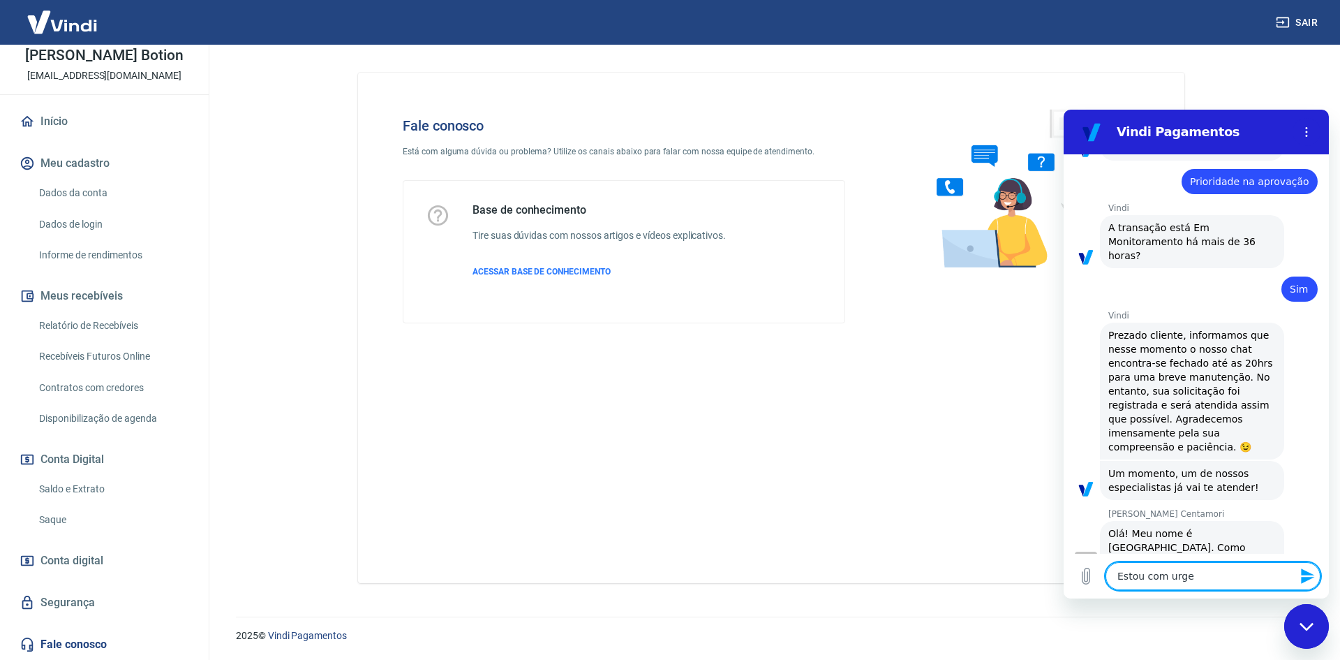
type textarea "Estou com urgen"
type textarea "x"
type textarea "Estou com urgenc"
type textarea "x"
type textarea "Estou com urgenci"
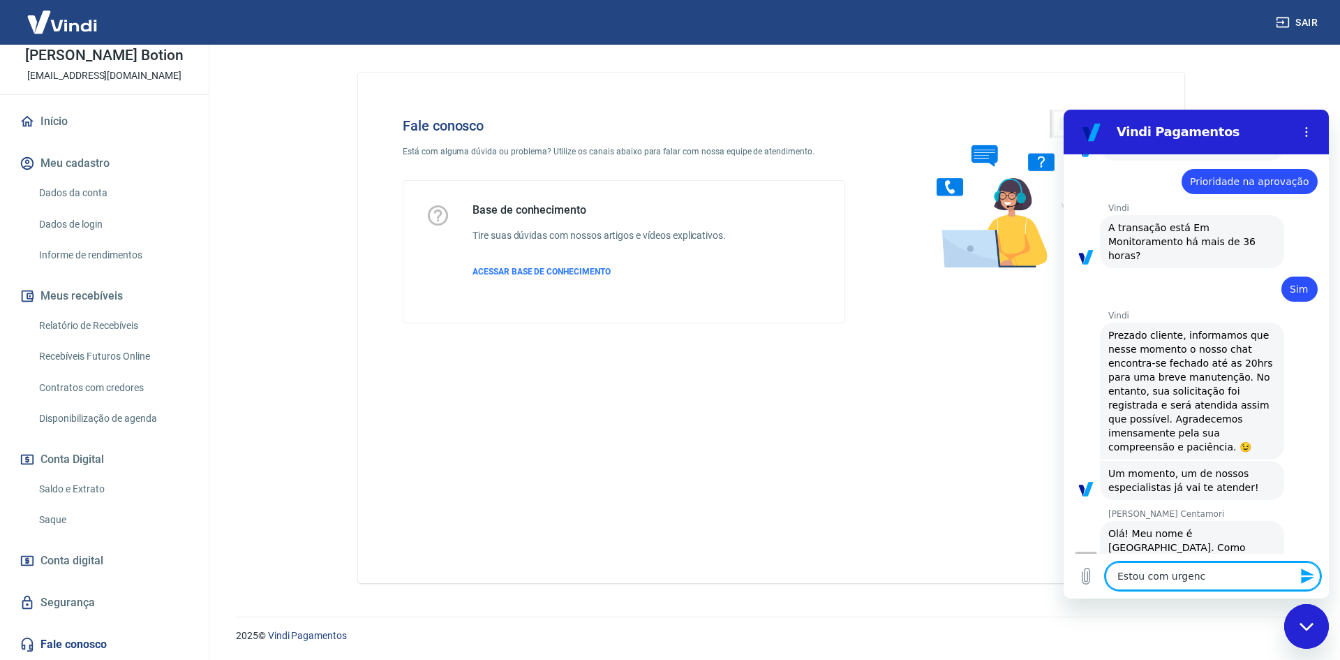
type textarea "x"
type textarea "Estou com urgencia"
type textarea "x"
type textarea "Estou com urgencia"
type textarea "x"
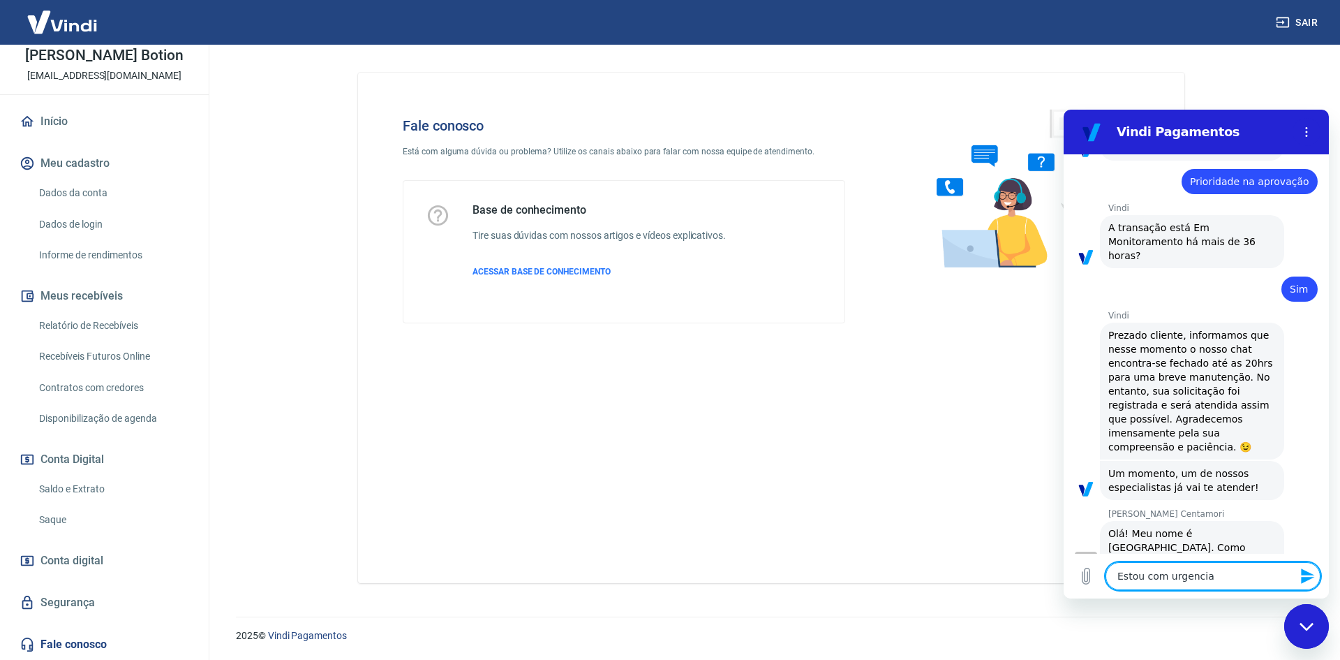
type textarea "Estou com urgencia p"
type textarea "x"
type textarea "Estou com urgencia"
type textarea "x"
type textarea "Estou com urgencia p"
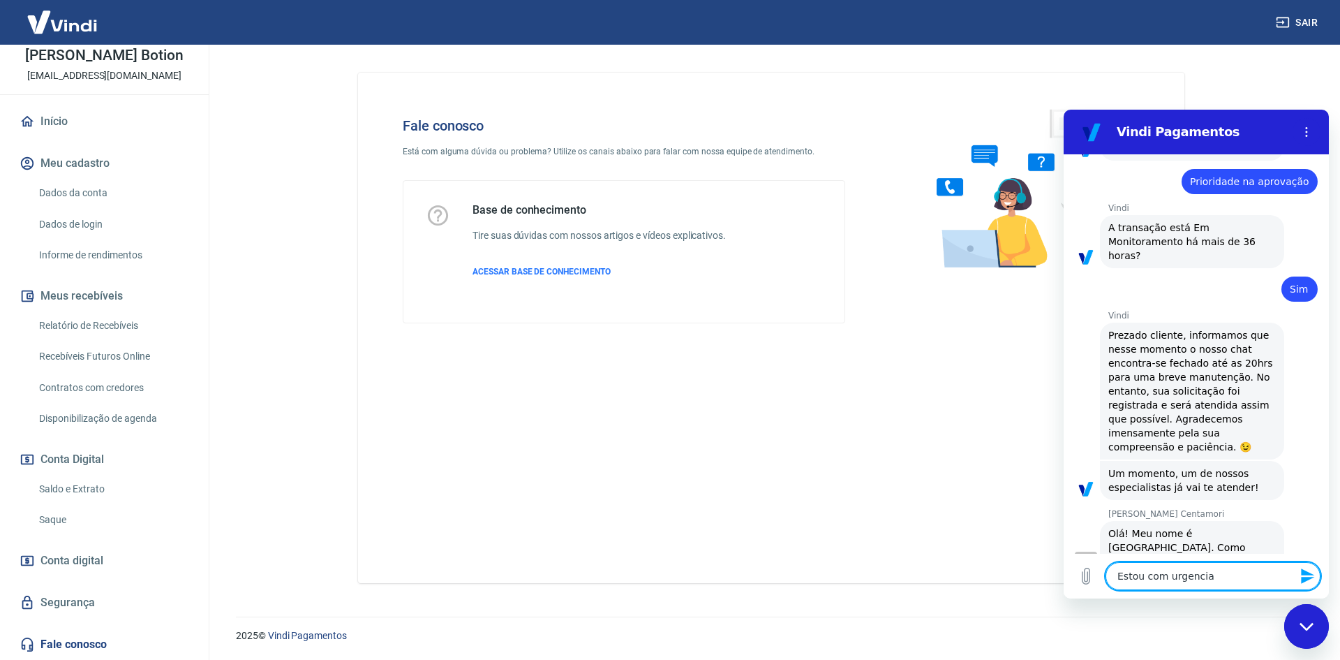
type textarea "x"
type textarea "Estou com urgencia pr"
type textarea "x"
type textarea "Estou com urgencia pra"
type textarea "x"
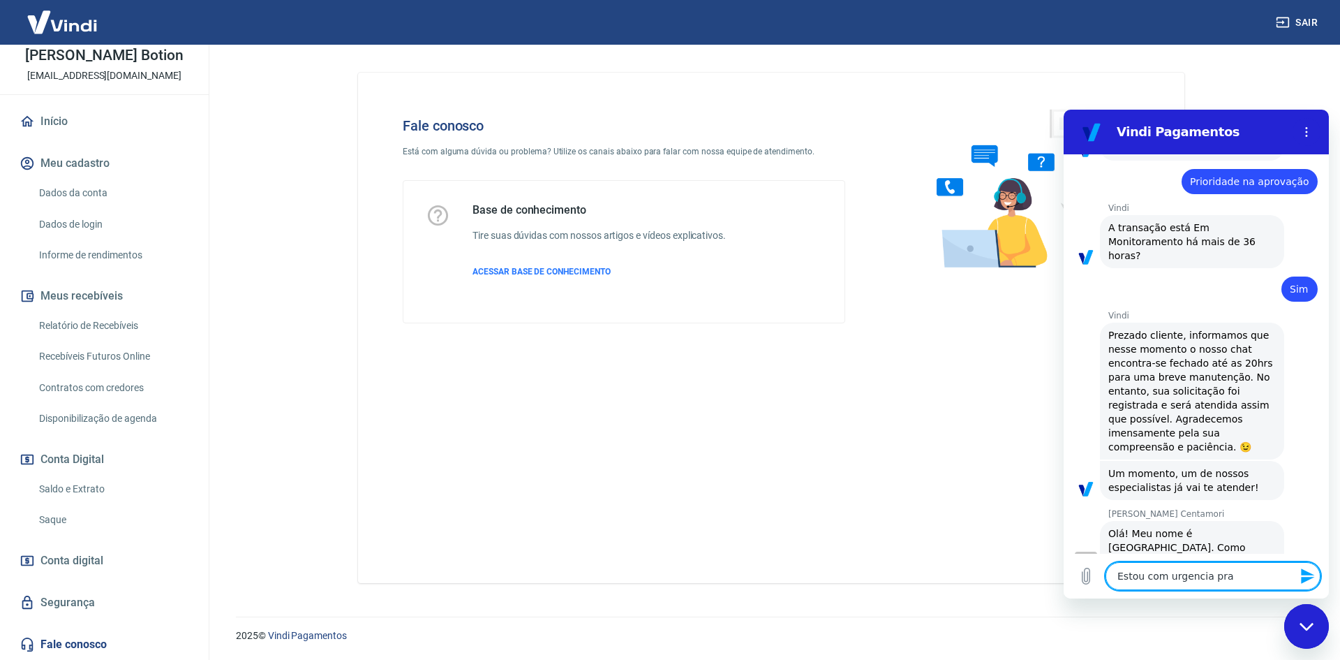
type textarea "Estou com urgencia pra"
type textarea "x"
type textarea "Estou com urgencia pra a"
type textarea "x"
type textarea "Estou com urgencia pra ap"
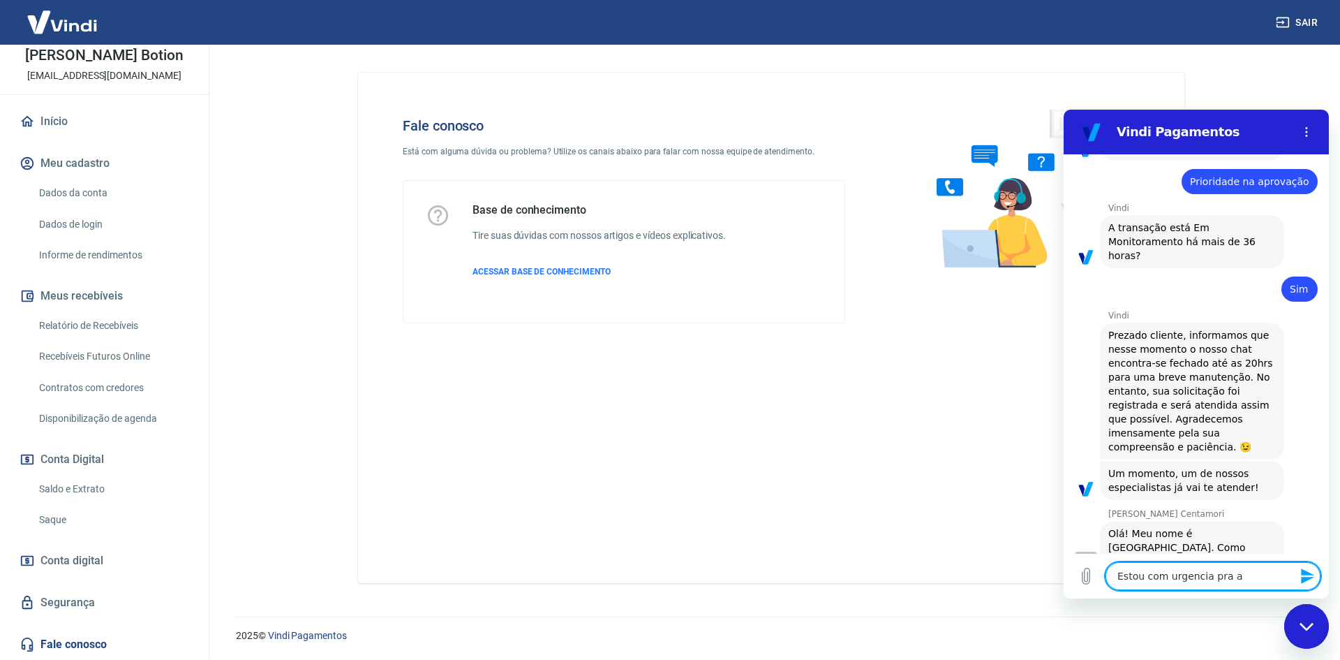
type textarea "x"
type textarea "Estou com urgencia pra apr"
type textarea "x"
type textarea "Estou com urgencia pra apro"
type textarea "x"
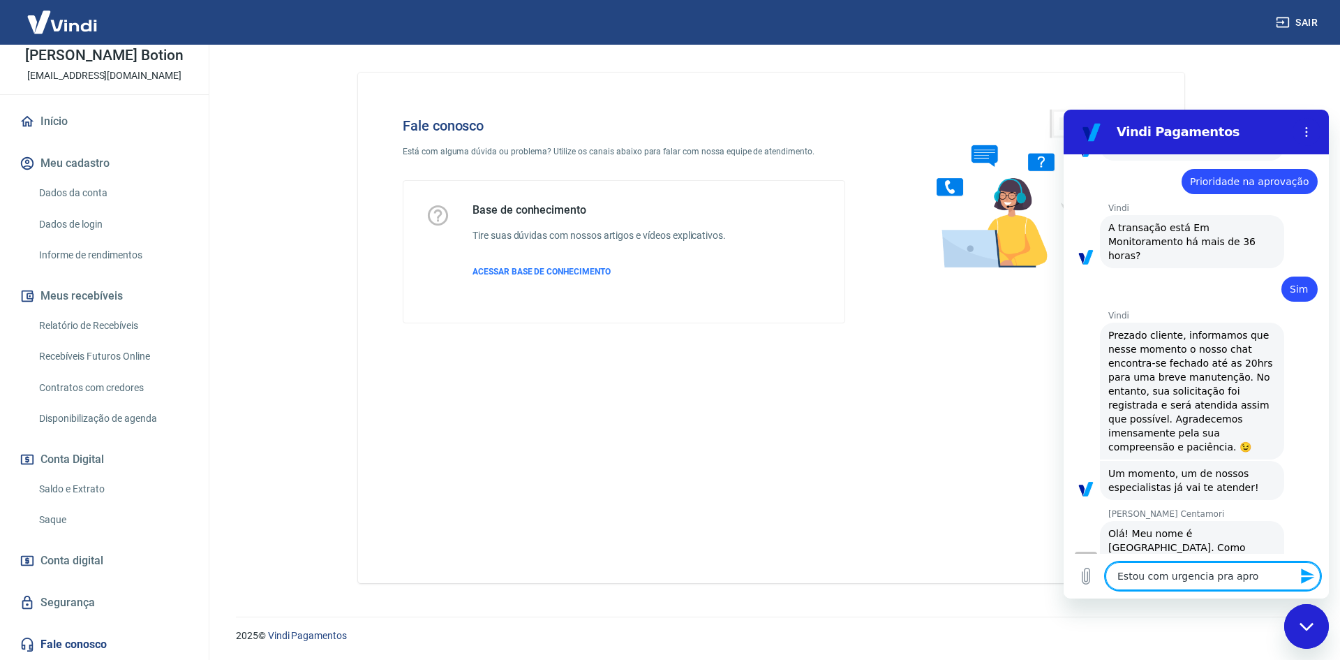
type textarea "Estou com urgencia pra aprov"
type textarea "x"
type textarea "Estou com urgencia pra aprova"
type textarea "x"
type textarea "Estou com urgencia pra aprovar"
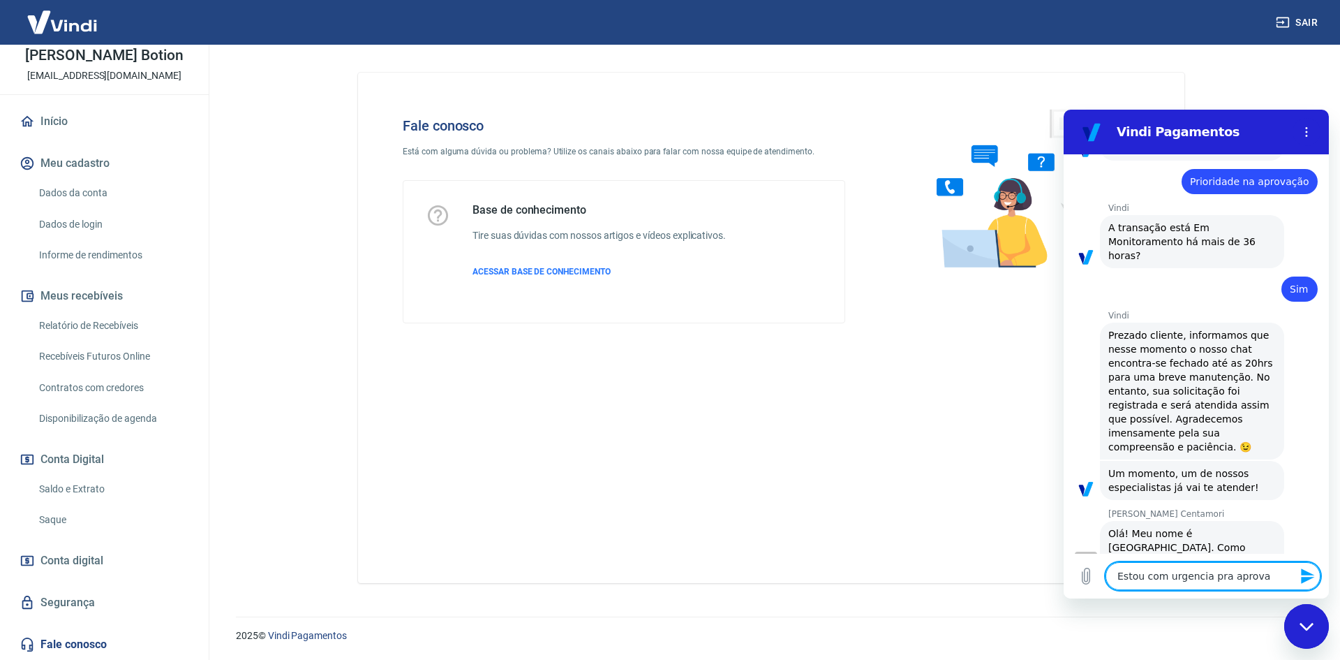
type textarea "x"
type textarea "Estou com urgencia pra aprovar"
type textarea "x"
type textarea "Estou com urgencia pra aprovar u"
type textarea "x"
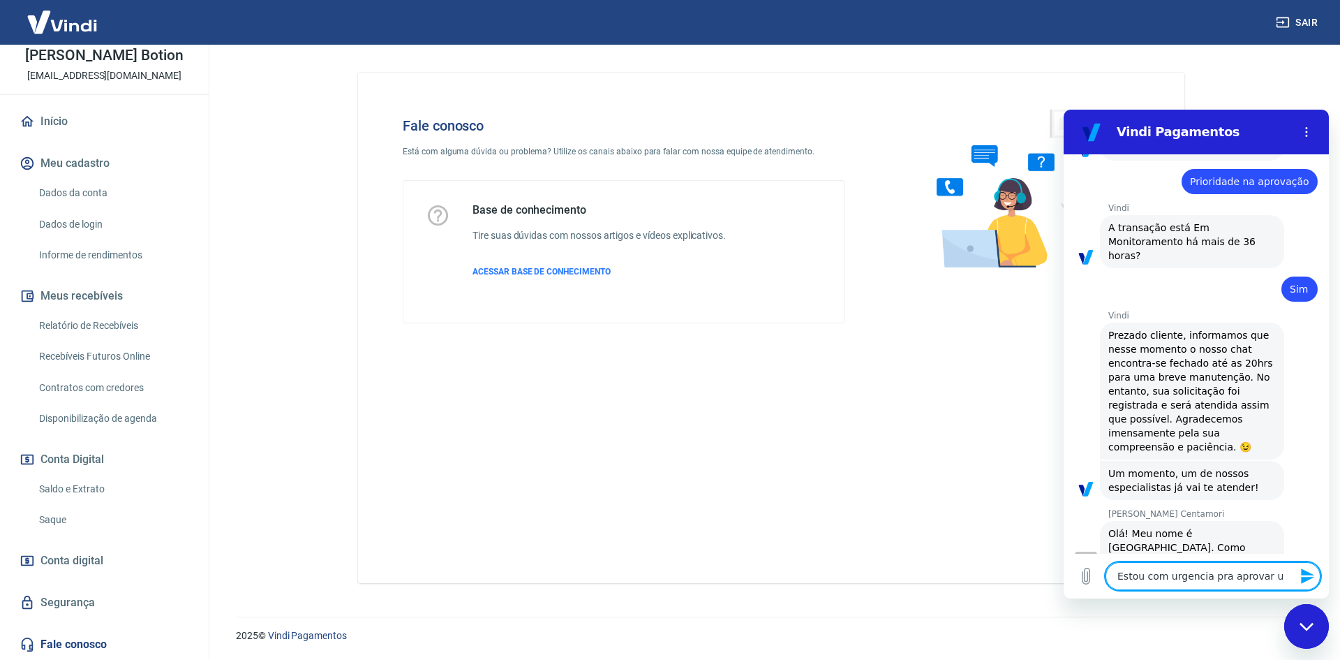
type textarea "Estou com urgencia pra aprovar um"
type textarea "x"
type textarea "Estou com urgencia pra aprovar um"
type textarea "x"
type textarea "Estou com urgencia pra aprovar um p"
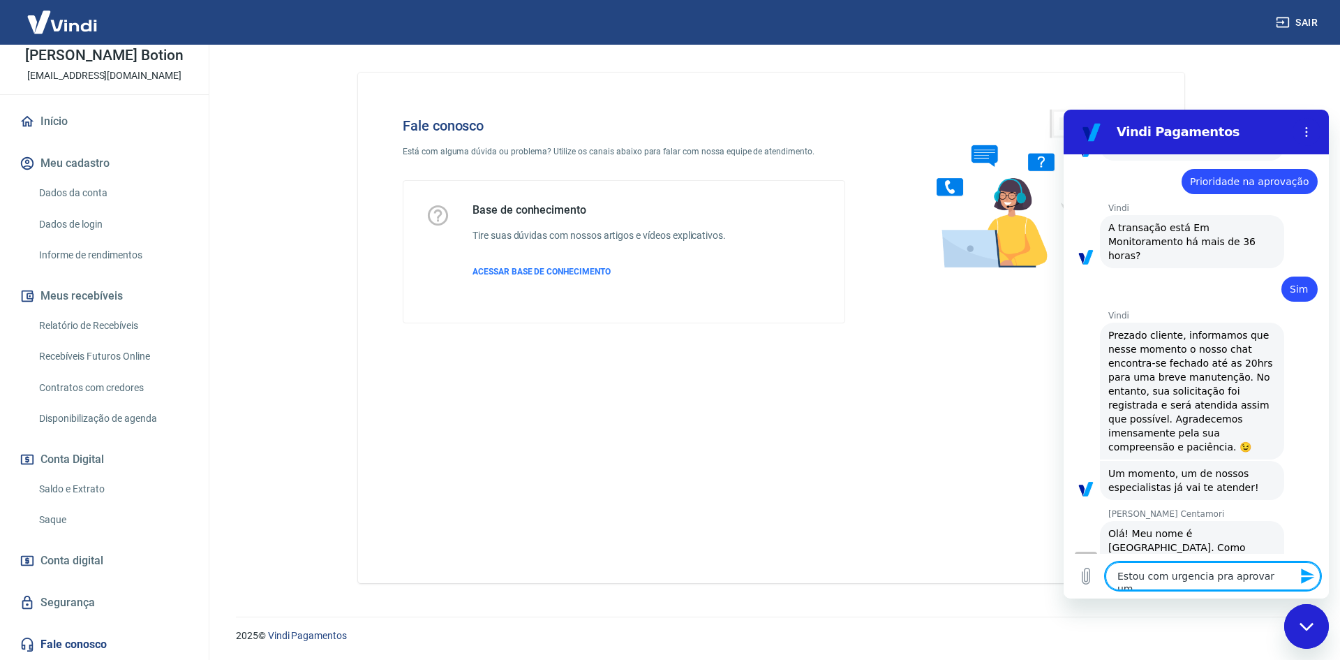
type textarea "x"
type textarea "Estou com urgencia pra aprovar um pe"
type textarea "x"
type textarea "Estou com urgencia pra aprovar um ped"
type textarea "x"
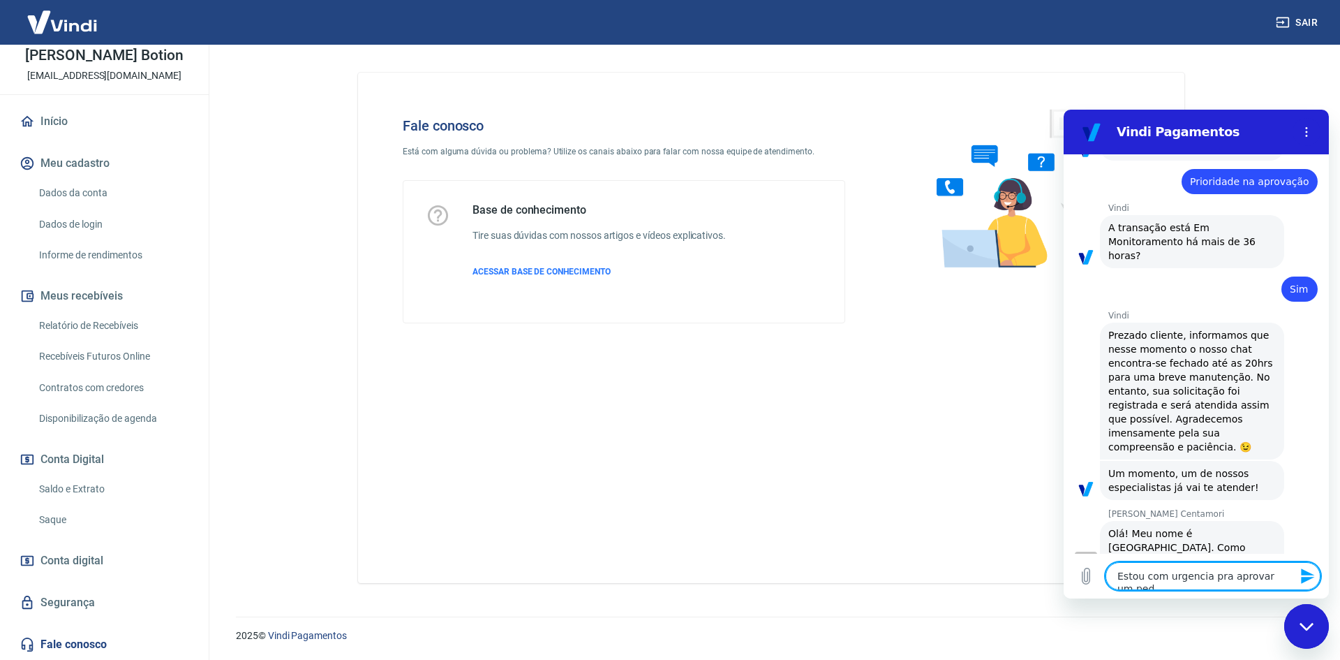
type textarea "Estou com urgencia pra aprovar um pedi"
type textarea "x"
type textarea "Estou com urgencia pra aprovar um pedid"
type textarea "x"
type textarea "Estou com urgencia pra aprovar um pedido"
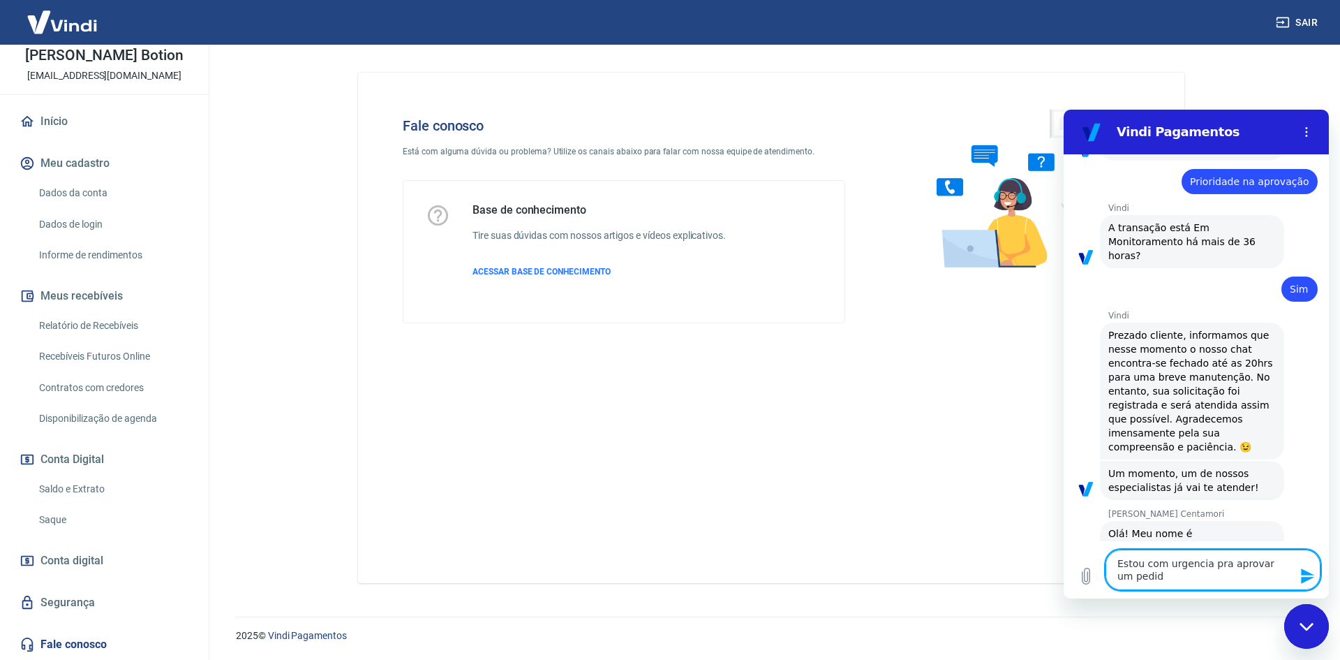
type textarea "x"
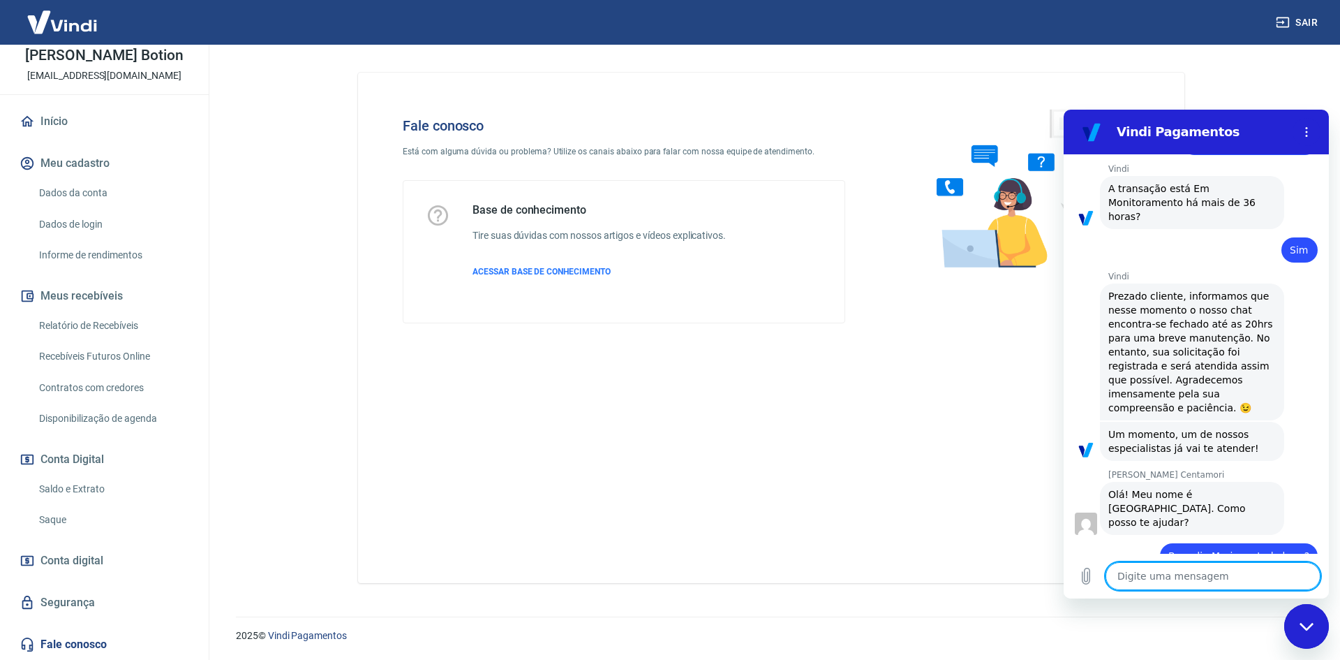
type textarea "x"
paste textarea "Detalhes do pedido 175590121816"
type textarea "Detalhes do pedido 175590121816"
type textarea "x"
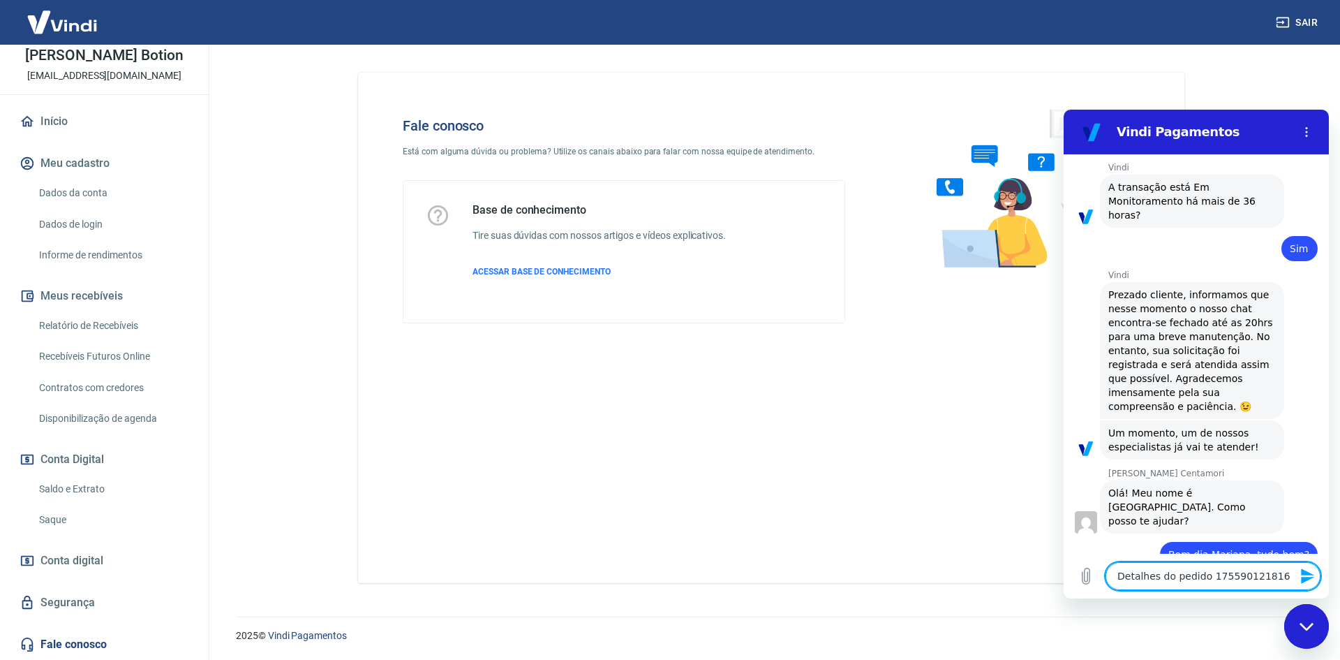
type textarea "Detalhes do pedido 175590121816"
click at [1310, 574] on icon "Enviar mensagem" at bounding box center [1307, 575] width 13 height 15
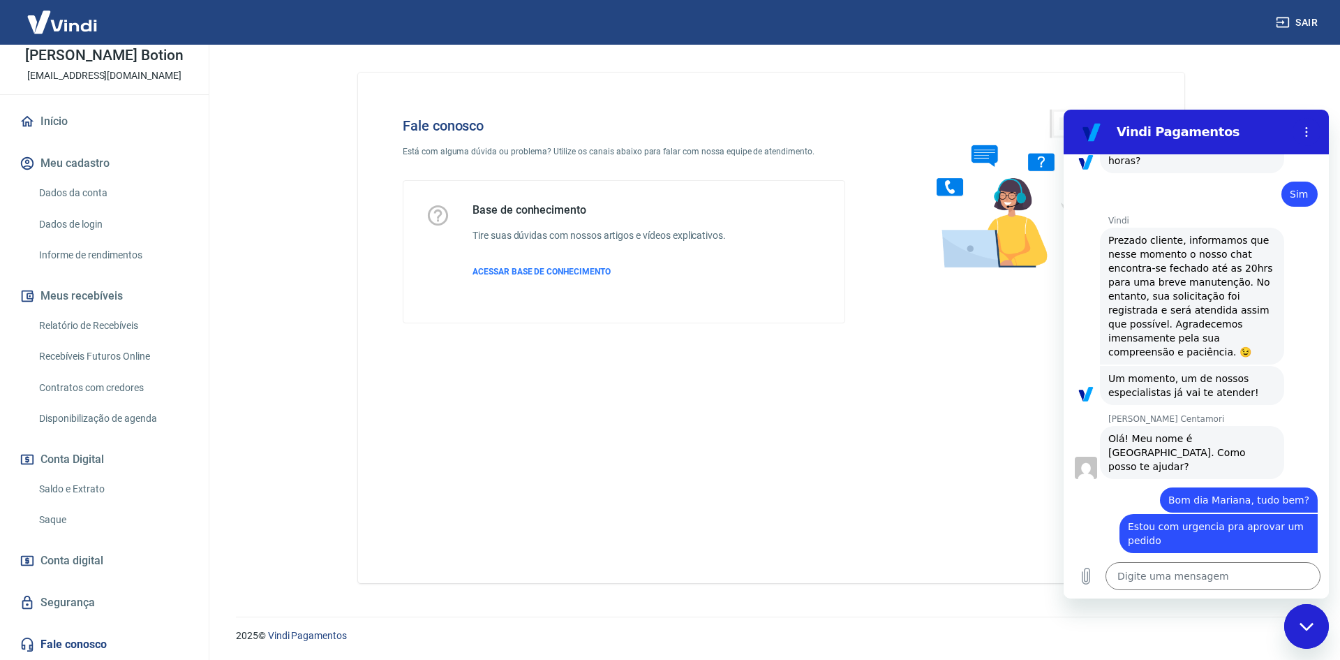
scroll to position [1435, 0]
type textarea "x"
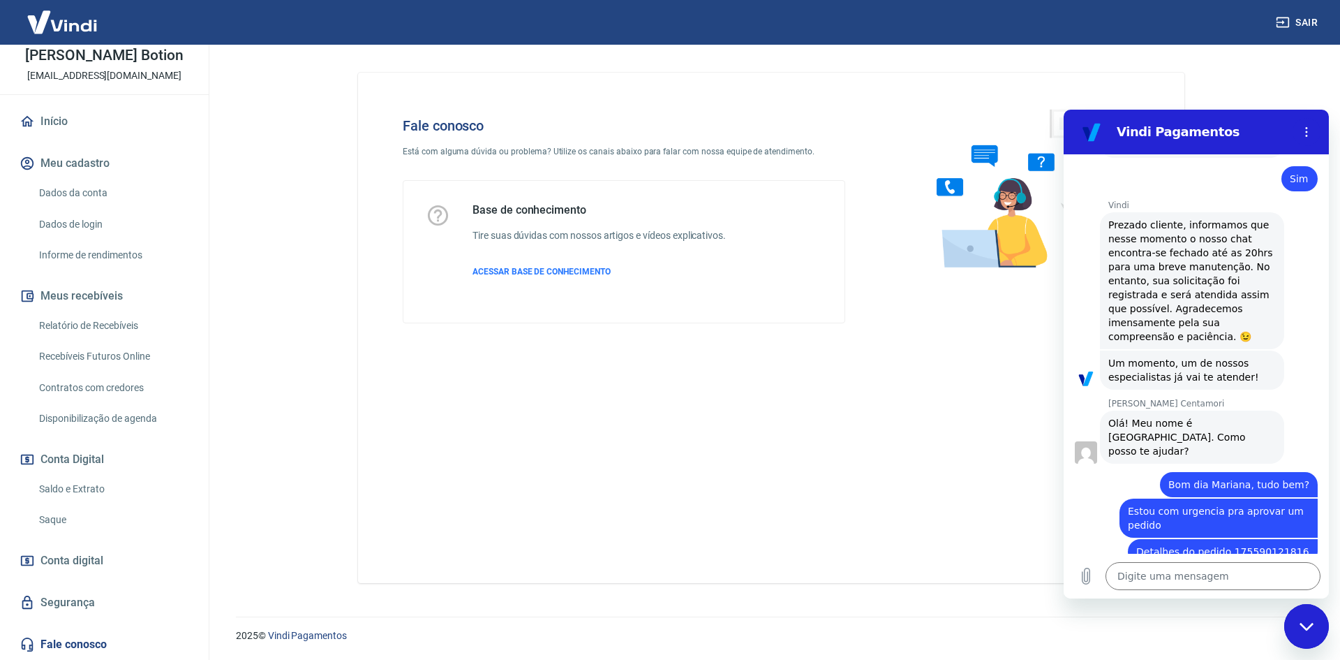
scroll to position [1454, 0]
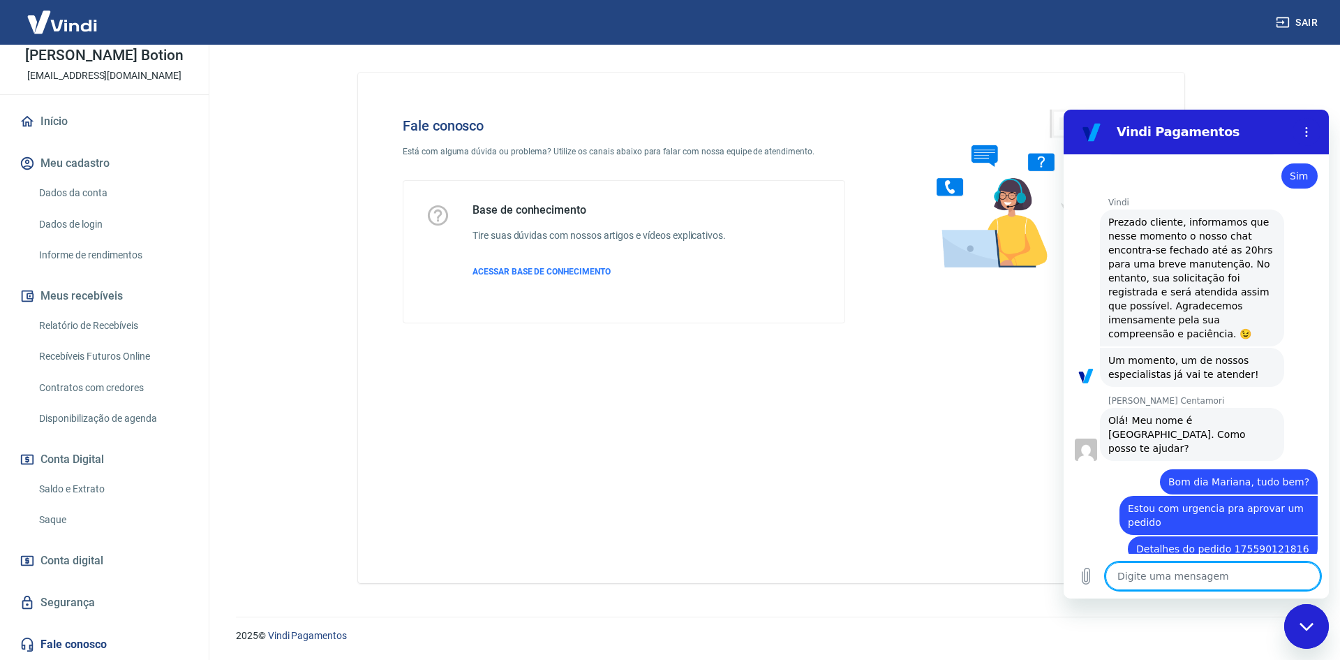
click at [1210, 583] on textarea at bounding box center [1213, 576] width 215 height 28
type textarea "o"
type textarea "x"
type textarea "ok"
type textarea "x"
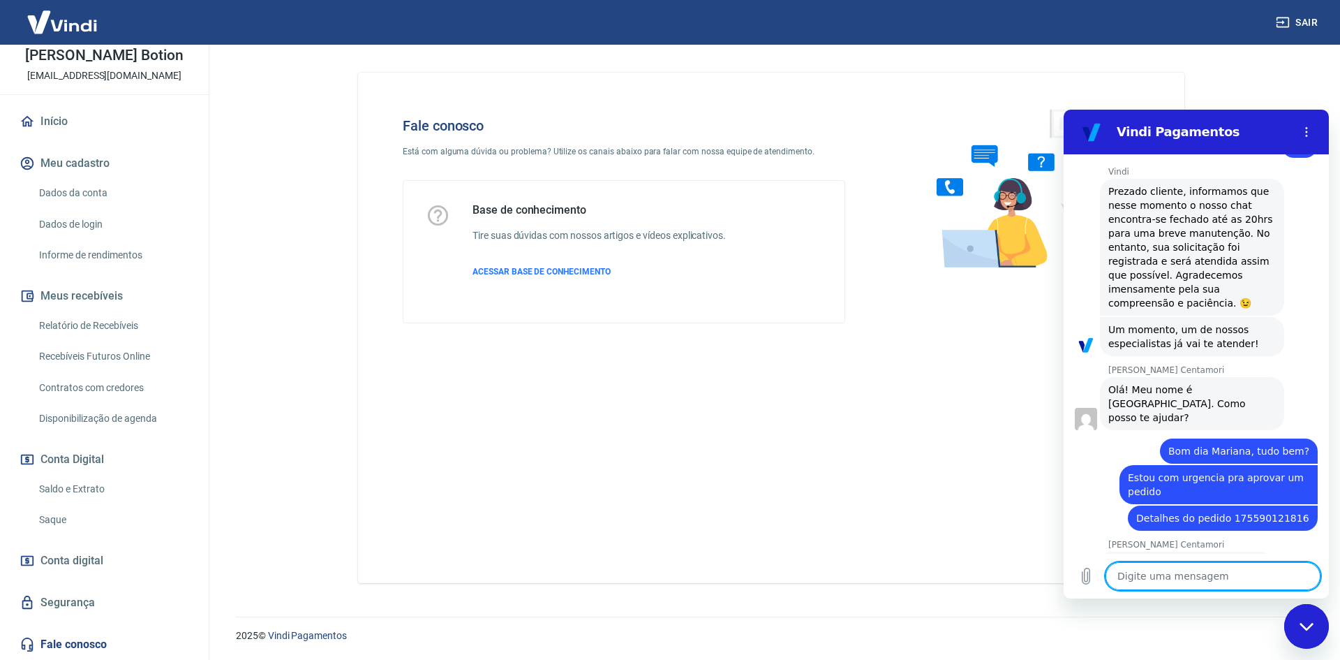
scroll to position [1488, 0]
click at [1219, 578] on textarea at bounding box center [1213, 576] width 215 height 28
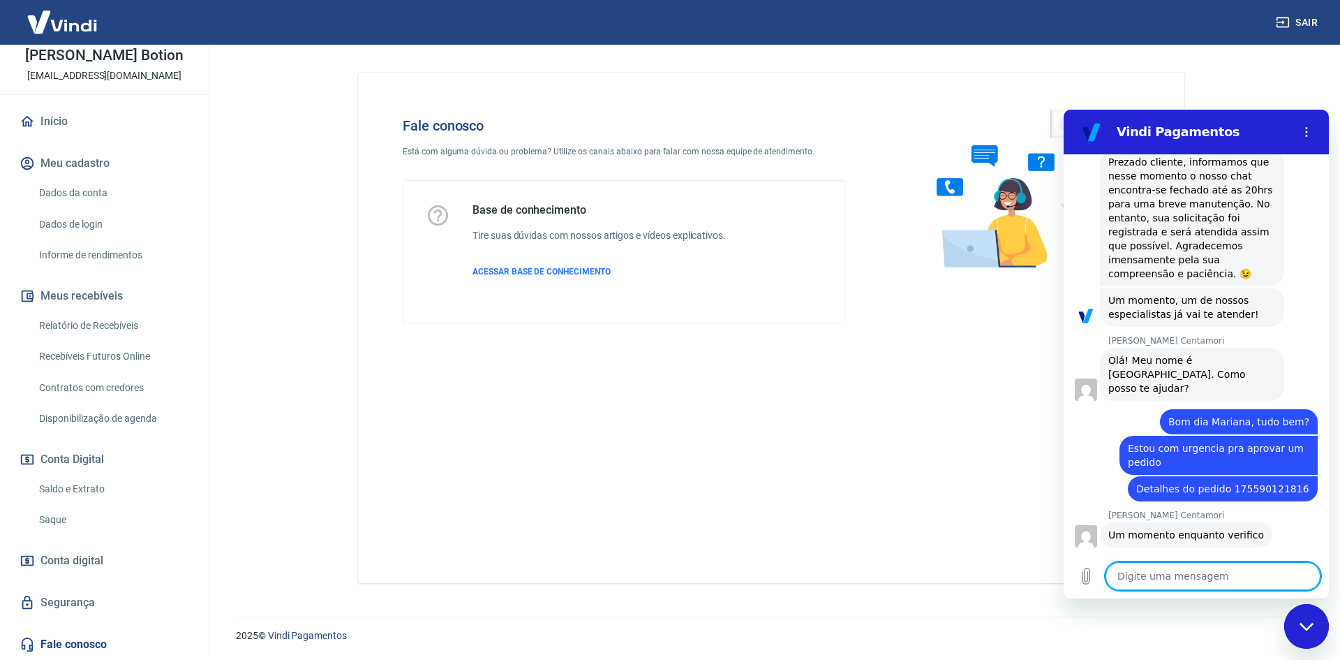
type textarea "x"
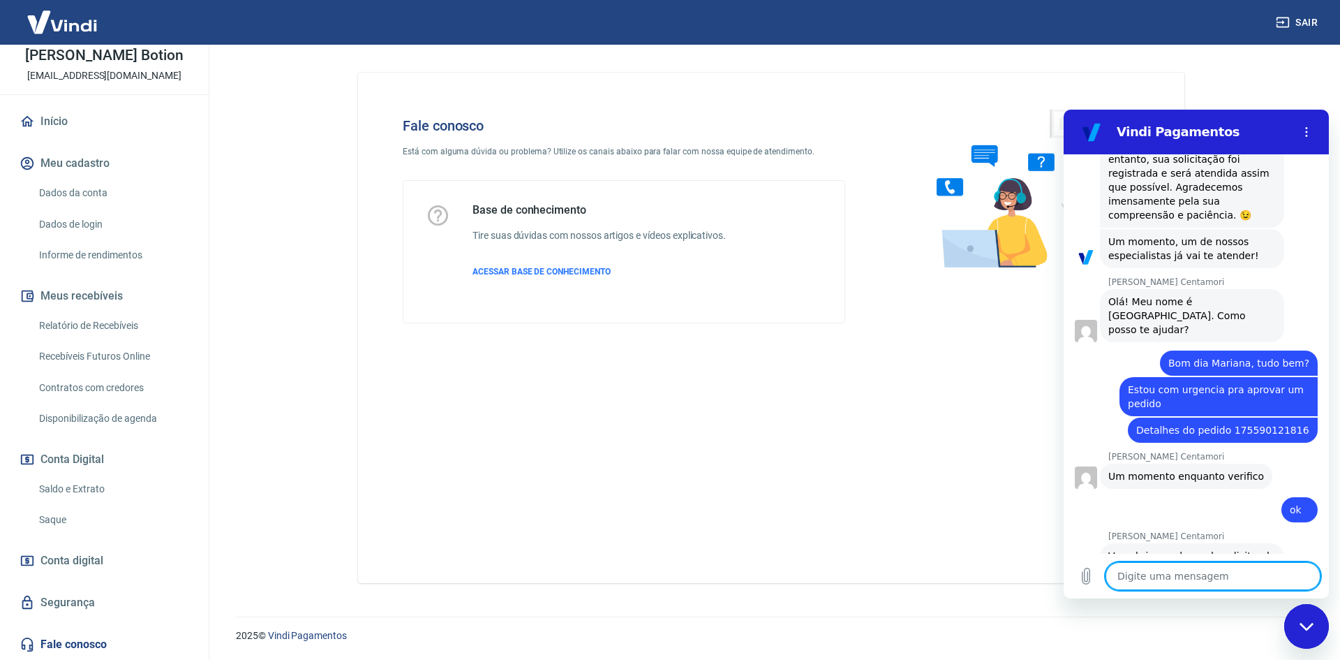
scroll to position [1576, 0]
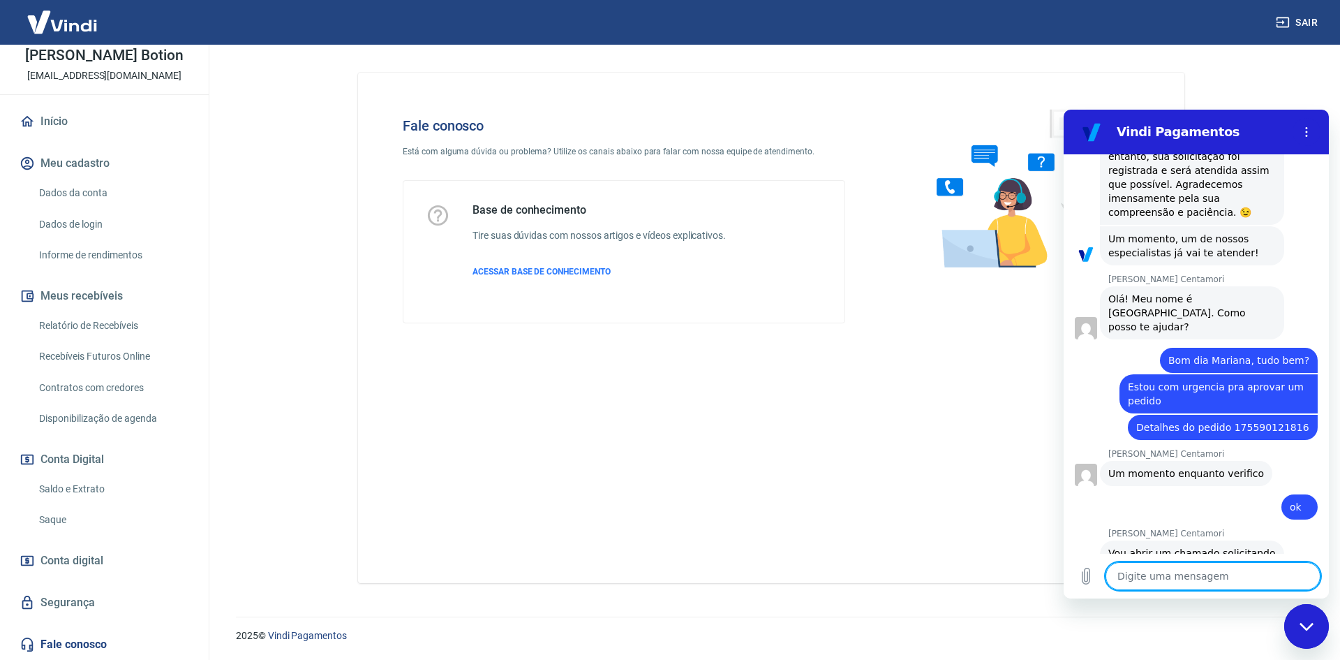
type textarea "B"
type textarea "x"
type textarea "Be"
type textarea "x"
type textarea "Bel"
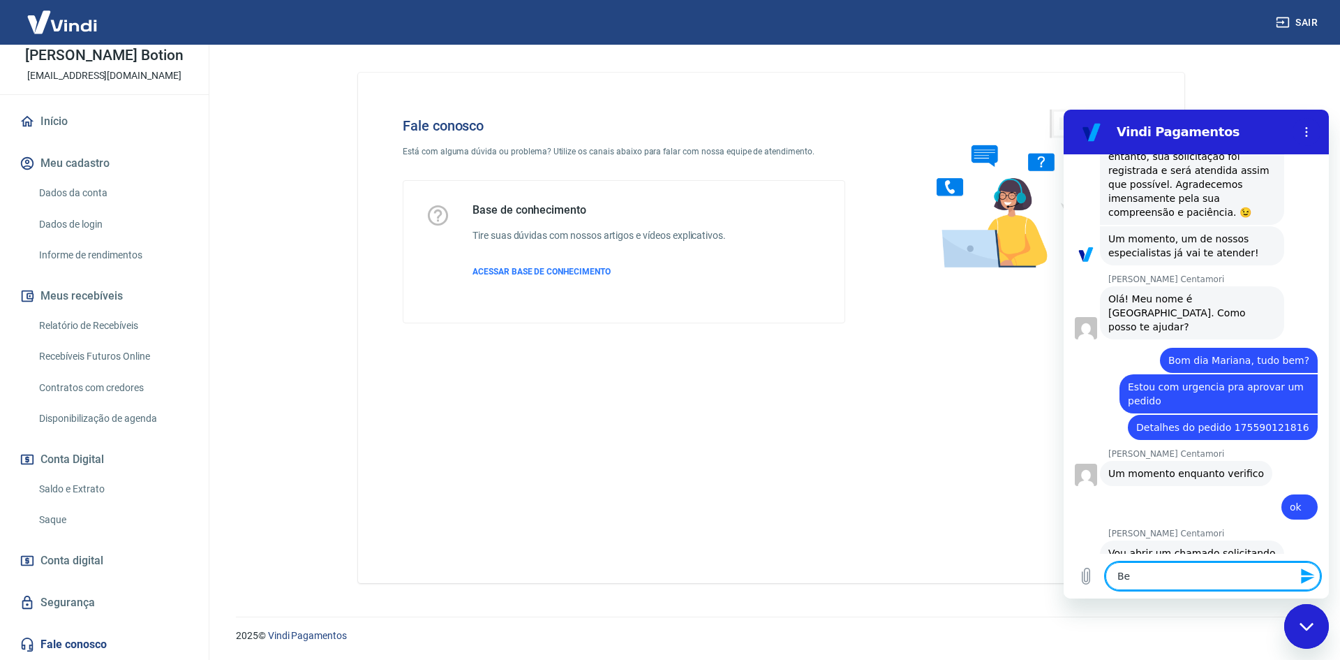
type textarea "x"
type textarea "Bele"
type textarea "x"
type textarea "Belez"
type textarea "x"
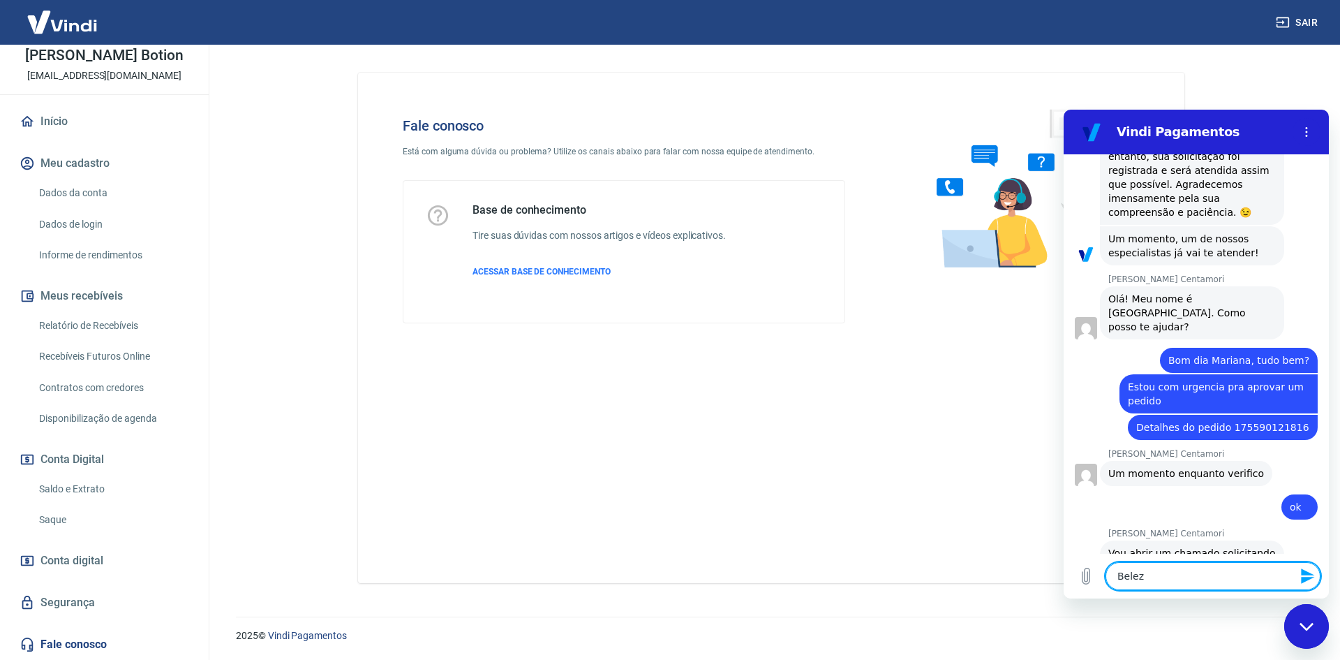
type textarea "Beleza"
type textarea "x"
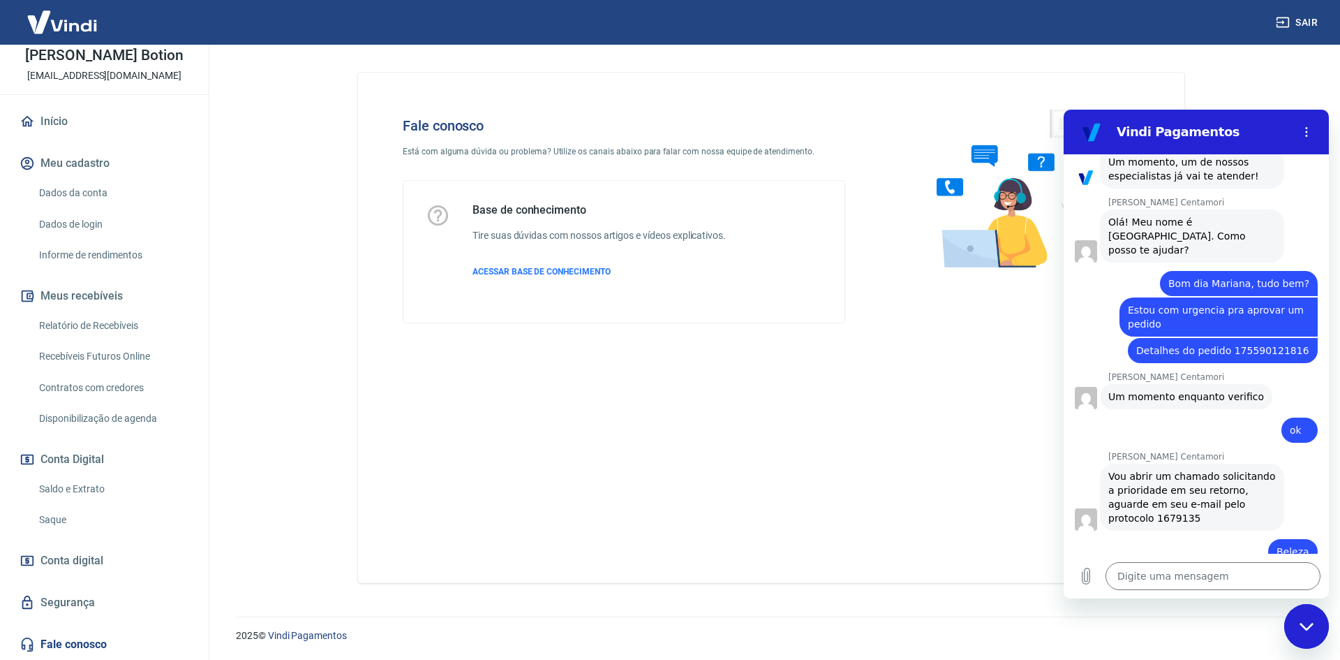
scroll to position [1655, 0]
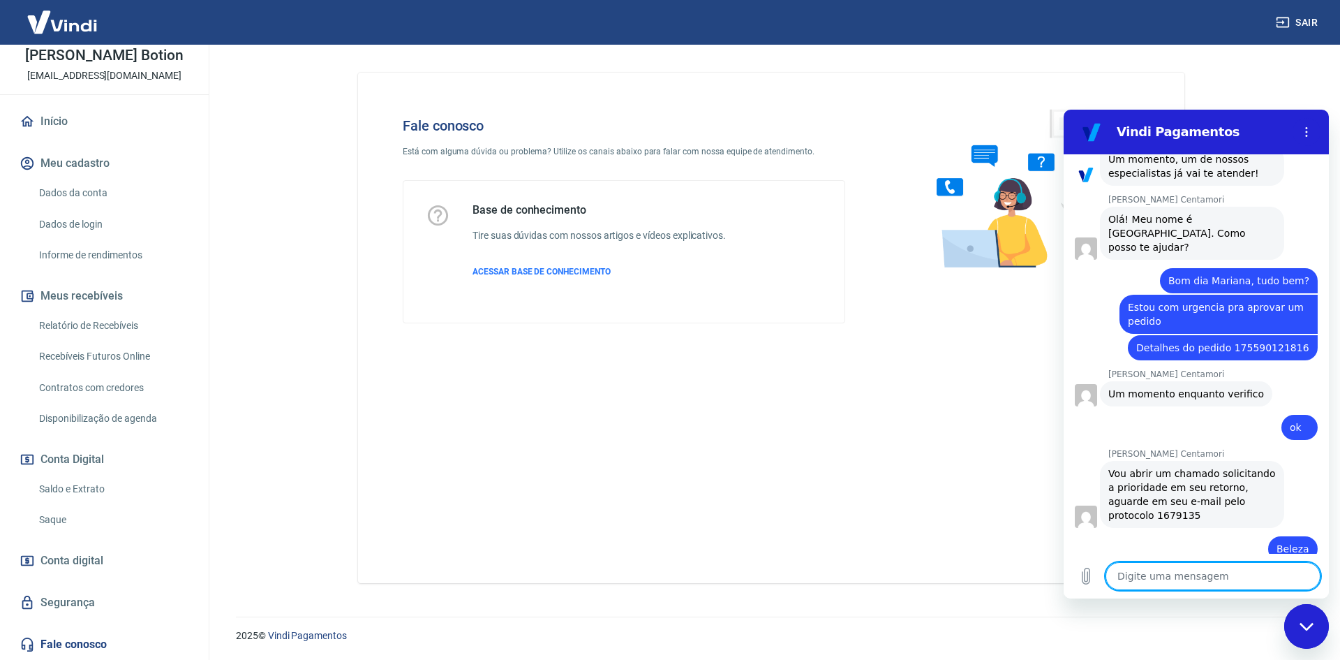
click at [1218, 578] on textarea at bounding box center [1213, 576] width 215 height 28
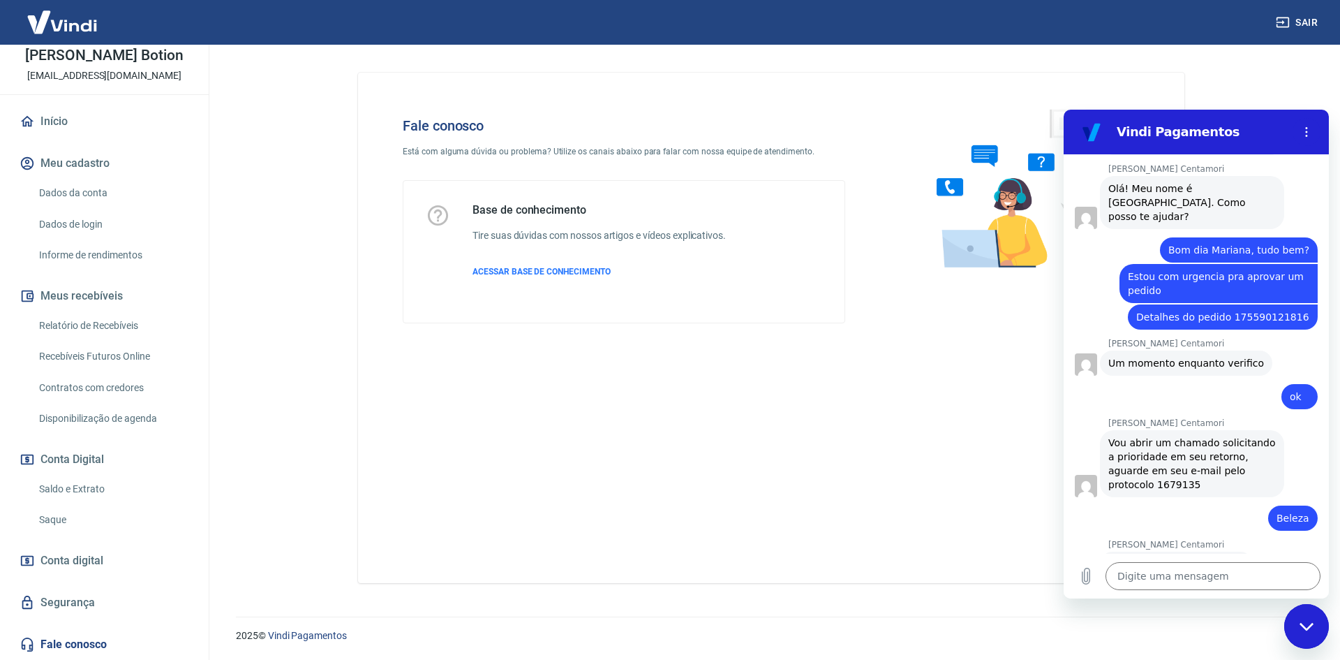
scroll to position [1689, 0]
click at [1193, 577] on textarea at bounding box center [1213, 576] width 215 height 28
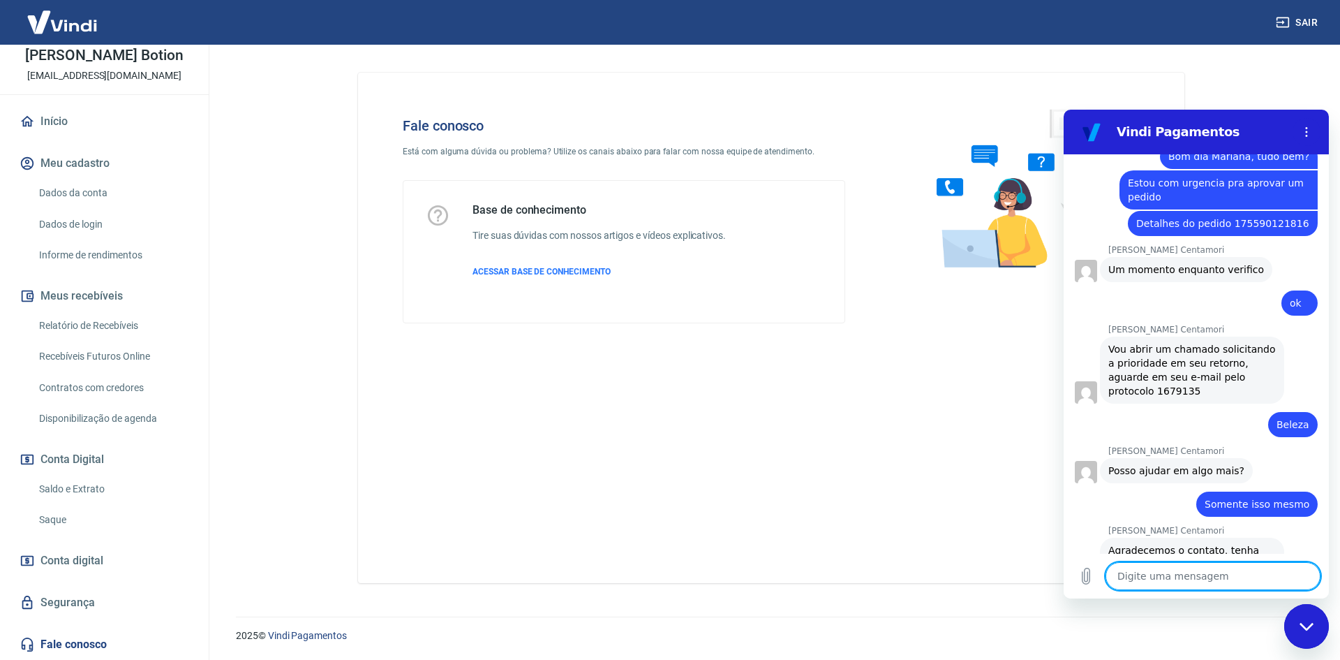
scroll to position [1782, 0]
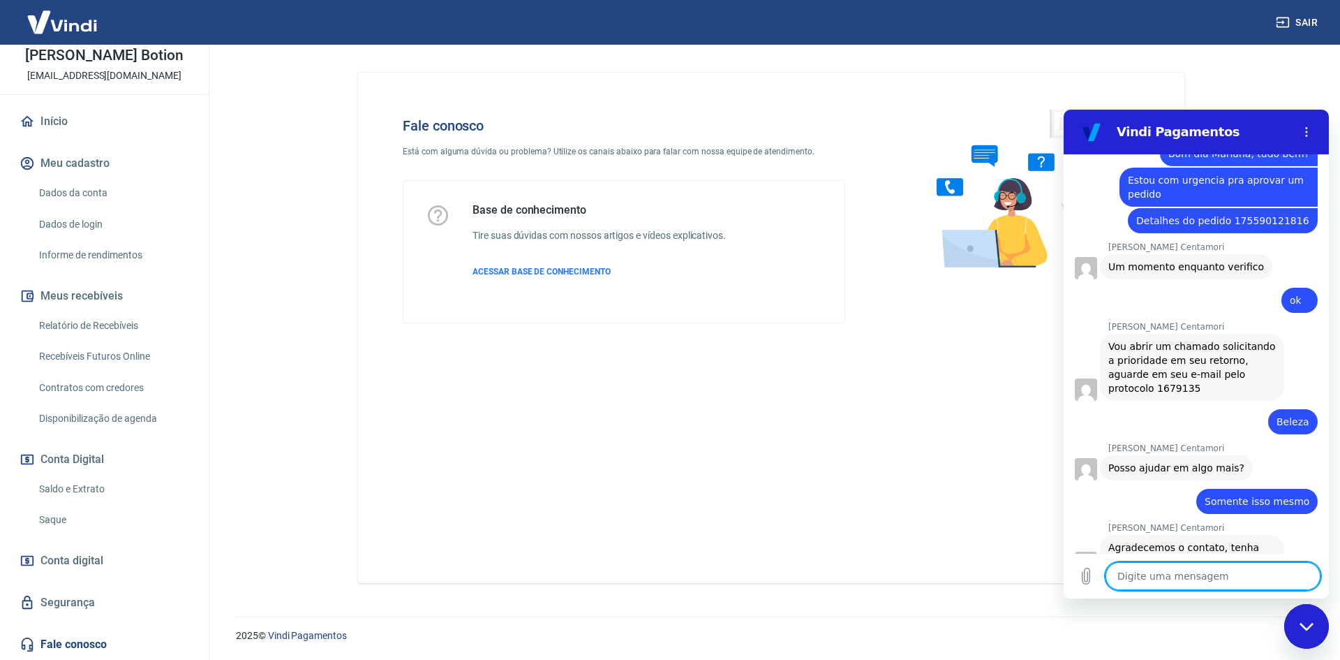
drag, startPoint x: 1328, startPoint y: 621, endPoint x: 2568, endPoint y: 1213, distance: 1374.0
click at [1328, 621] on button "Fechar janela de mensagens" at bounding box center [1307, 626] width 45 height 45
